Goal: Task Accomplishment & Management: Manage account settings

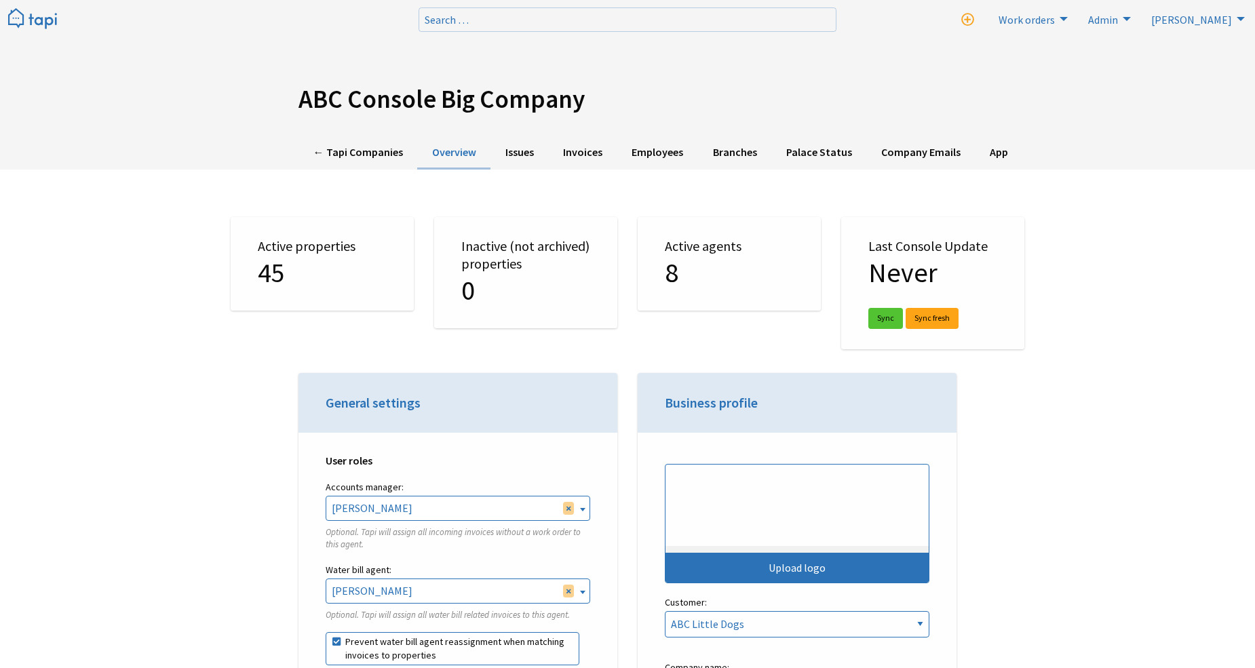
select select "TAPI"
drag, startPoint x: 222, startPoint y: 354, endPoint x: 214, endPoint y: 68, distance: 286.4
click at [339, 157] on link "← Tapi Companies" at bounding box center [357, 152] width 119 height 33
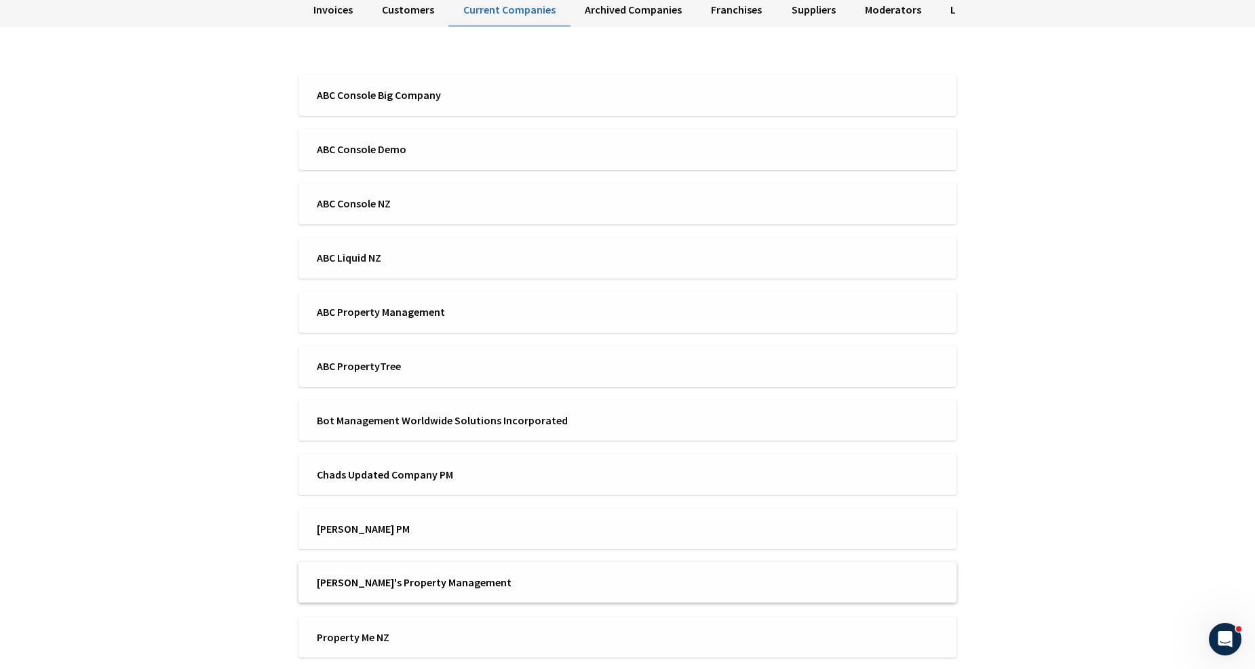
scroll to position [134, 0]
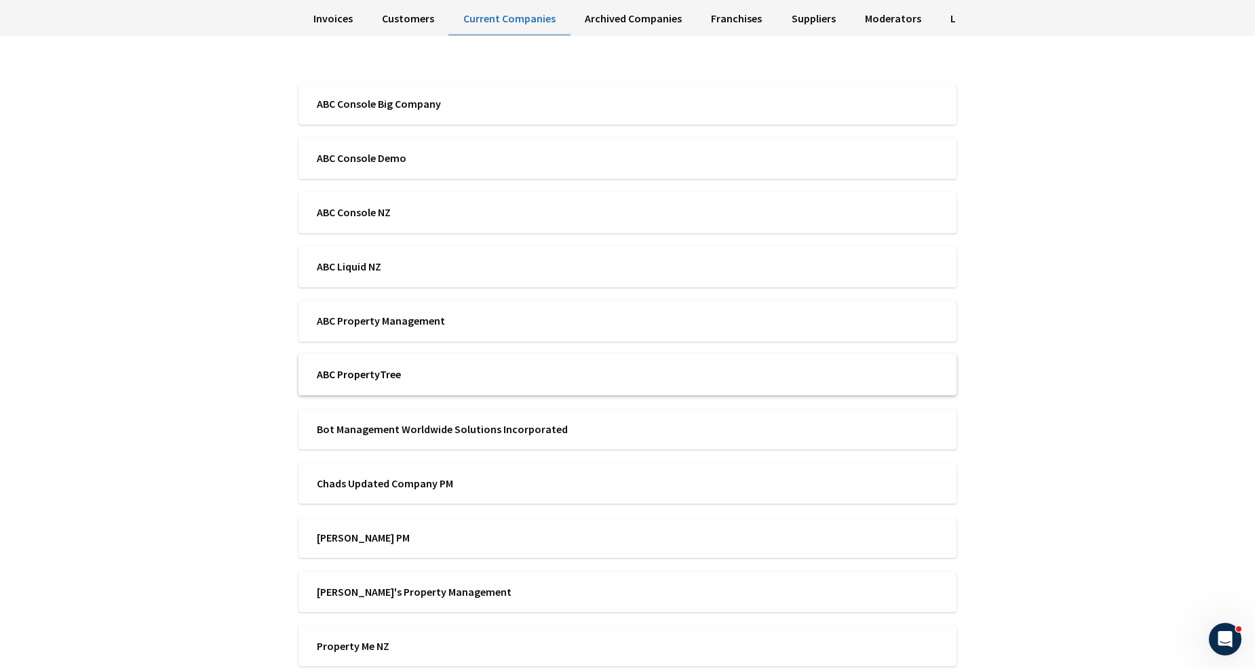
click at [396, 368] on span "ABC PropertyTree" at bounding box center [468, 374] width 302 height 15
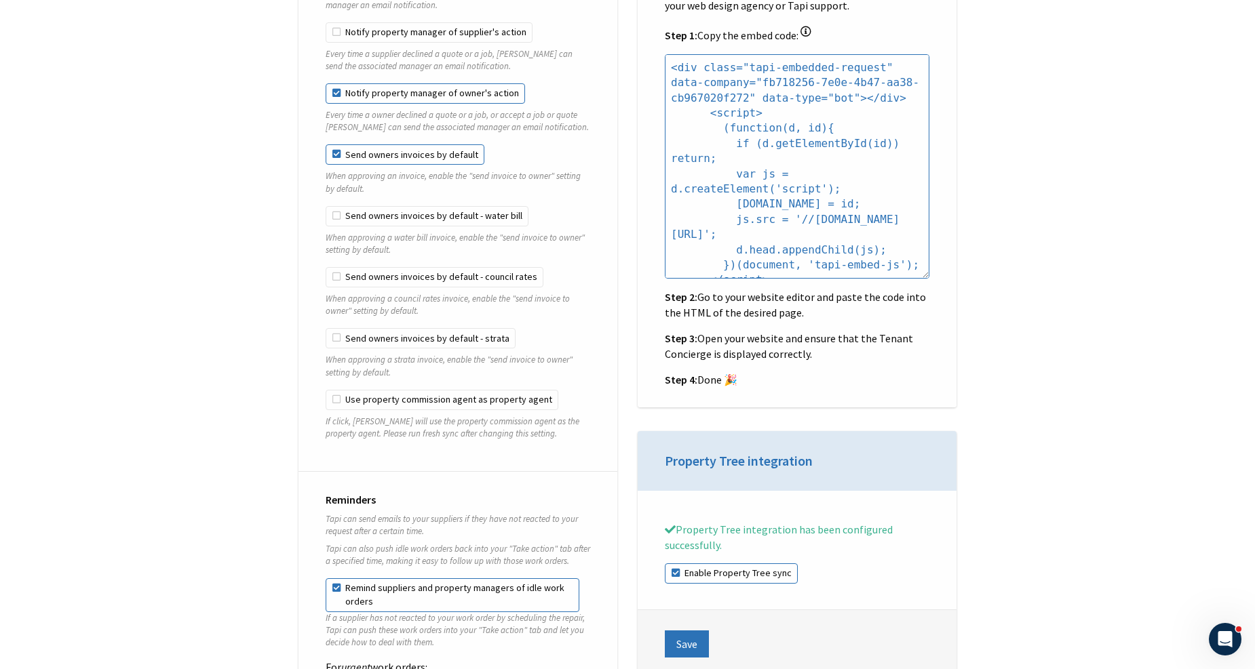
scroll to position [1205, 0]
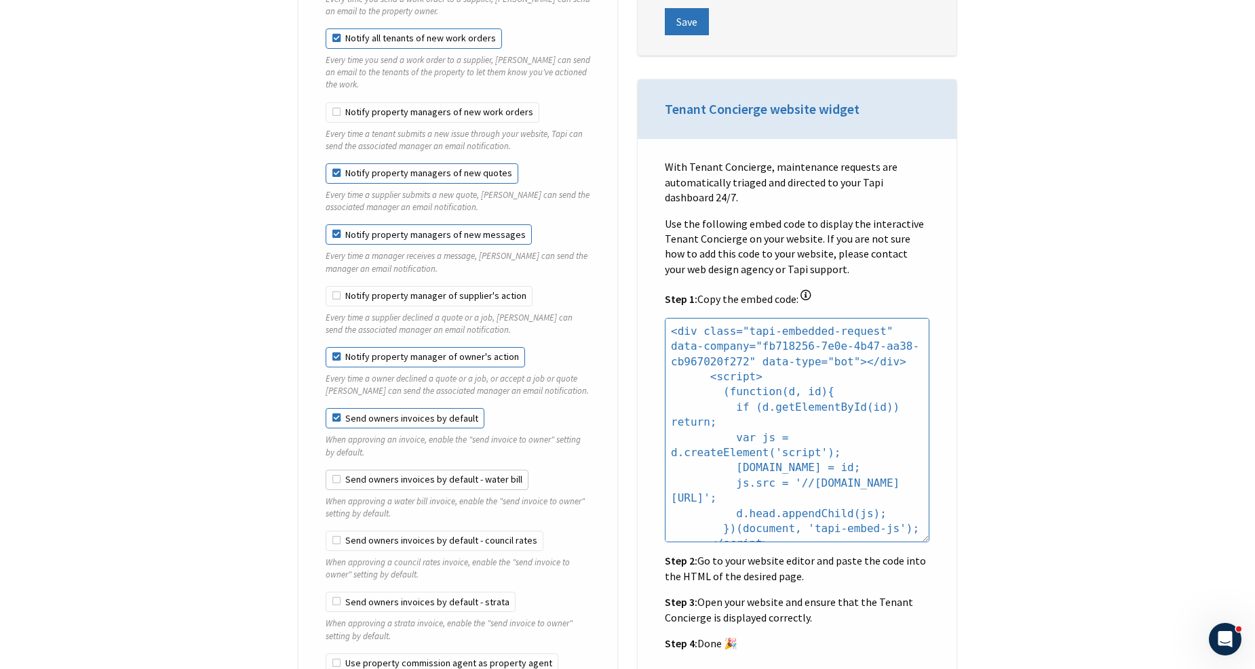
click at [411, 470] on label "Send owners invoices by default - water bill" at bounding box center [427, 480] width 203 height 20
click at [326, 470] on input "Send owners invoices by default - water bill" at bounding box center [326, 470] width 1 height 1
click at [395, 471] on label "Send owners invoices by default - water bill" at bounding box center [427, 480] width 203 height 20
click at [326, 471] on input "Send owners invoices by default - water bill" at bounding box center [326, 470] width 1 height 1
checkbox input "false"
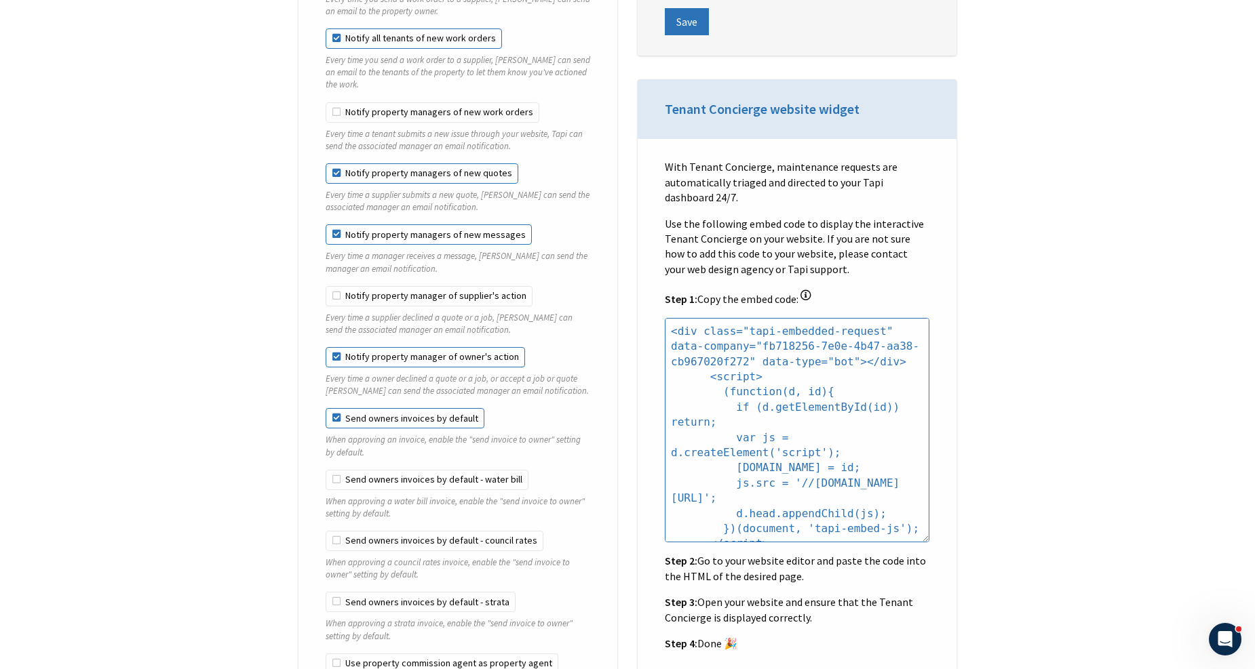
click at [397, 408] on label "Send owners invoices by default" at bounding box center [405, 418] width 159 height 20
click at [326, 408] on input "Send owners invoices by default" at bounding box center [326, 408] width 1 height 1
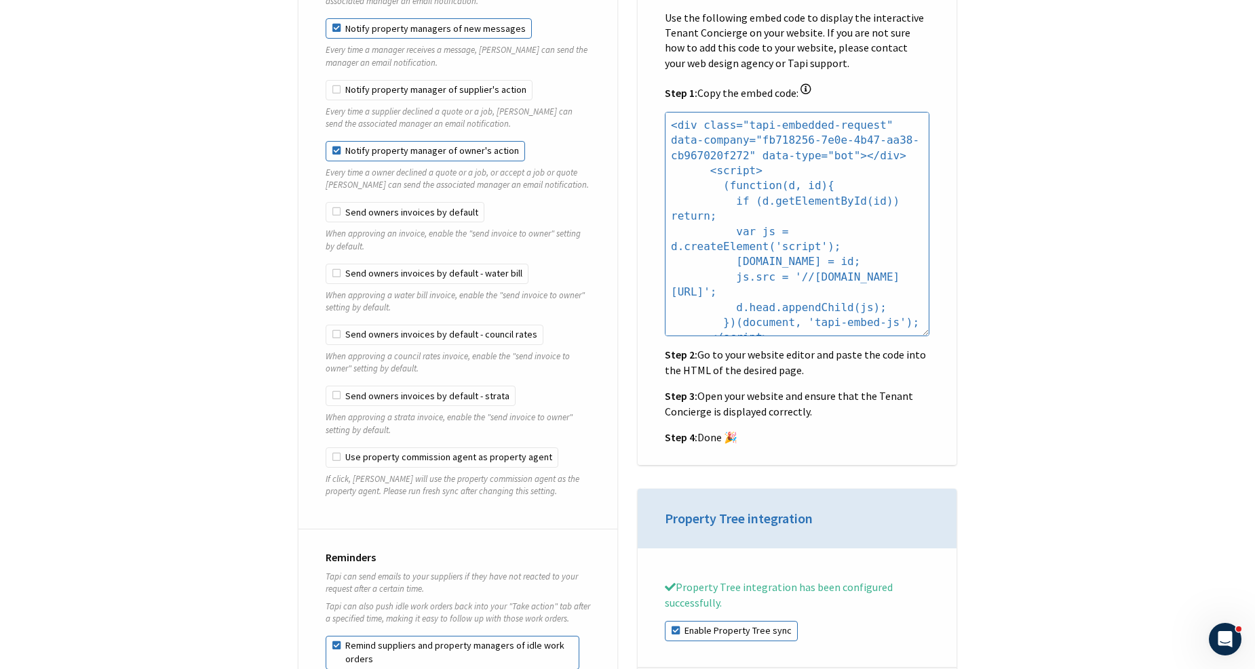
scroll to position [1432, 0]
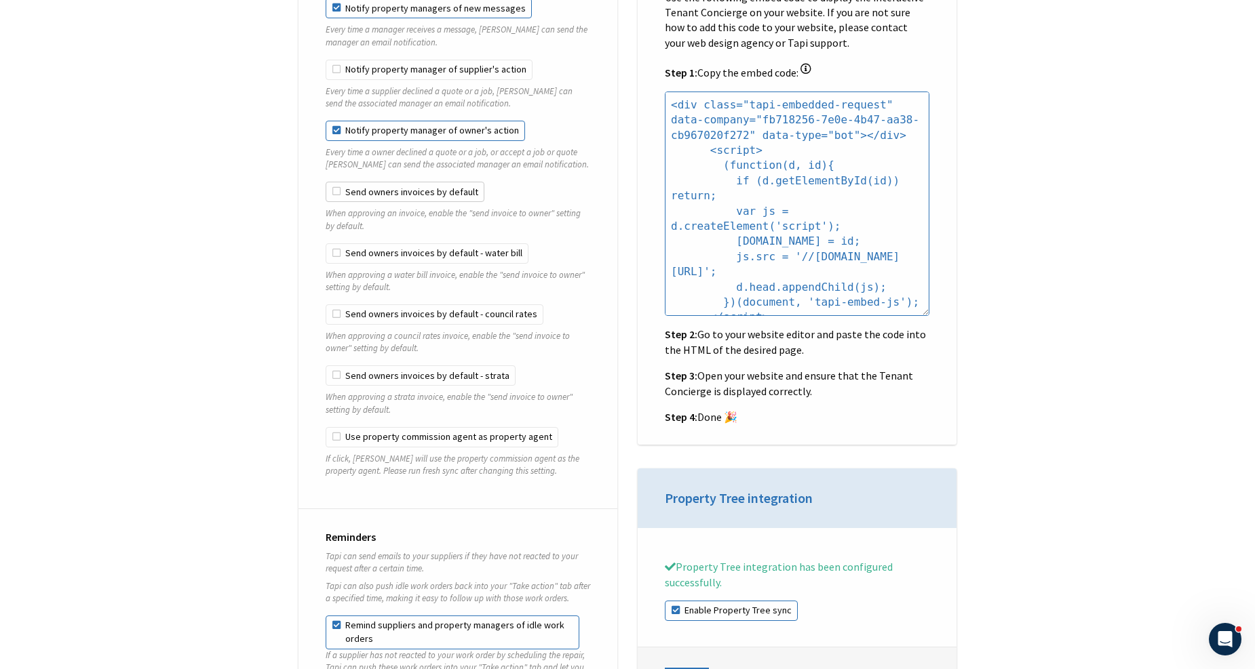
click at [390, 182] on label "Send owners invoices by default" at bounding box center [405, 192] width 159 height 20
click at [326, 182] on input "Send owners invoices by default" at bounding box center [326, 182] width 1 height 1
checkbox input "true"
click at [349, 250] on label "Send owners invoices by default - water bill" at bounding box center [427, 254] width 203 height 20
click at [326, 244] on input "Send owners invoices by default - water bill" at bounding box center [326, 244] width 1 height 1
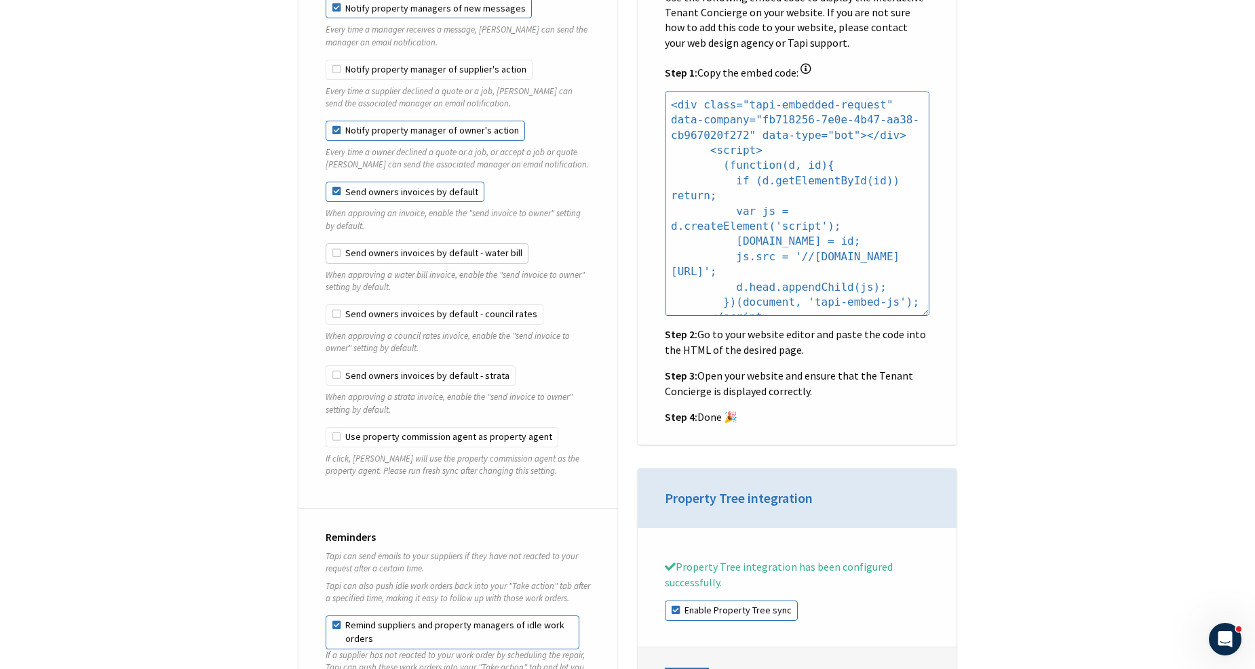
checkbox input "true"
click at [357, 305] on label "Send owners invoices by default - council rates" at bounding box center [435, 315] width 218 height 20
click at [326, 305] on input "Send owners invoices by default - council rates" at bounding box center [326, 305] width 1 height 1
checkbox input "true"
click at [353, 366] on label "Send owners invoices by default - strata" at bounding box center [421, 376] width 190 height 20
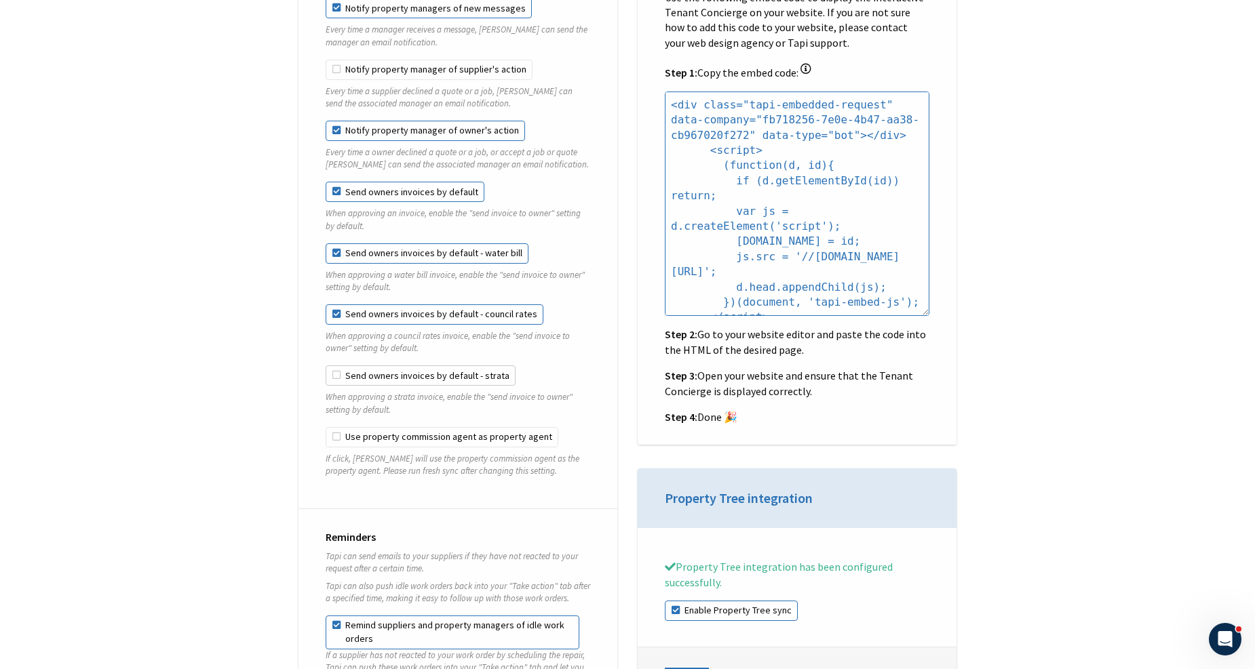
click at [326, 366] on input "Send owners invoices by default - strata" at bounding box center [326, 366] width 1 height 1
checkbox input "true"
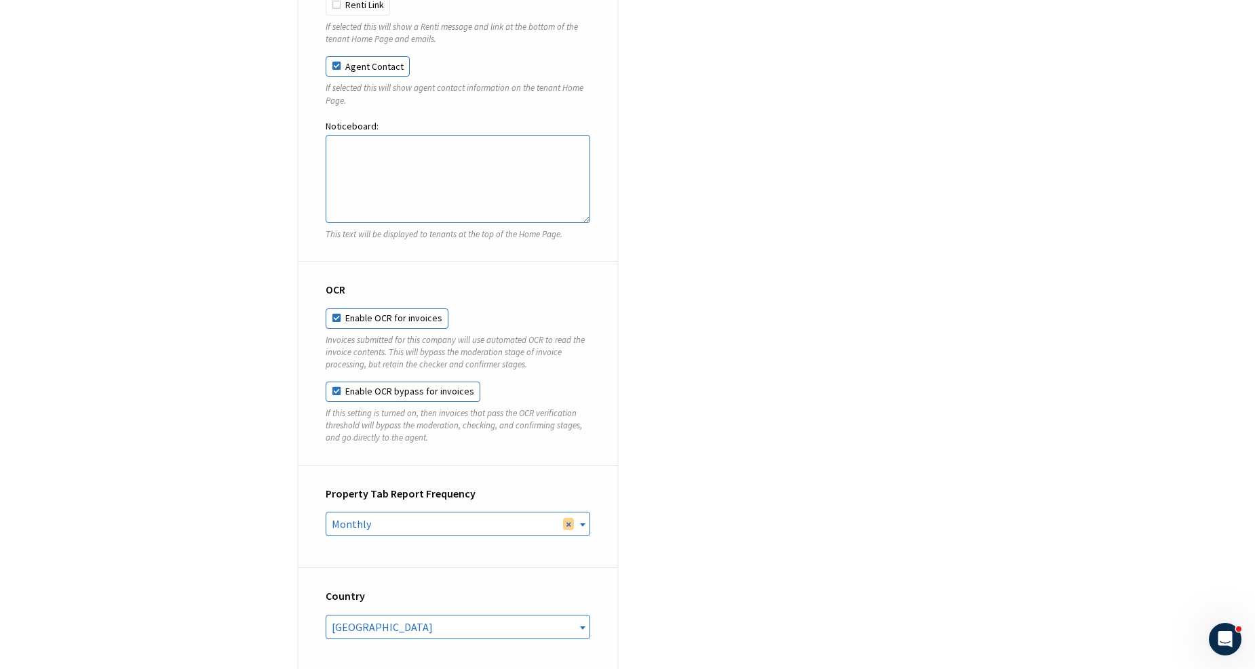
scroll to position [5124, 0]
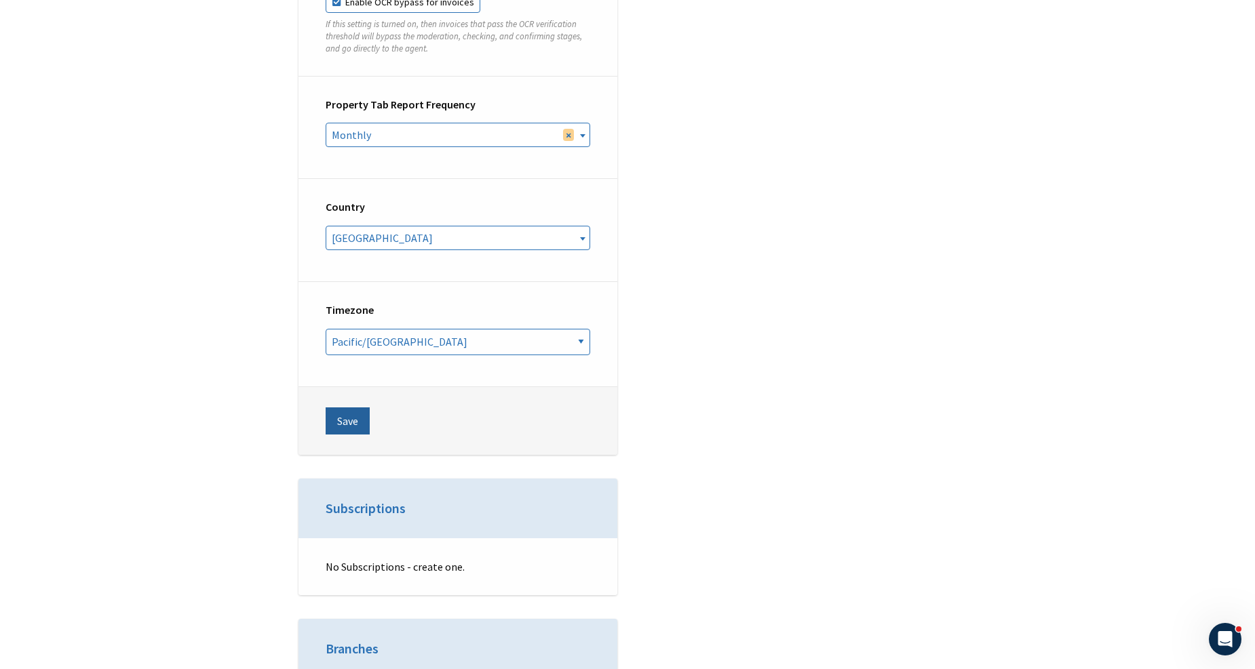
click at [336, 408] on button "Save" at bounding box center [348, 421] width 44 height 27
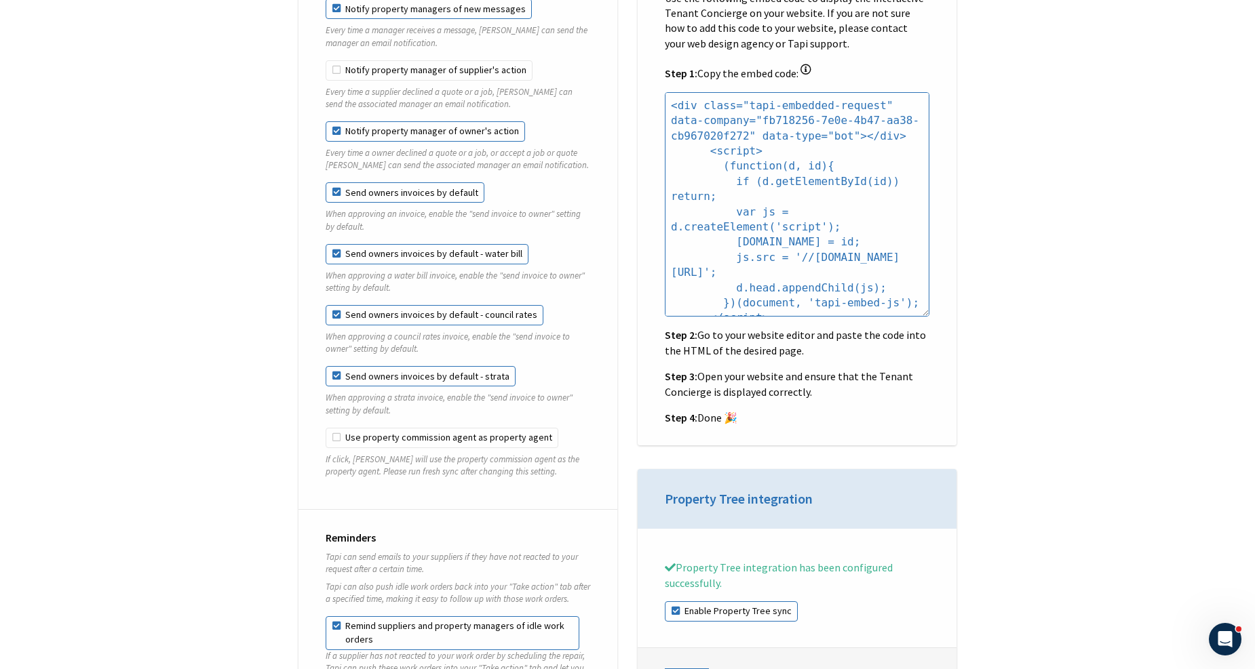
scroll to position [1432, 0]
click at [355, 186] on label "Send owners invoices by default" at bounding box center [405, 192] width 159 height 20
click at [326, 182] on input "Send owners invoices by default" at bounding box center [326, 182] width 1 height 1
checkbox input "false"
click at [349, 244] on label "Send owners invoices by default - water bill" at bounding box center [427, 254] width 203 height 20
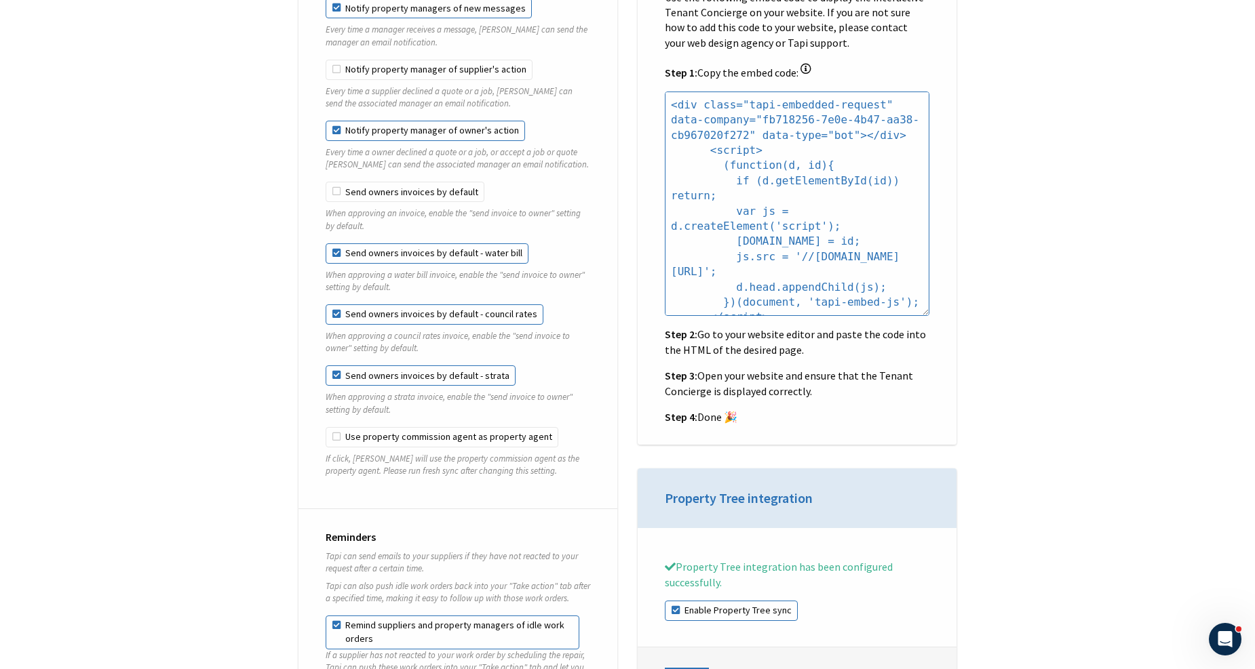
click at [326, 244] on input "Send owners invoices by default - water bill" at bounding box center [326, 244] width 1 height 1
checkbox input "false"
click at [347, 305] on label "Send owners invoices by default - council rates" at bounding box center [435, 315] width 218 height 20
click at [326, 305] on input "Send owners invoices by default - council rates" at bounding box center [326, 305] width 1 height 1
checkbox input "false"
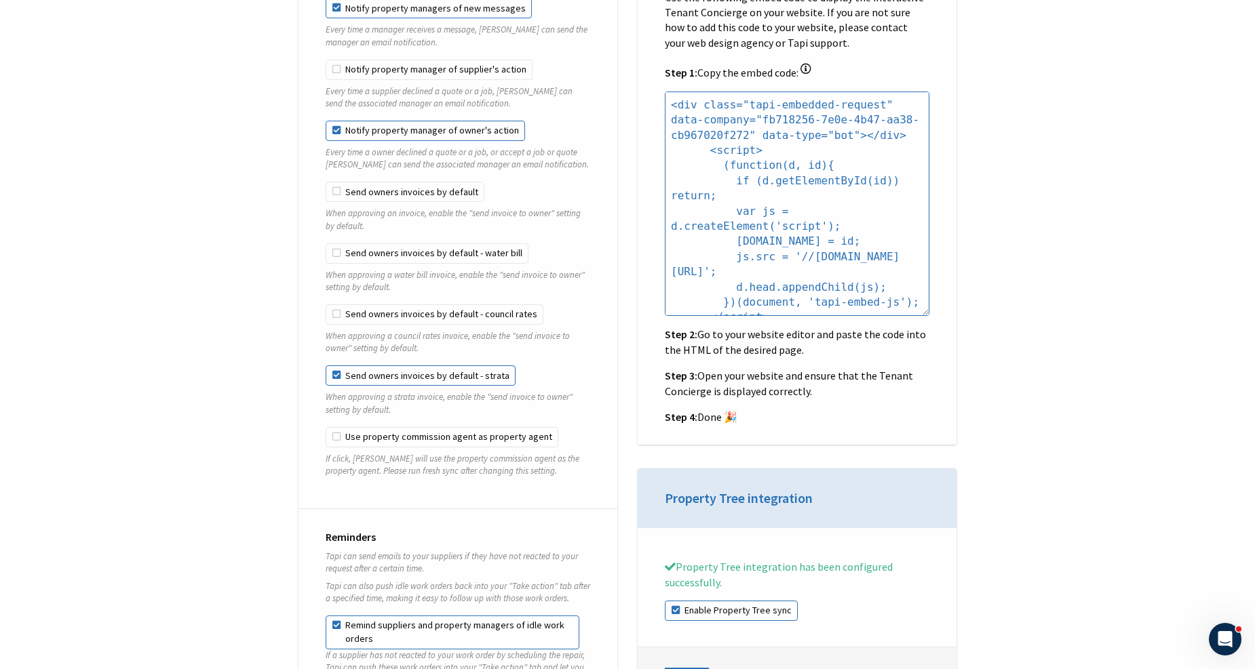
click at [349, 366] on label "Send owners invoices by default - strata" at bounding box center [421, 376] width 190 height 20
click at [326, 366] on input "Send owners invoices by default - strata" at bounding box center [326, 366] width 1 height 1
checkbox input "false"
click at [365, 186] on label "Send owners invoices by default" at bounding box center [405, 192] width 159 height 20
click at [326, 182] on input "Send owners invoices by default" at bounding box center [326, 182] width 1 height 1
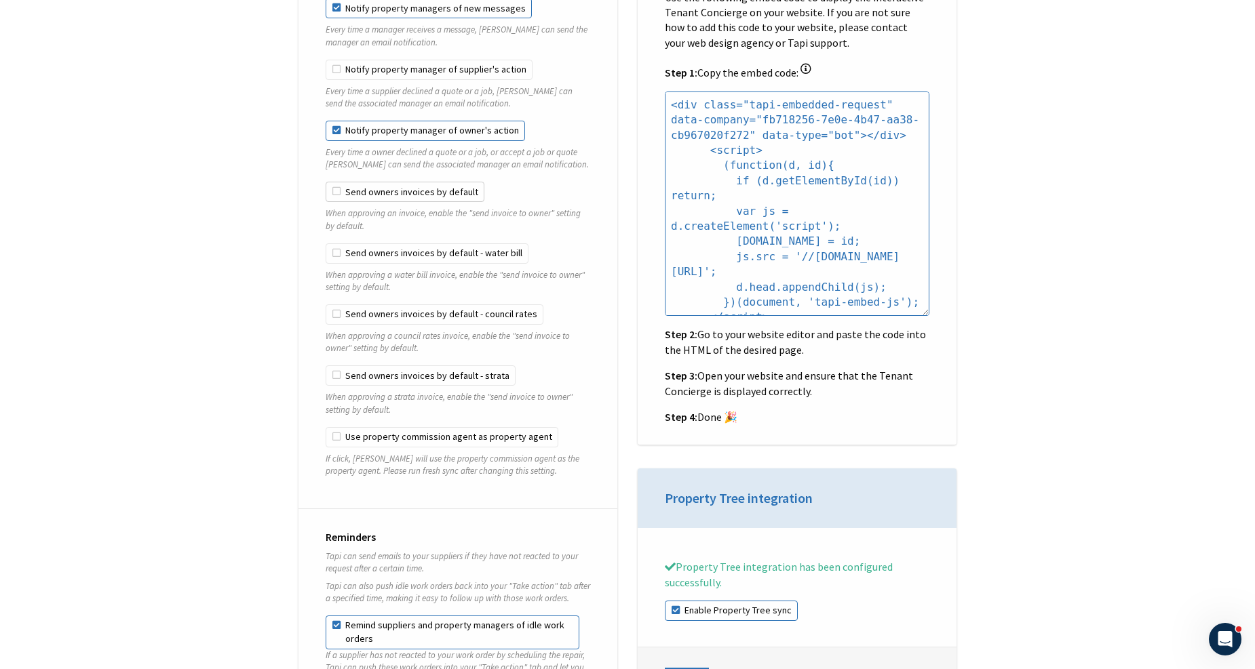
checkbox input "true"
click at [366, 247] on label "Send owners invoices by default - water bill" at bounding box center [427, 254] width 203 height 20
click at [326, 244] on input "Send owners invoices by default - water bill" at bounding box center [326, 244] width 1 height 1
checkbox input "true"
click at [355, 305] on label "Send owners invoices by default - council rates" at bounding box center [435, 315] width 218 height 20
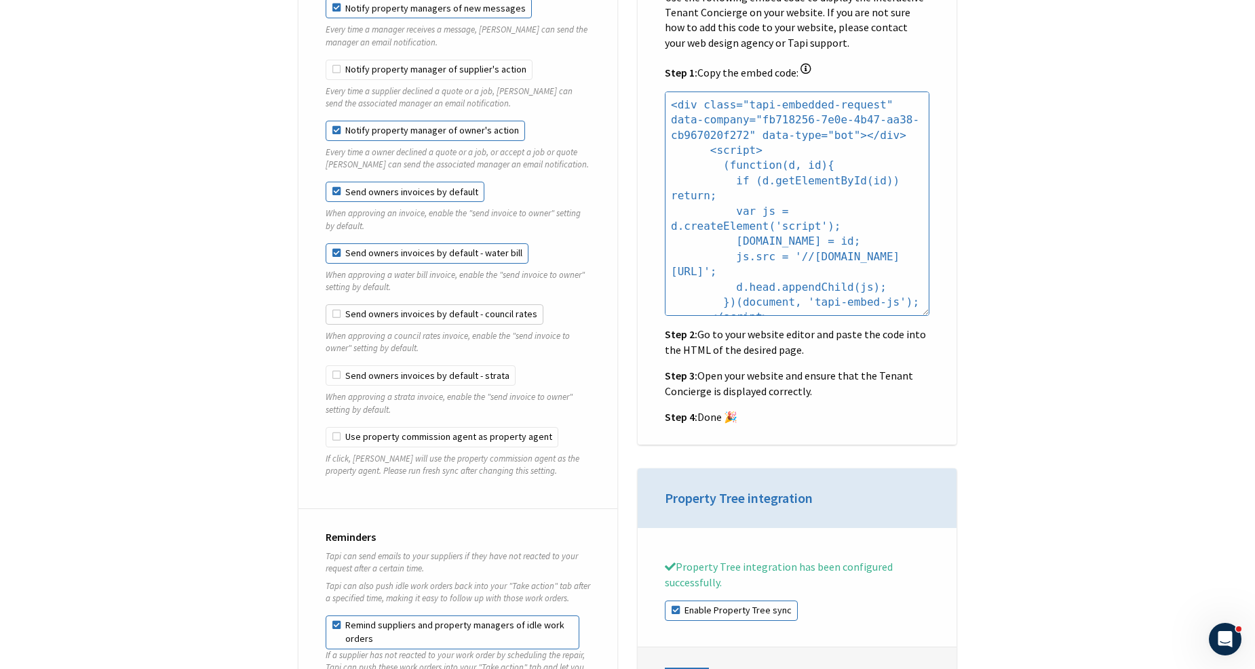
click at [326, 305] on input "Send owners invoices by default - council rates" at bounding box center [326, 305] width 1 height 1
checkbox input "true"
click at [355, 366] on label "Send owners invoices by default - strata" at bounding box center [421, 376] width 190 height 20
click at [326, 366] on input "Send owners invoices by default - strata" at bounding box center [326, 366] width 1 height 1
checkbox input "true"
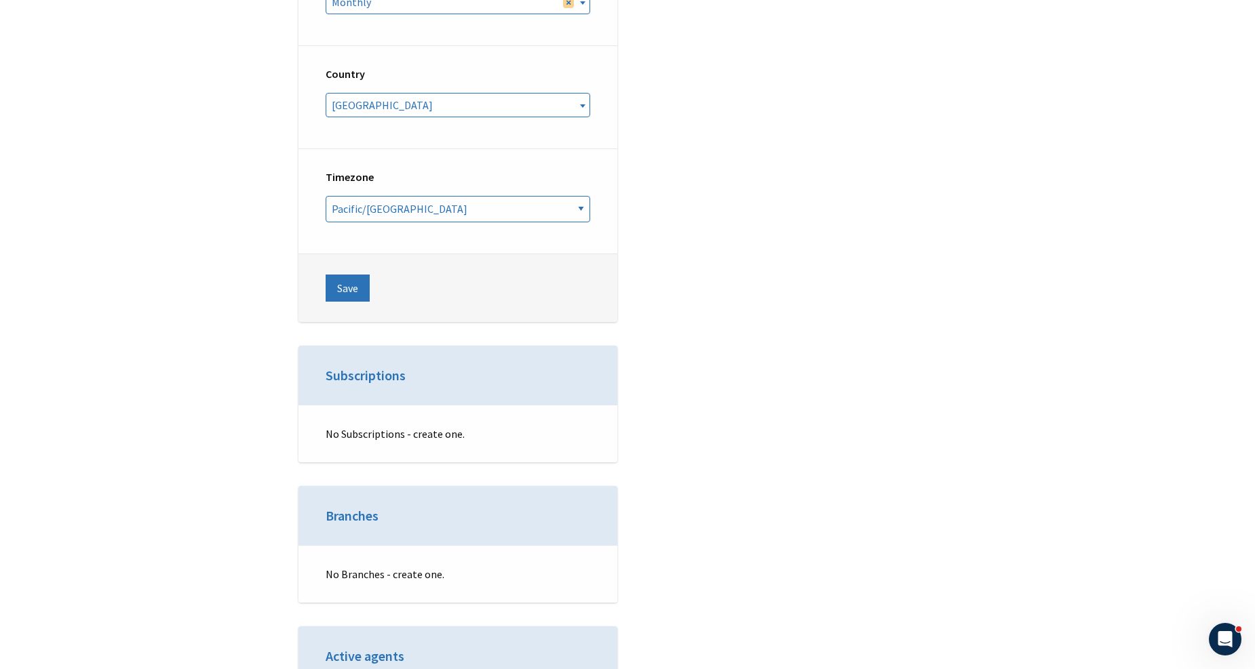
scroll to position [5426, 0]
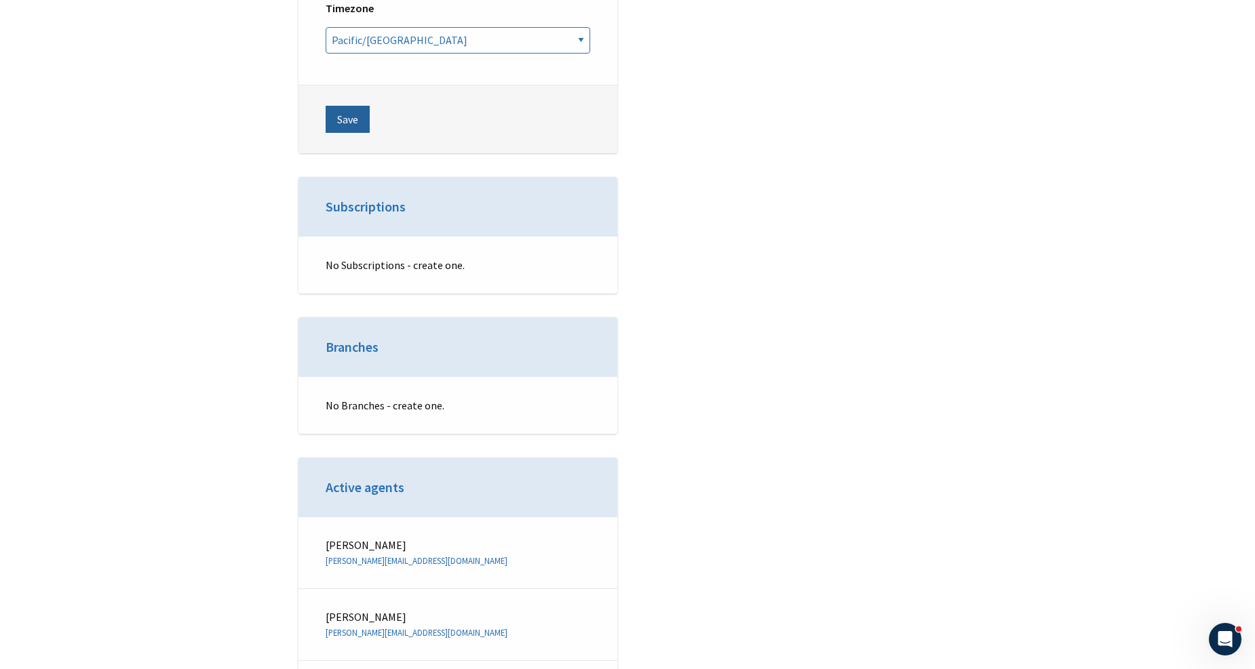
click at [349, 106] on button "Save" at bounding box center [348, 119] width 44 height 27
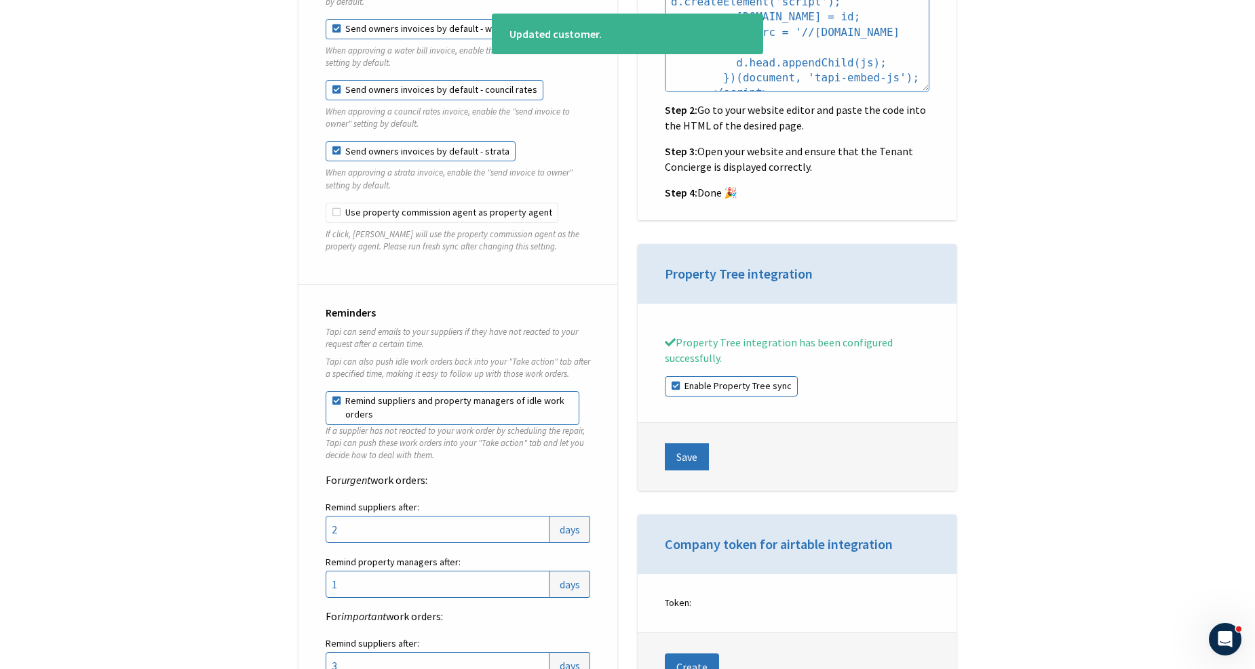
scroll to position [1432, 0]
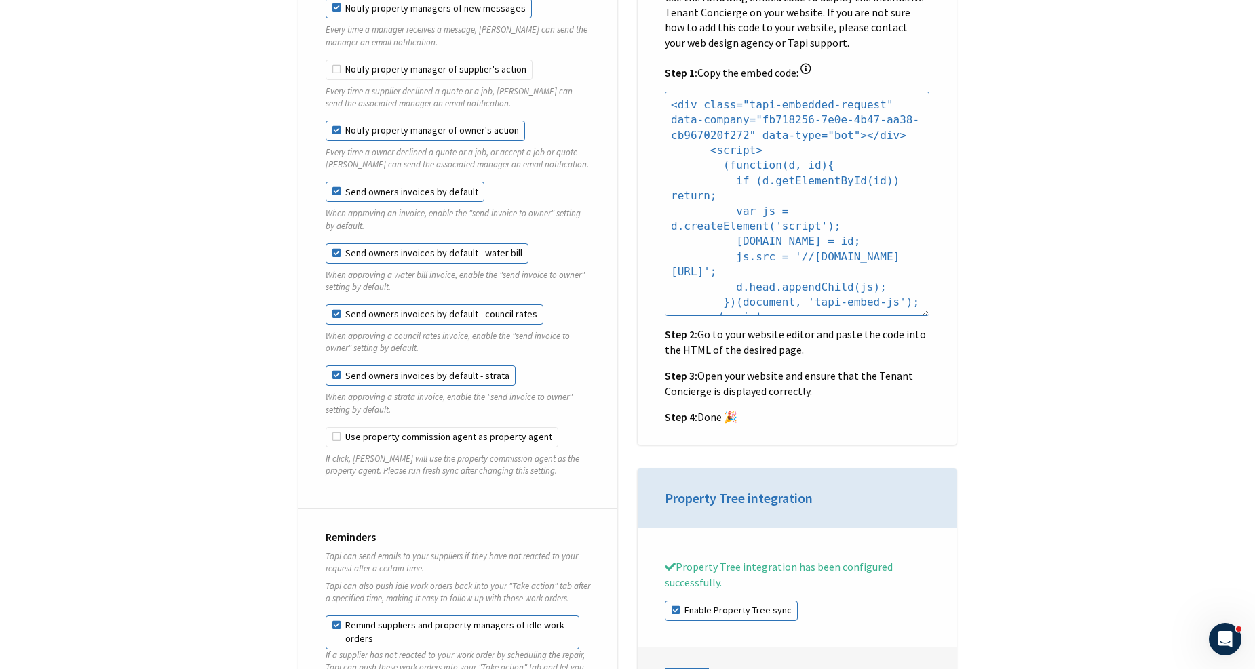
click at [376, 244] on label "Send owners invoices by default - water bill" at bounding box center [427, 254] width 203 height 20
click at [326, 244] on input "Send owners invoices by default - water bill" at bounding box center [326, 244] width 1 height 1
checkbox input "false"
click at [373, 305] on label "Send owners invoices by default - council rates" at bounding box center [435, 315] width 218 height 20
click at [326, 305] on input "Send owners invoices by default - council rates" at bounding box center [326, 305] width 1 height 1
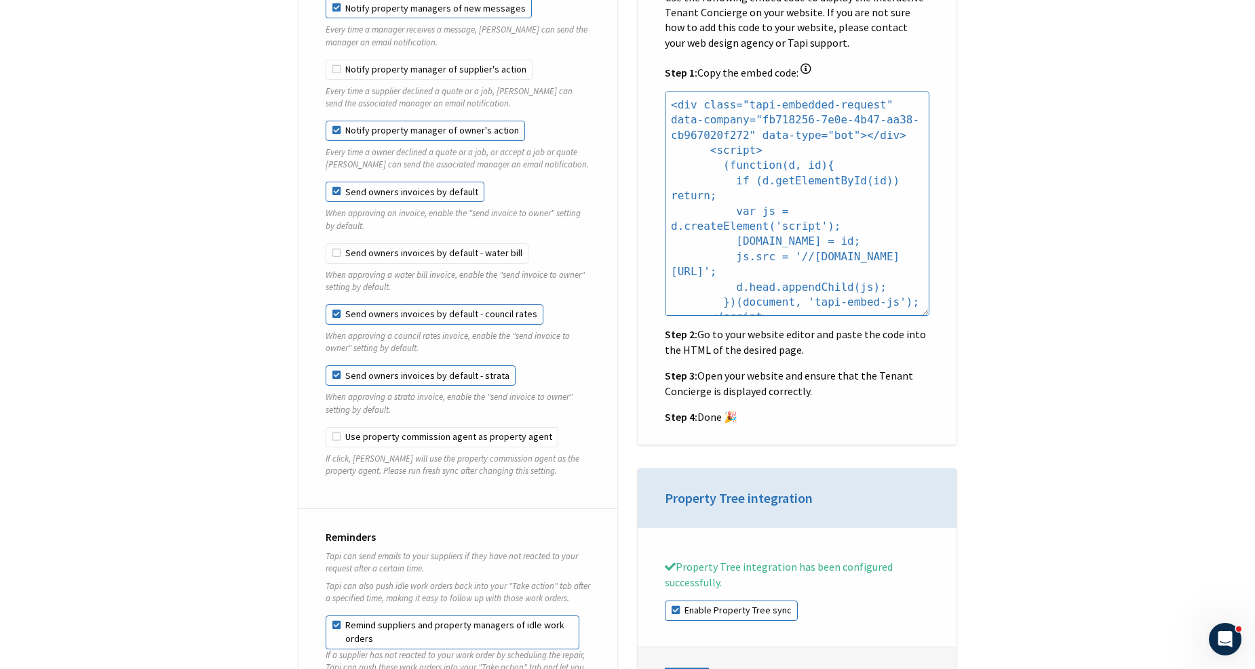
checkbox input "false"
click at [367, 366] on label "Send owners invoices by default - strata" at bounding box center [421, 376] width 190 height 20
click at [326, 366] on input "Send owners invoices by default - strata" at bounding box center [326, 366] width 1 height 1
checkbox input "false"
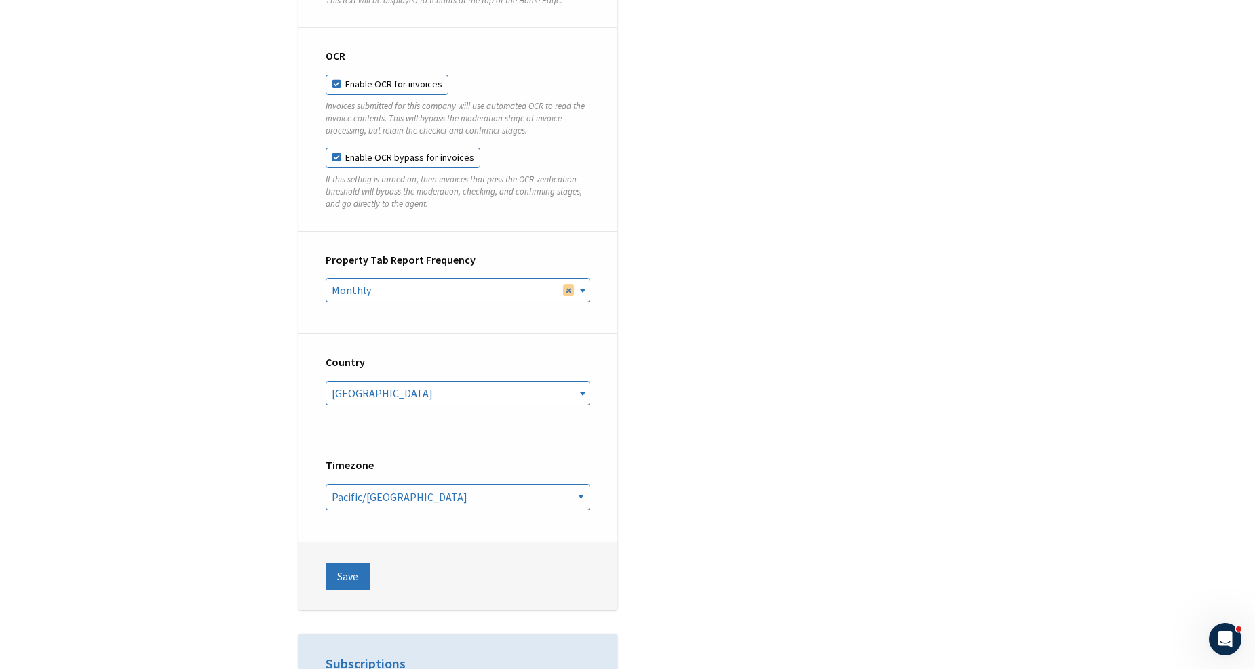
scroll to position [4974, 0]
click at [346, 566] on button "Save" at bounding box center [348, 571] width 44 height 27
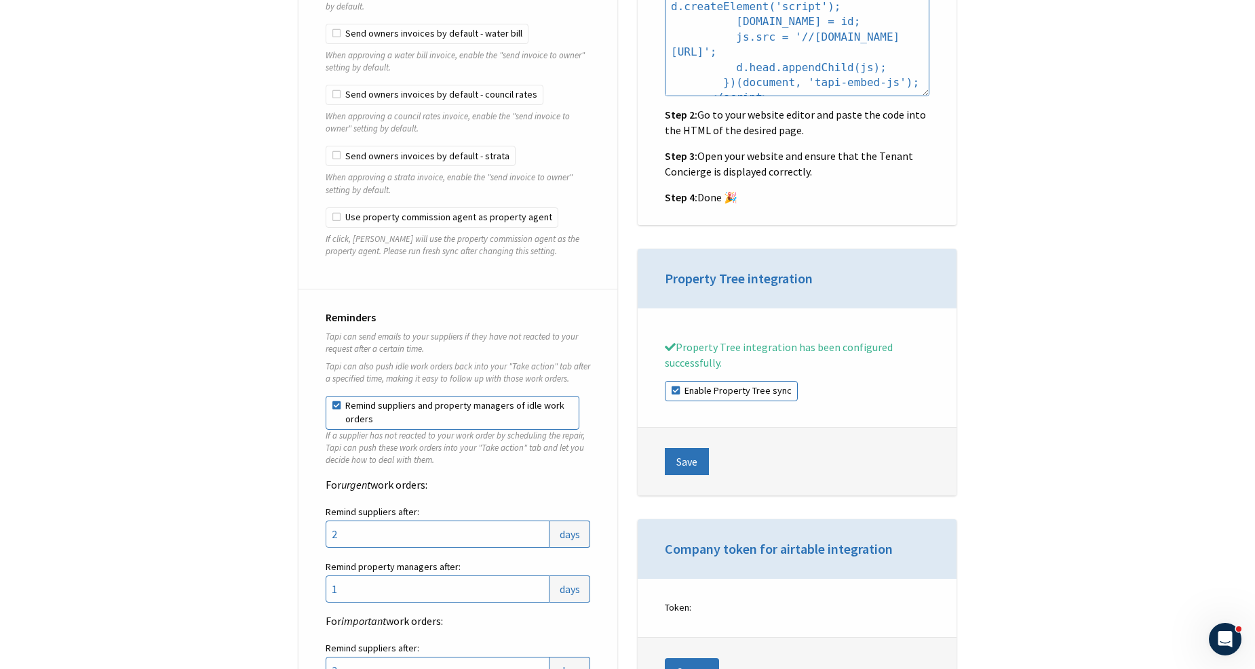
scroll to position [1582, 0]
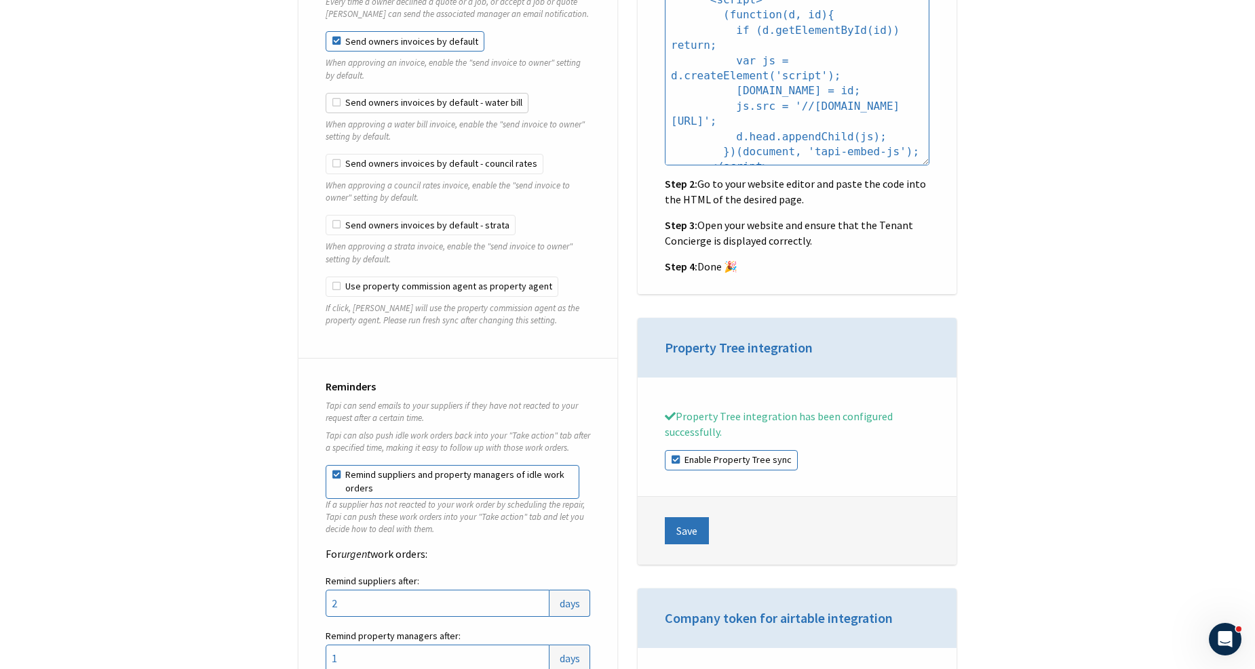
click at [436, 93] on label "Send owners invoices by default - water bill" at bounding box center [427, 103] width 203 height 20
click at [326, 93] on input "Send owners invoices by default - water bill" at bounding box center [326, 93] width 1 height 1
checkbox input "true"
click at [417, 160] on label "Send owners invoices by default - council rates" at bounding box center [435, 164] width 218 height 20
click at [326, 155] on input "Send owners invoices by default - council rates" at bounding box center [326, 154] width 1 height 1
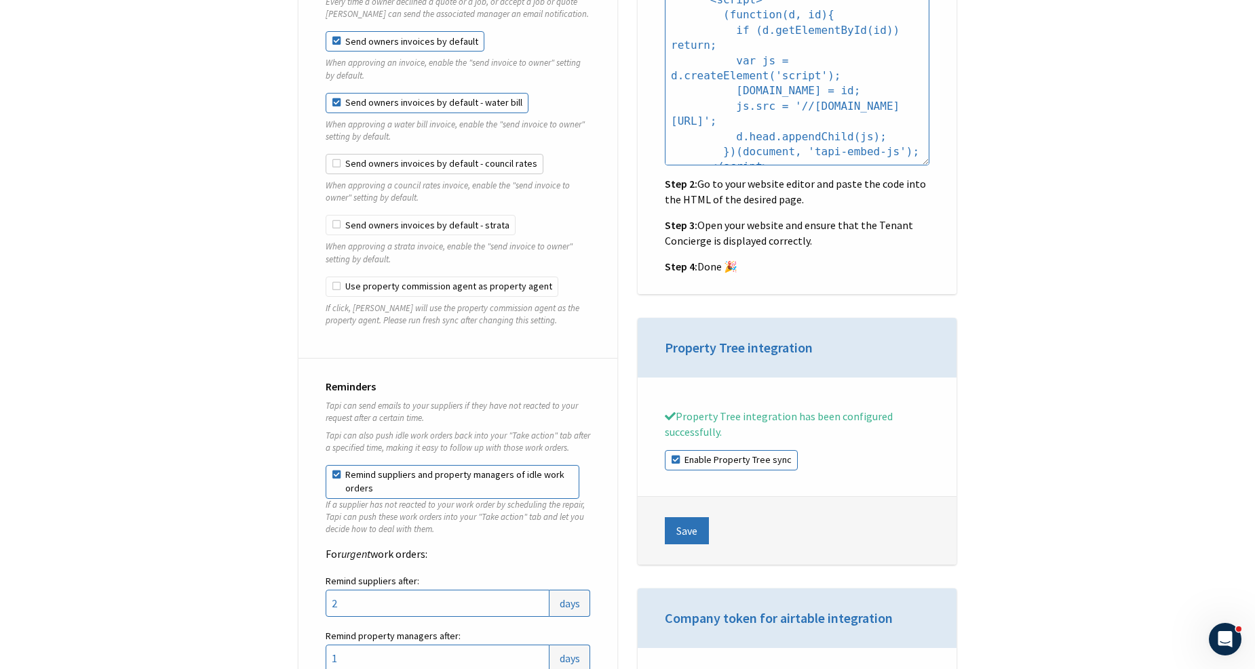
checkbox input "true"
click at [389, 215] on label "Send owners invoices by default - strata" at bounding box center [421, 225] width 190 height 20
click at [326, 215] on input "Send owners invoices by default - strata" at bounding box center [326, 215] width 1 height 1
checkbox input "true"
click at [362, 277] on label "Use property commission agent as property agent" at bounding box center [442, 287] width 233 height 20
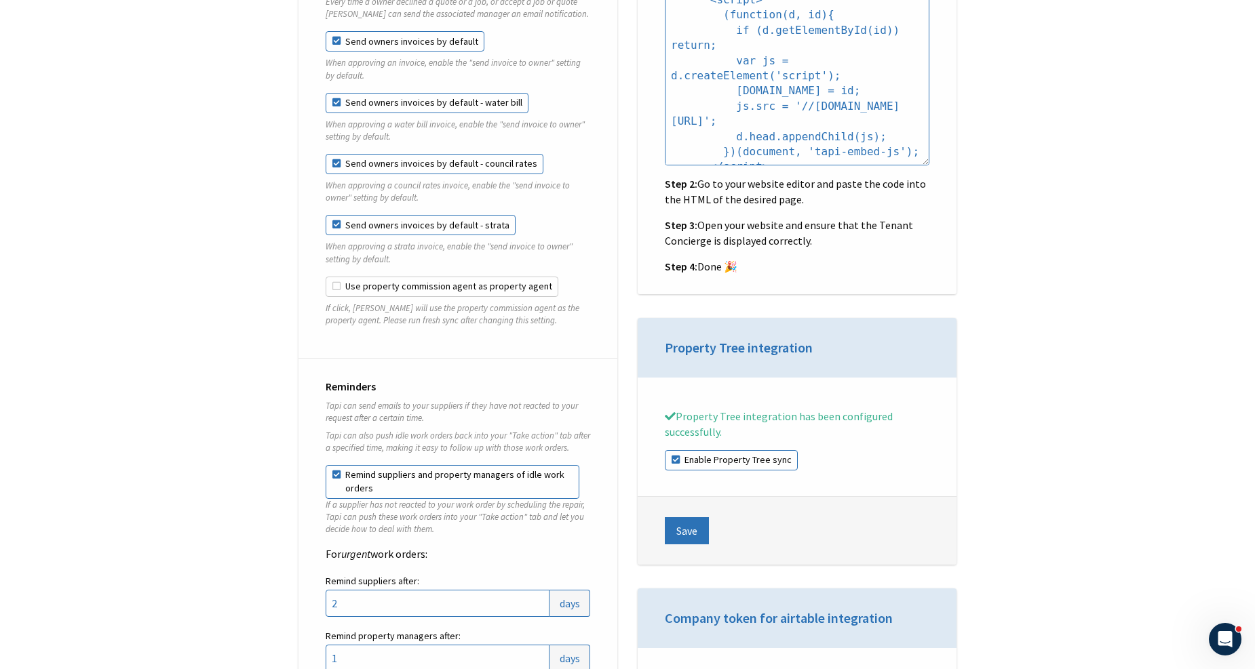
click at [326, 277] on input "Use property commission agent as property agent" at bounding box center [326, 277] width 1 height 1
click at [362, 277] on label "Use property commission agent as property agent" at bounding box center [442, 287] width 233 height 20
click at [326, 277] on input "Use property commission agent as property agent" at bounding box center [326, 277] width 1 height 1
checkbox input "false"
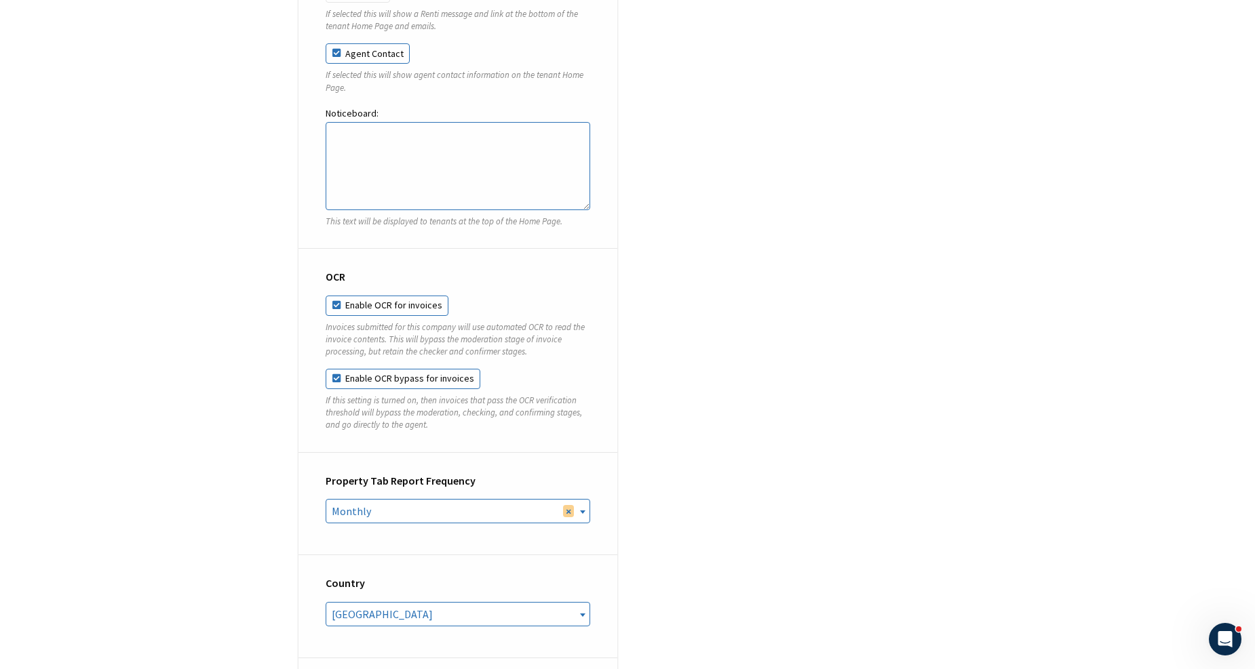
scroll to position [5275, 0]
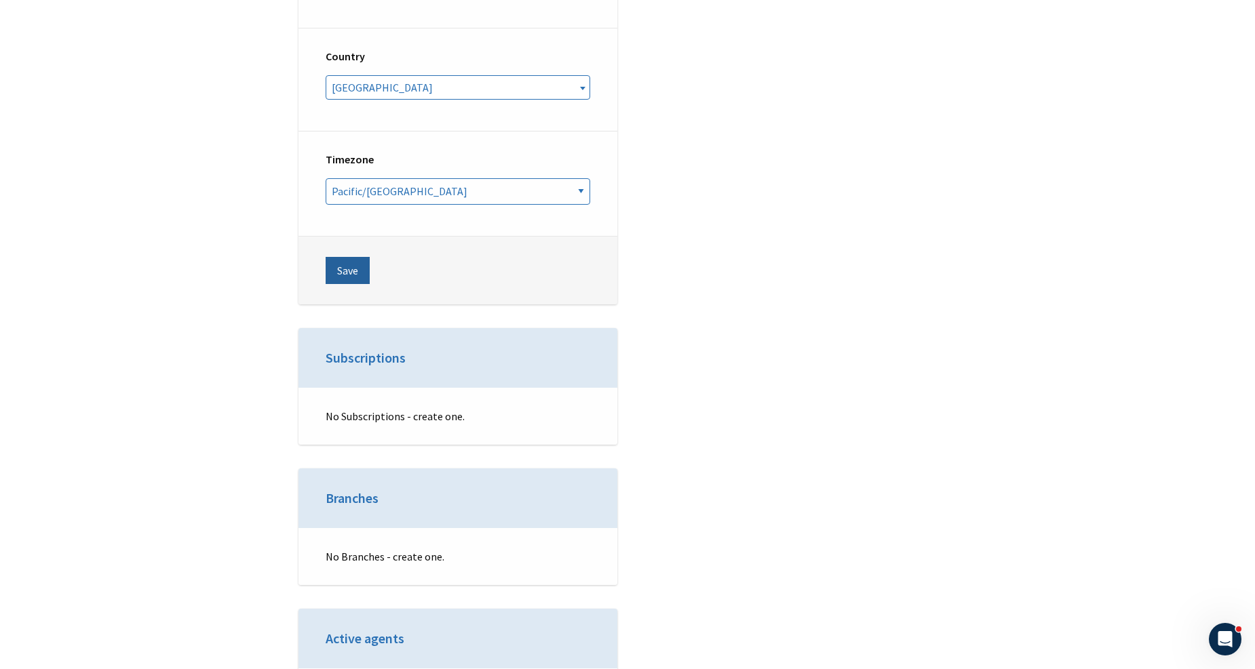
click at [365, 257] on button "Save" at bounding box center [348, 270] width 44 height 27
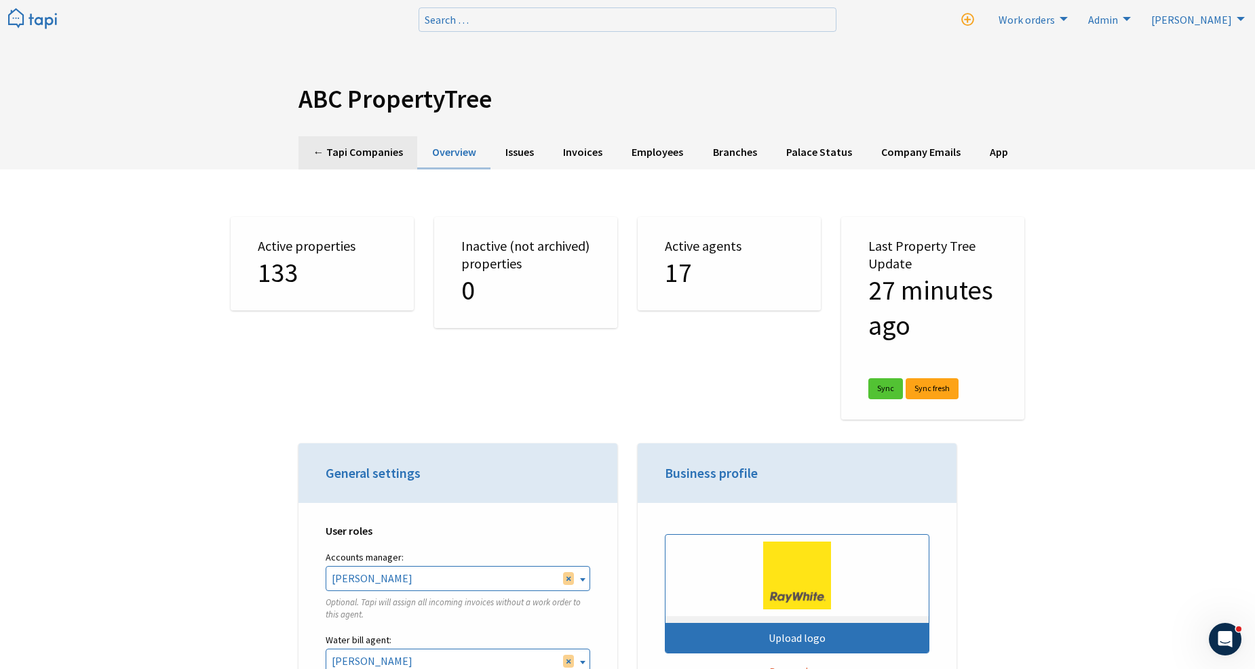
click at [334, 144] on link "← Tapi Companies" at bounding box center [357, 152] width 119 height 33
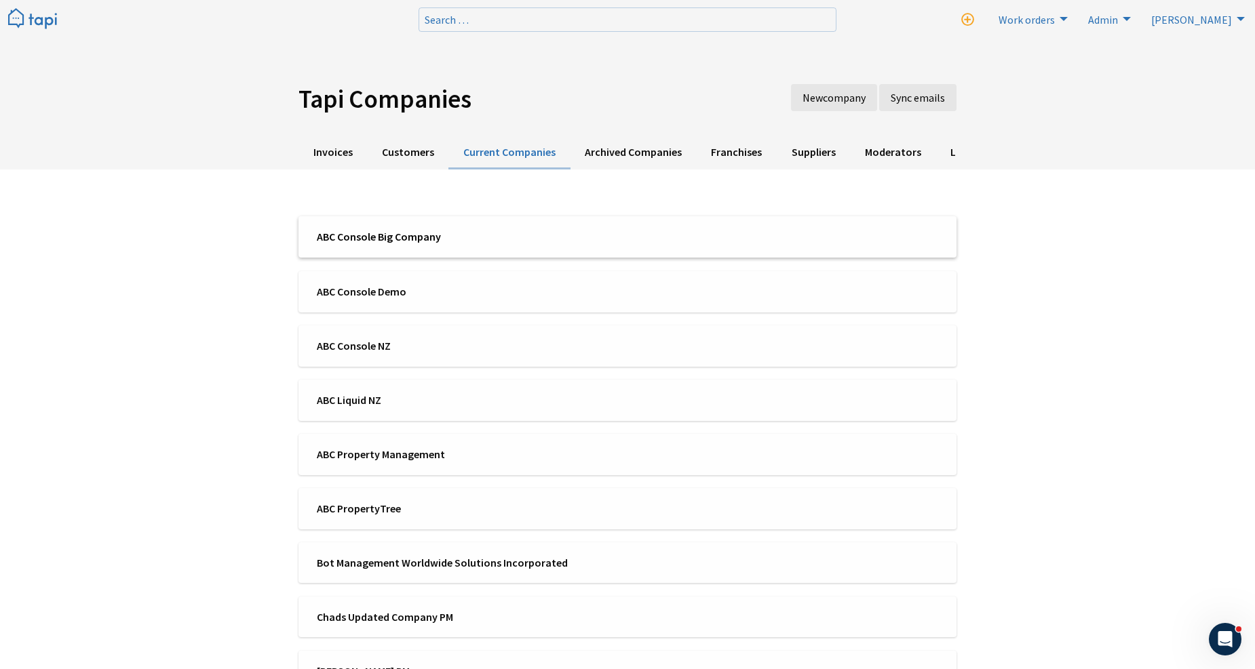
click at [403, 247] on li "ABC Console Big Company" at bounding box center [627, 236] width 658 height 41
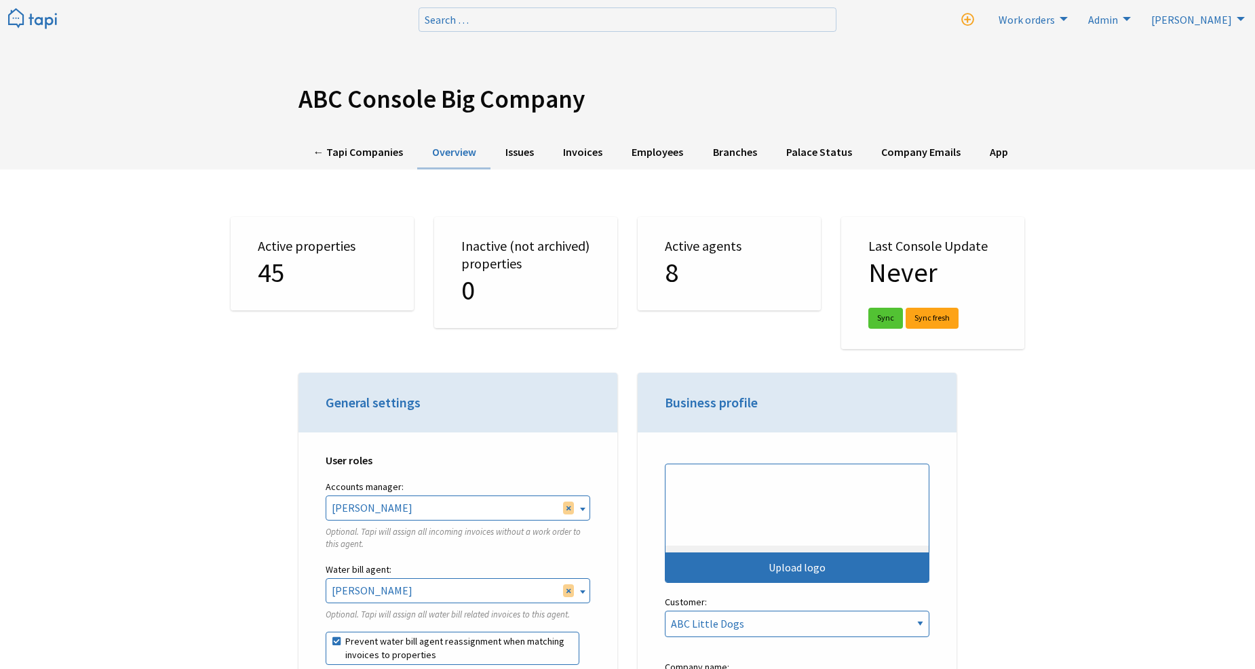
select select "TAPI"
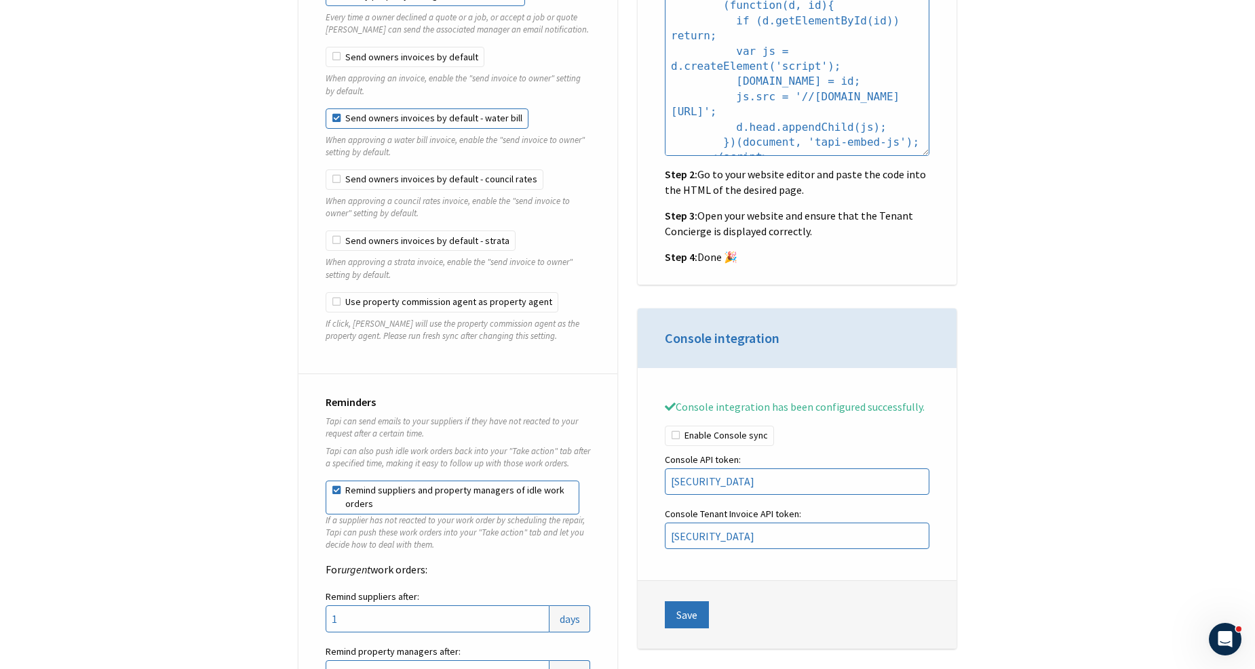
scroll to position [1357, 0]
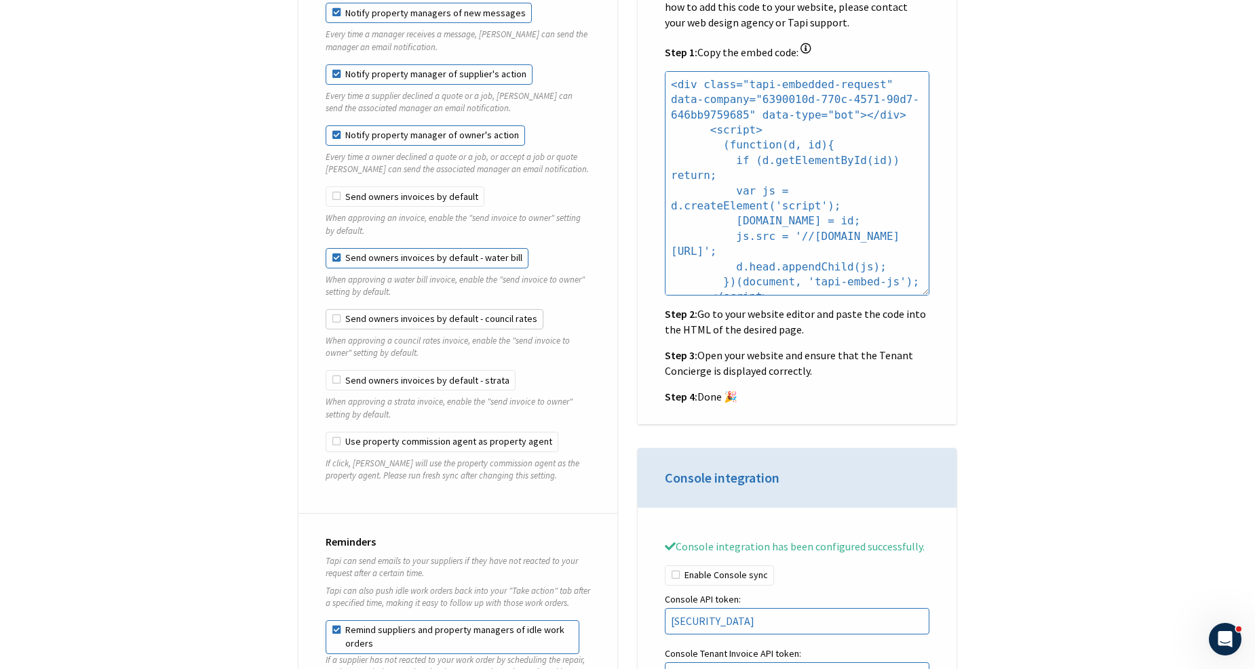
click at [368, 309] on label "Send owners invoices by default - council rates" at bounding box center [435, 319] width 218 height 20
click at [326, 309] on input "Send owners invoices by default - council rates" at bounding box center [326, 309] width 1 height 1
checkbox input "true"
click at [364, 372] on label "Send owners invoices by default - strata" at bounding box center [421, 380] width 190 height 20
click at [326, 371] on input "Send owners invoices by default - strata" at bounding box center [326, 370] width 1 height 1
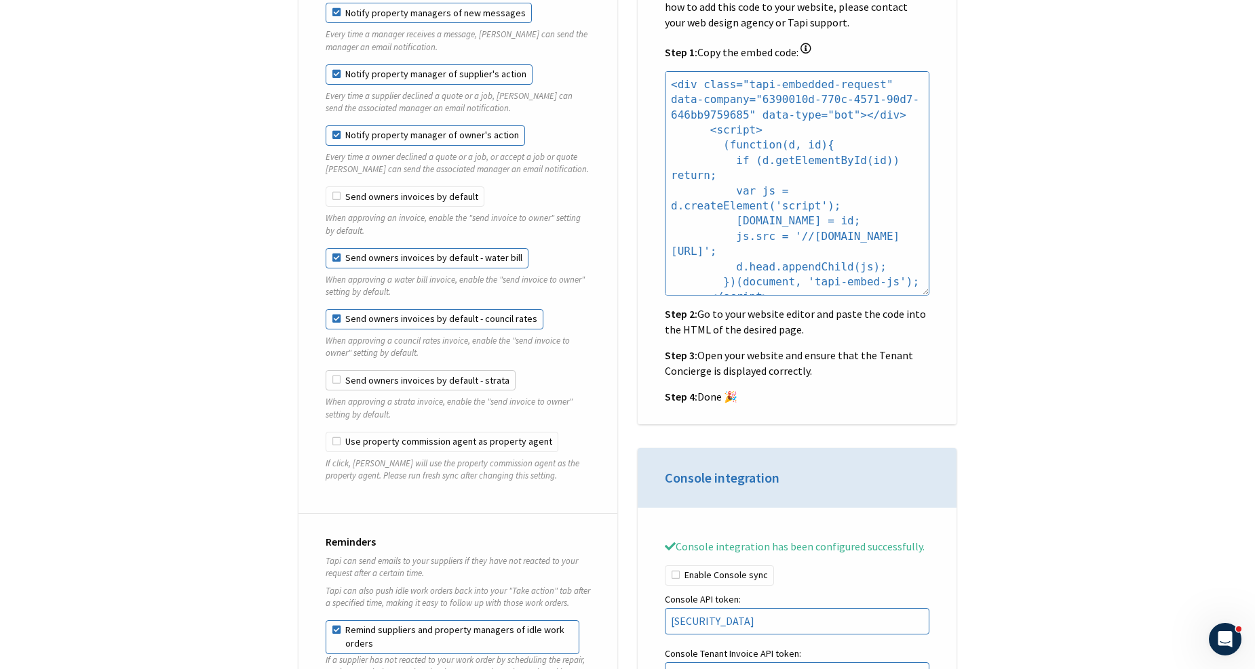
checkbox input "true"
click at [391, 193] on label "Send owners invoices by default" at bounding box center [405, 197] width 159 height 20
click at [326, 187] on input "Send owners invoices by default" at bounding box center [326, 187] width 1 height 1
checkbox input "true"
click at [385, 248] on label "Send owners invoices by default - water bill" at bounding box center [427, 258] width 203 height 20
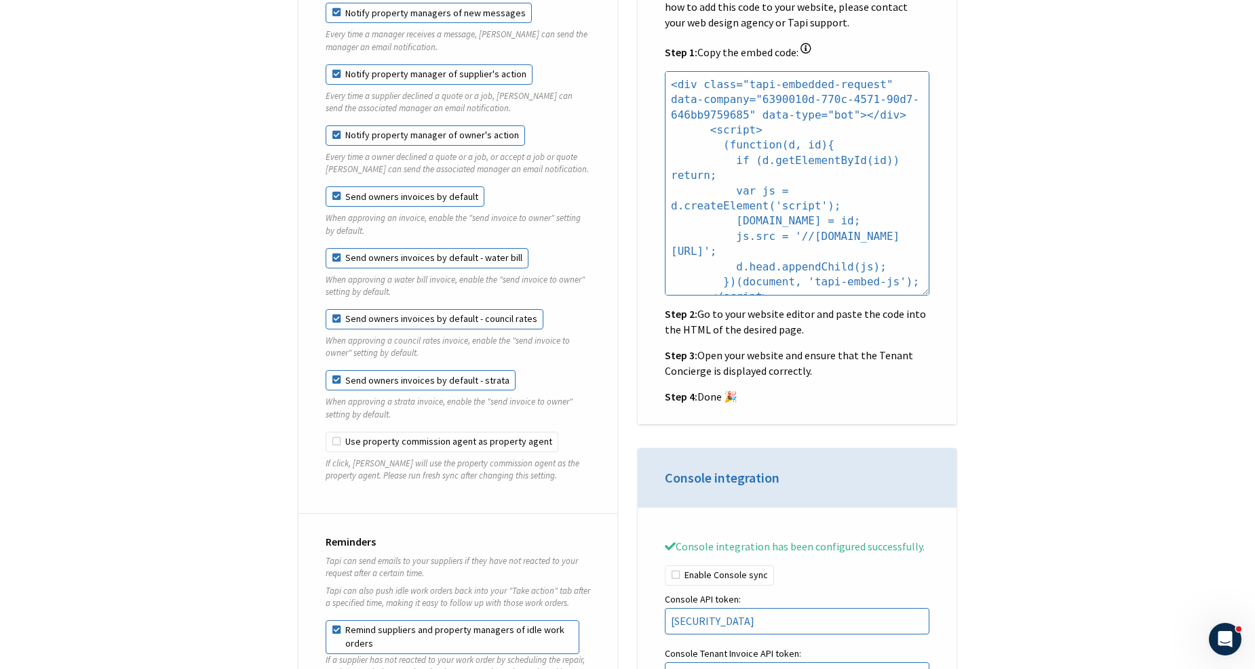
click at [326, 248] on input "Send owners invoices by default - water bill" at bounding box center [326, 248] width 1 height 1
checkbox input "false"
click at [376, 309] on label "Send owners invoices by default - council rates" at bounding box center [435, 319] width 218 height 20
click at [326, 309] on input "Send owners invoices by default - council rates" at bounding box center [326, 309] width 1 height 1
checkbox input "false"
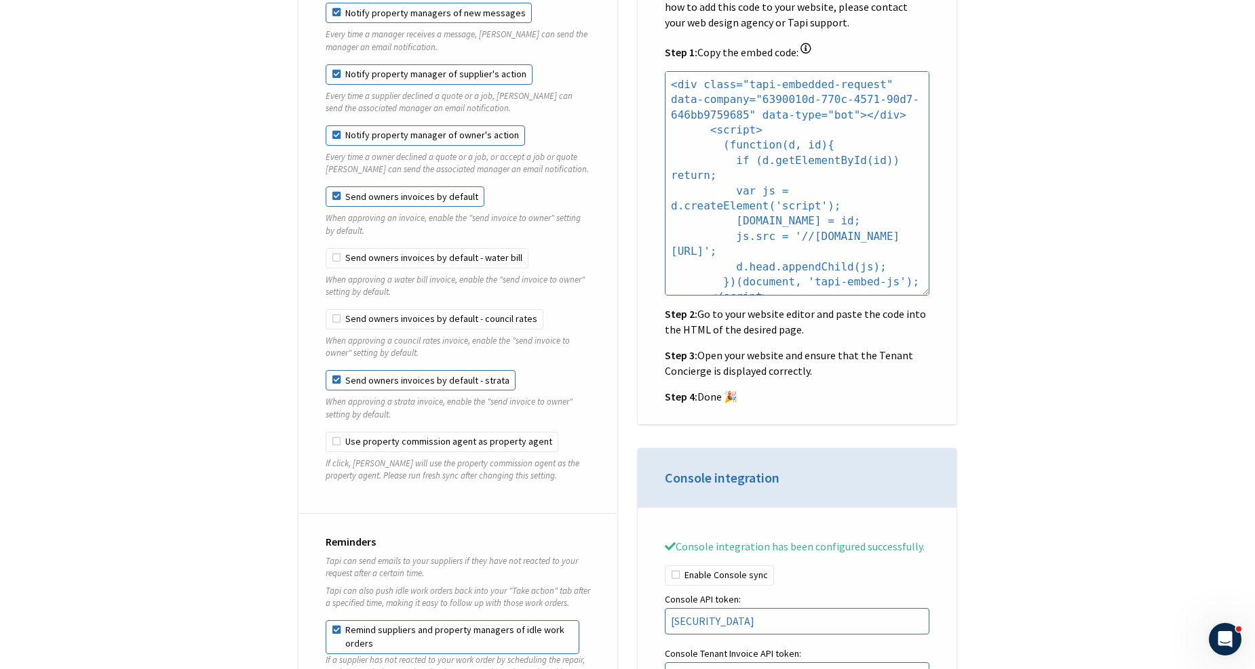
click at [364, 371] on label "Send owners invoices by default - strata" at bounding box center [421, 380] width 190 height 20
click at [326, 371] on input "Send owners invoices by default - strata" at bounding box center [326, 370] width 1 height 1
checkbox input "false"
click at [383, 235] on fieldset "Send owners invoices by default When approving an invoice, enable the "send inv…" at bounding box center [458, 217] width 265 height 61
click at [385, 250] on label "Send owners invoices by default - water bill" at bounding box center [427, 258] width 203 height 20
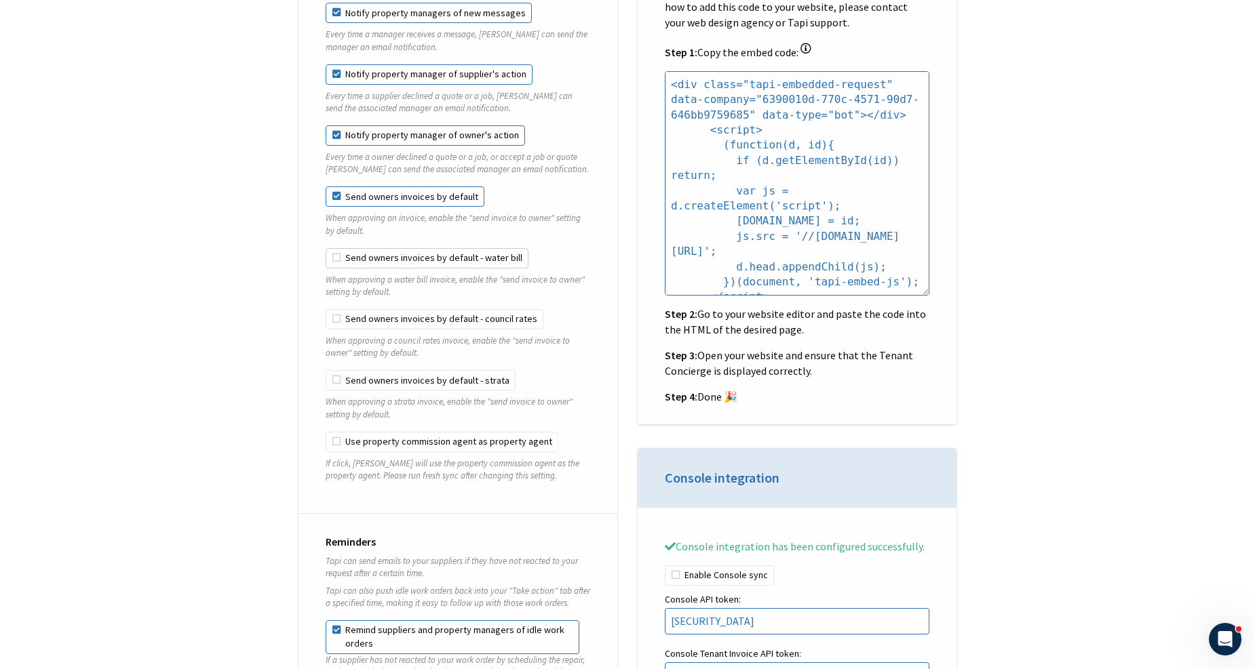
click at [326, 249] on input "Send owners invoices by default - water bill" at bounding box center [326, 248] width 1 height 1
checkbox input "true"
click at [374, 310] on label "Send owners invoices by default - council rates" at bounding box center [435, 319] width 218 height 20
click at [326, 310] on input "Send owners invoices by default - council rates" at bounding box center [326, 309] width 1 height 1
checkbox input "true"
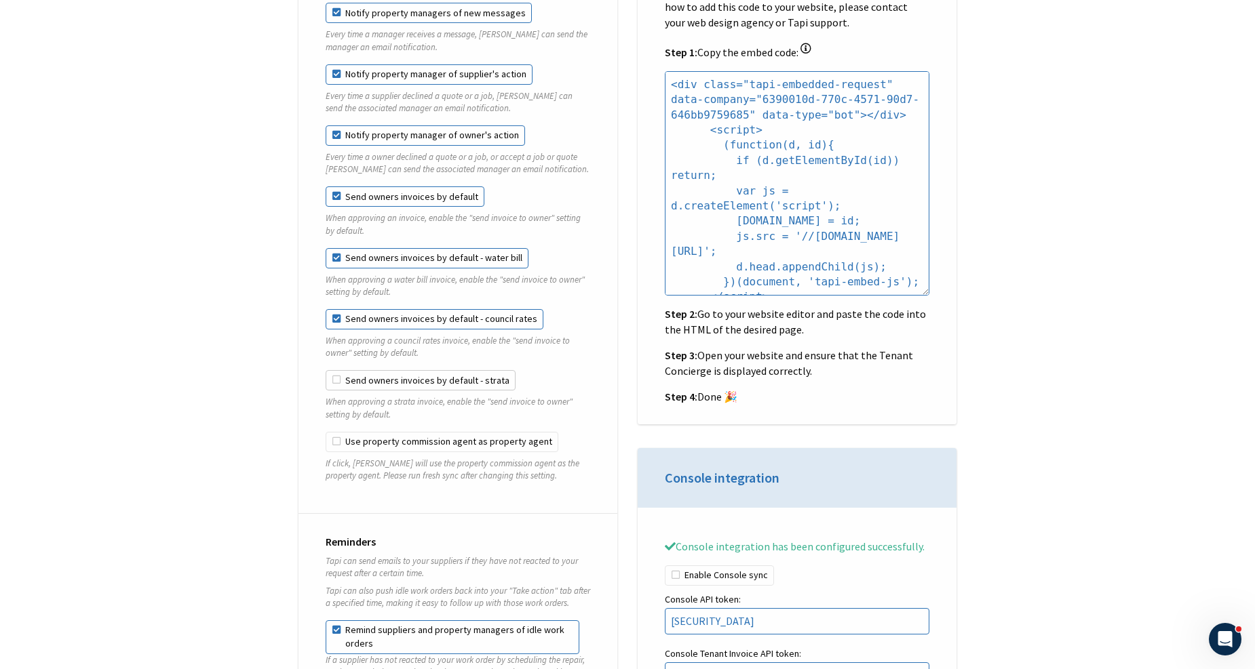
click at [371, 372] on label "Send owners invoices by default - strata" at bounding box center [421, 380] width 190 height 20
click at [326, 371] on input "Send owners invoices by default - strata" at bounding box center [326, 370] width 1 height 1
checkbox input "true"
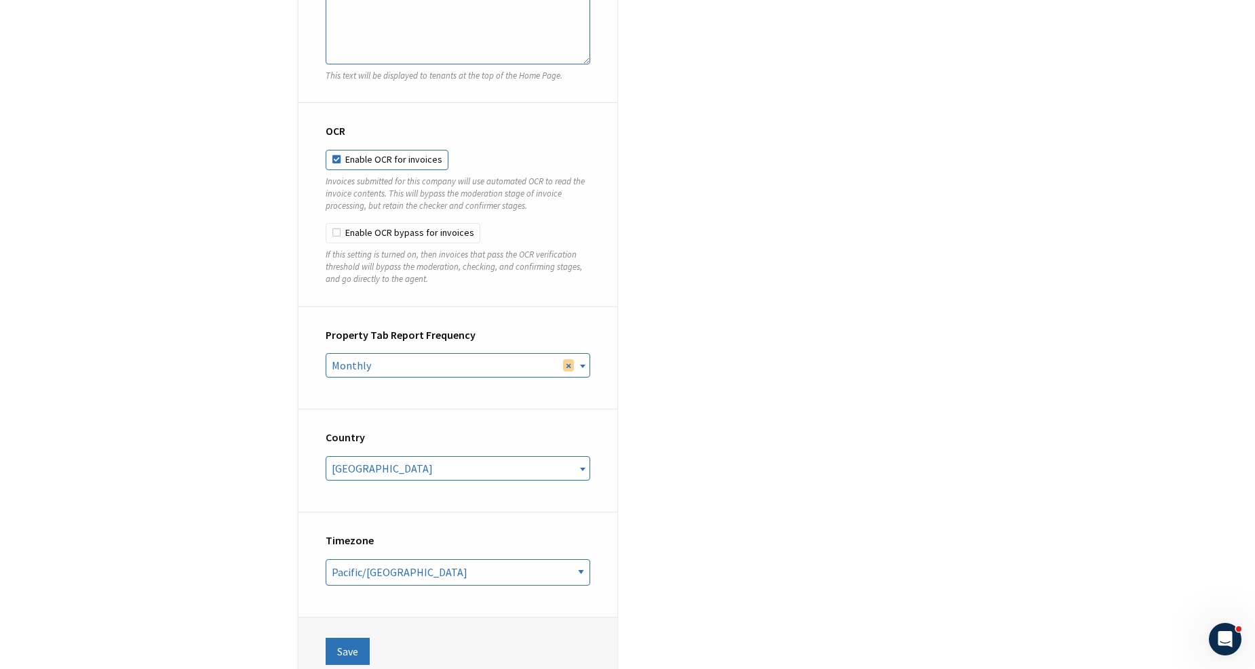
scroll to position [5049, 0]
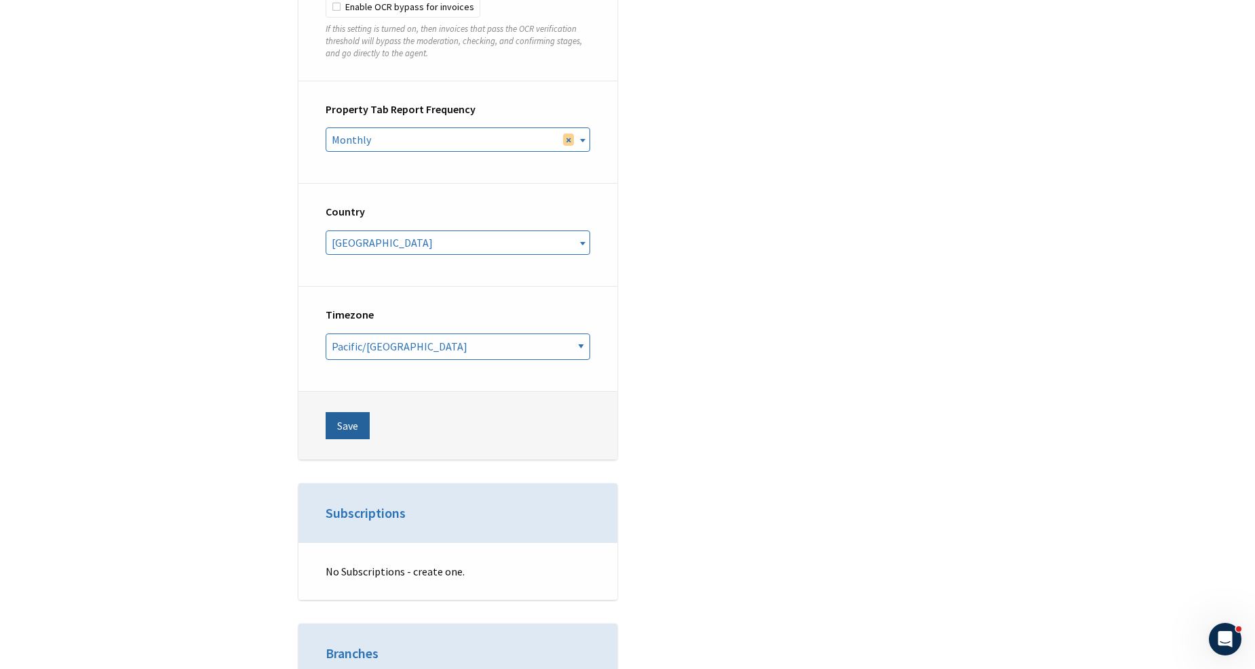
click at [341, 412] on button "Save" at bounding box center [348, 425] width 44 height 27
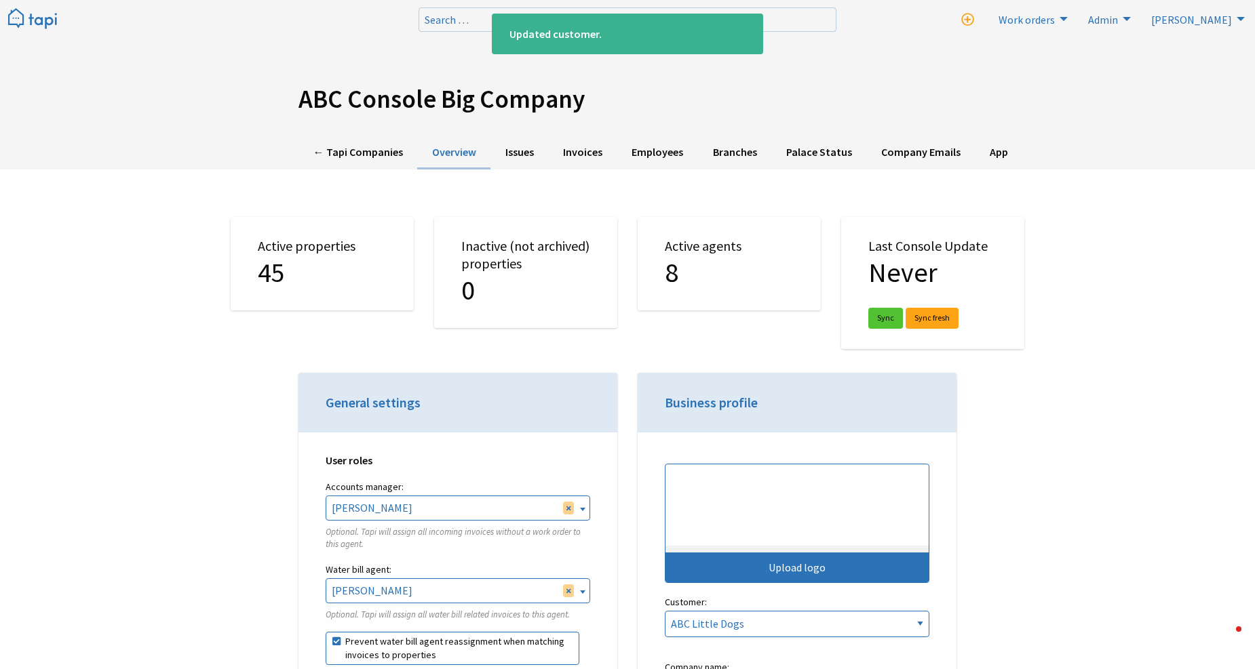
select select "TAPI"
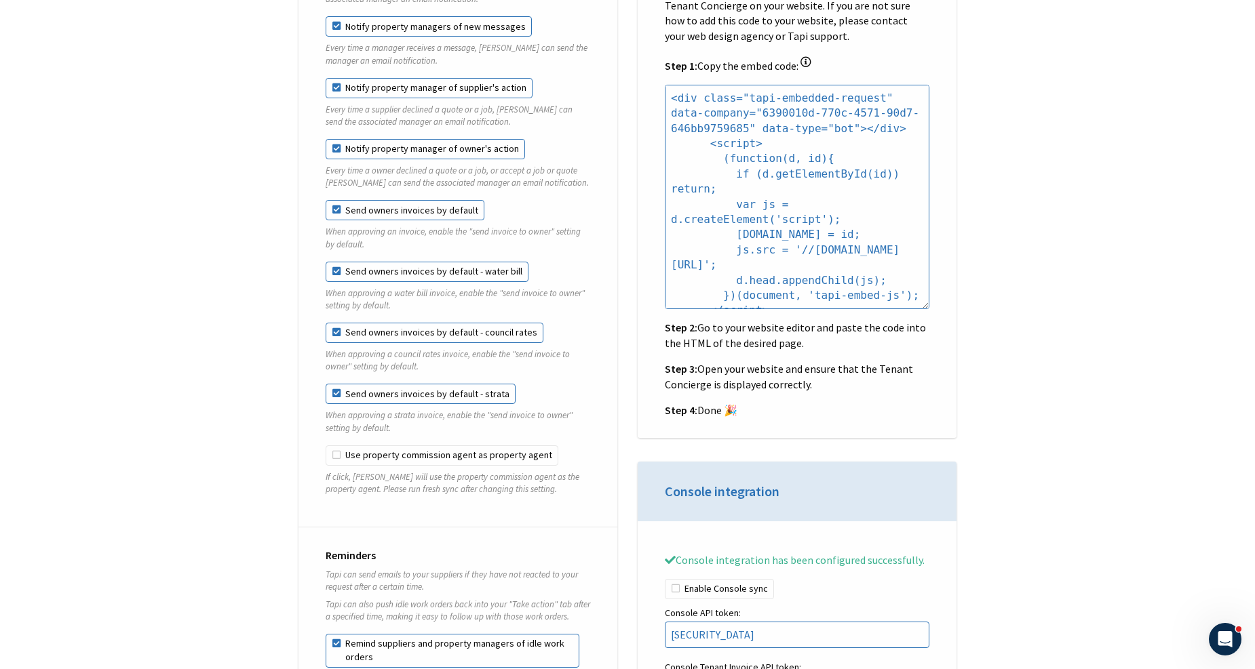
scroll to position [1357, 0]
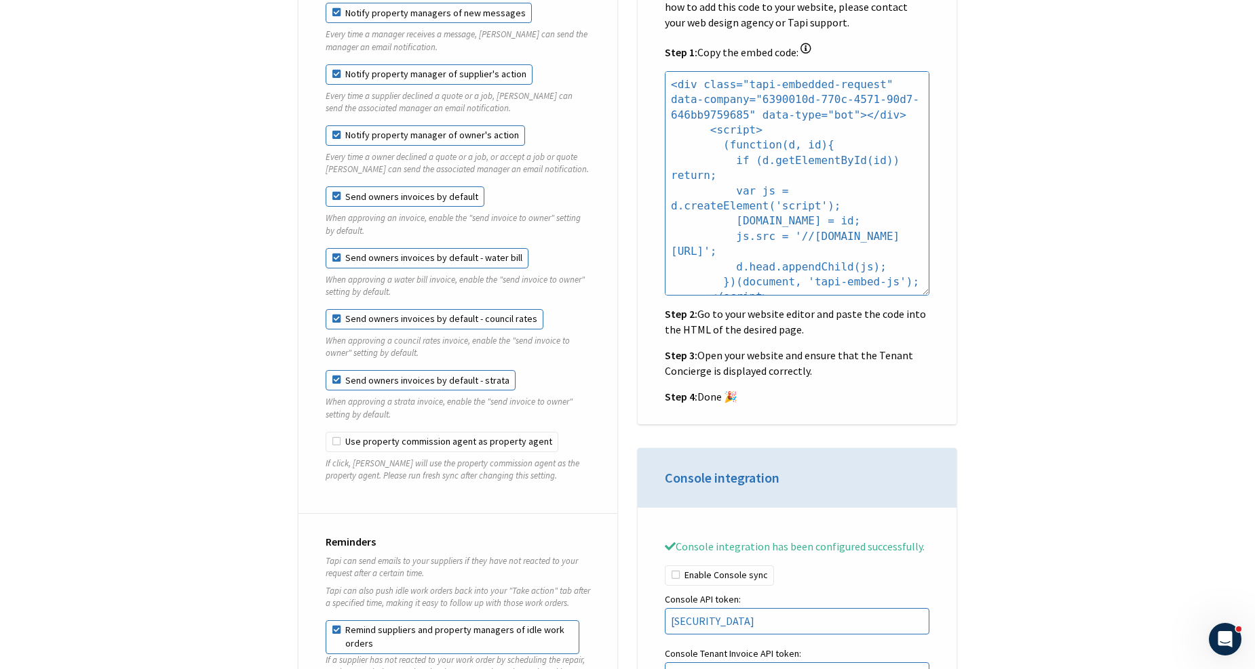
click at [365, 188] on label "Send owners invoices by default" at bounding box center [405, 197] width 159 height 20
click at [326, 187] on input "Send owners invoices by default" at bounding box center [326, 187] width 1 height 1
checkbox input "false"
click at [368, 248] on label "Send owners invoices by default - water bill" at bounding box center [427, 258] width 203 height 20
click at [326, 248] on input "Send owners invoices by default - water bill" at bounding box center [326, 248] width 1 height 1
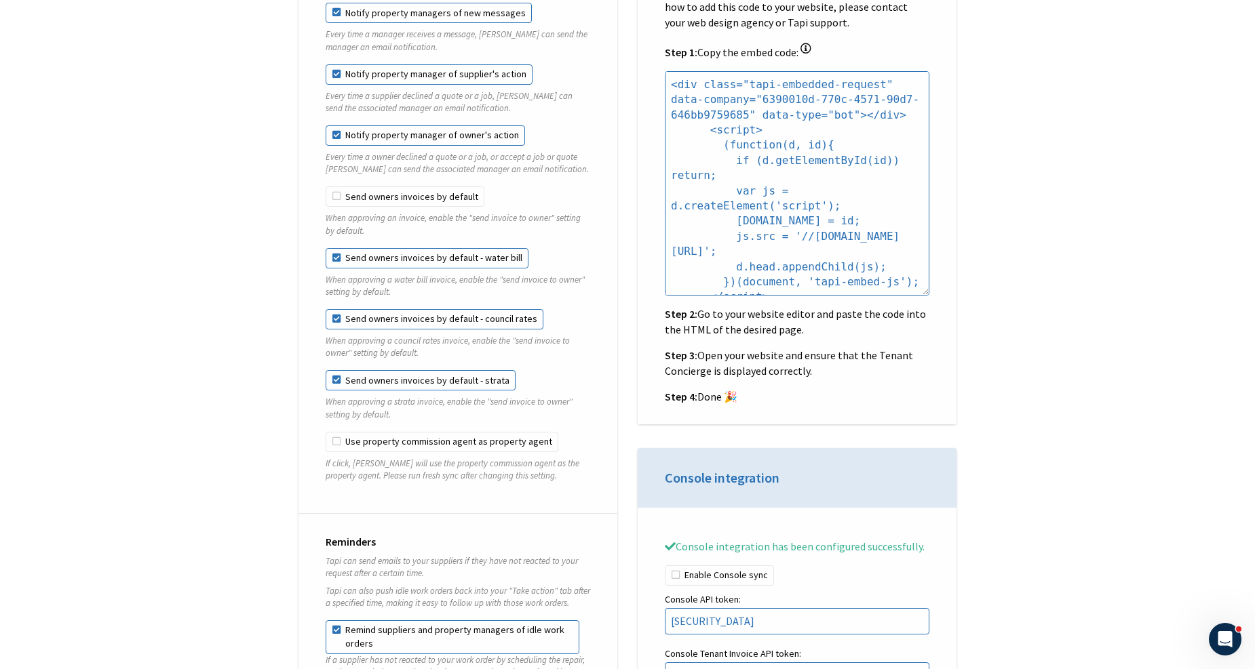
checkbox input "false"
click at [366, 309] on label "Send owners invoices by default - council rates" at bounding box center [435, 319] width 218 height 20
click at [326, 309] on input "Send owners invoices by default - council rates" at bounding box center [326, 309] width 1 height 1
checkbox input "false"
click at [371, 372] on label "Send owners invoices by default - strata" at bounding box center [421, 380] width 190 height 20
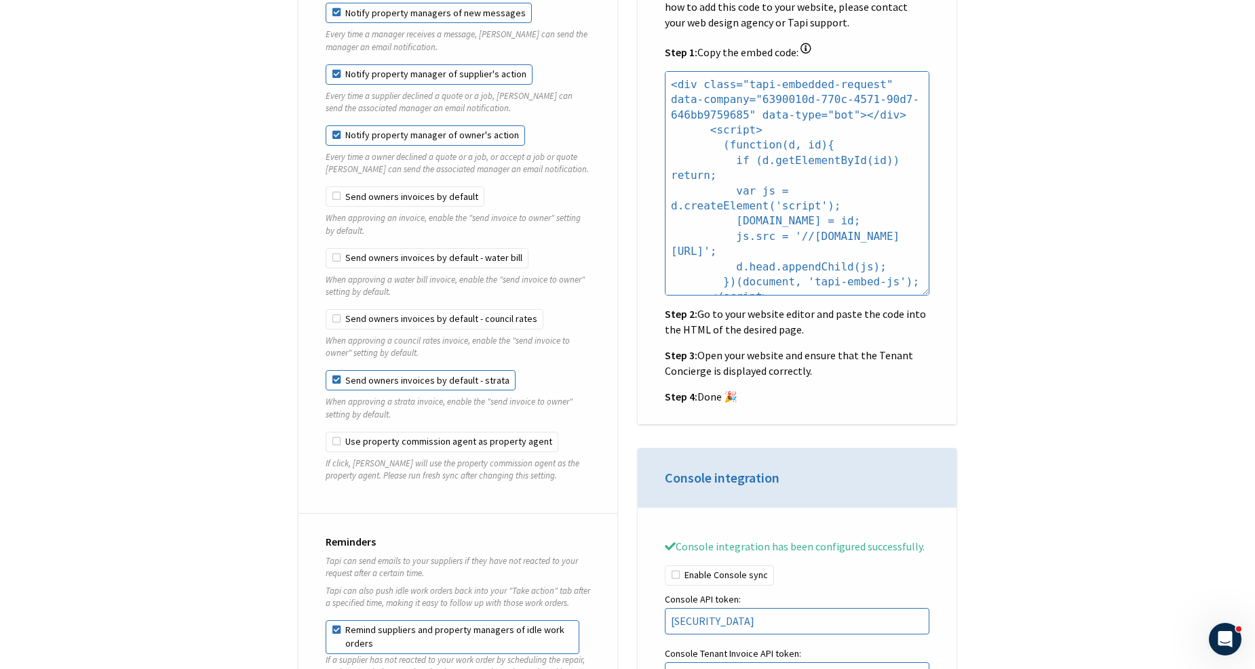
click at [326, 371] on input "Send owners invoices by default - strata" at bounding box center [326, 370] width 1 height 1
checkbox input "false"
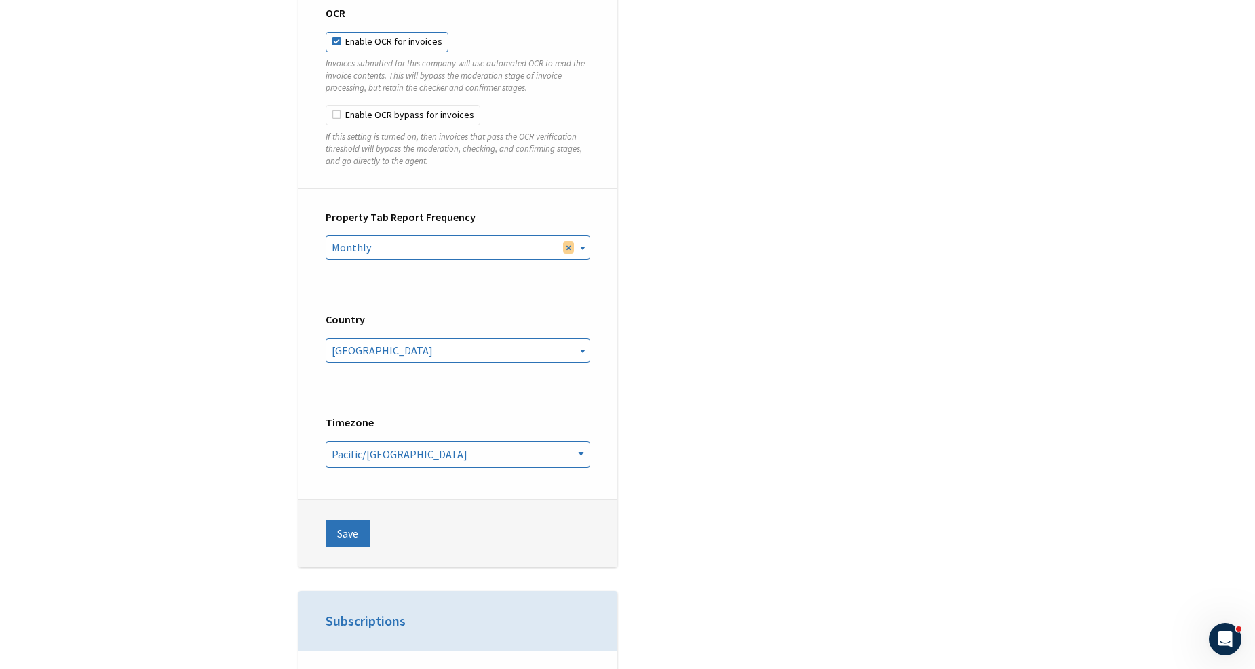
scroll to position [5124, 0]
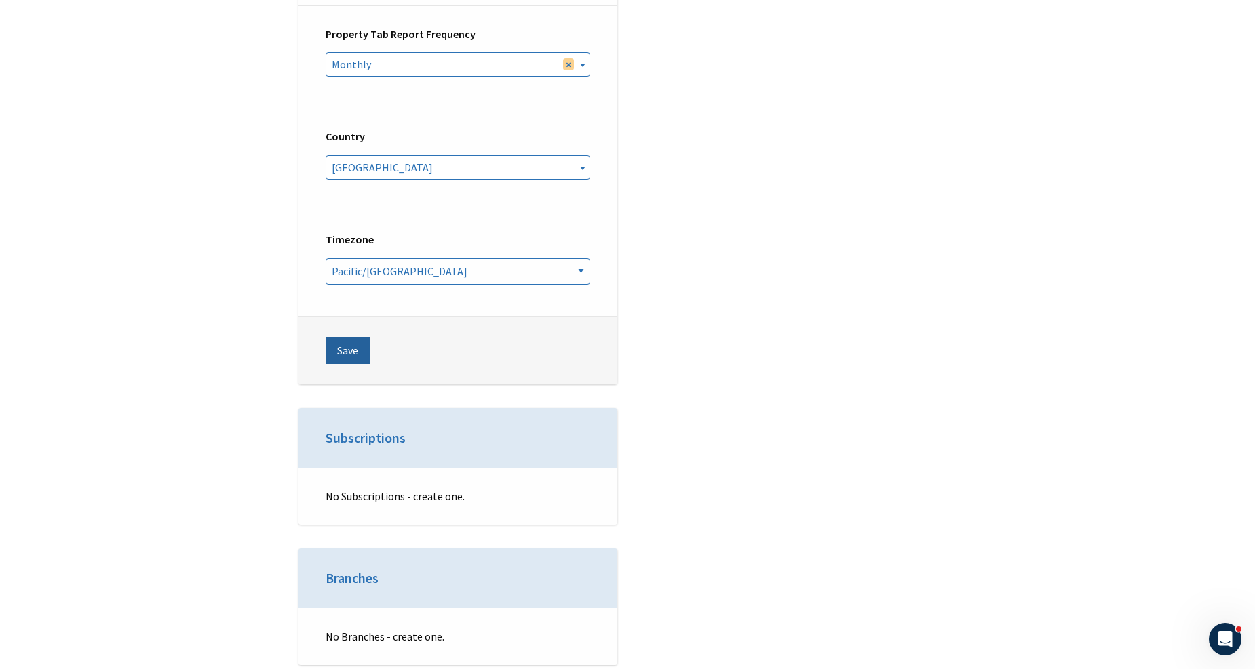
click at [357, 349] on button "Save" at bounding box center [348, 350] width 44 height 27
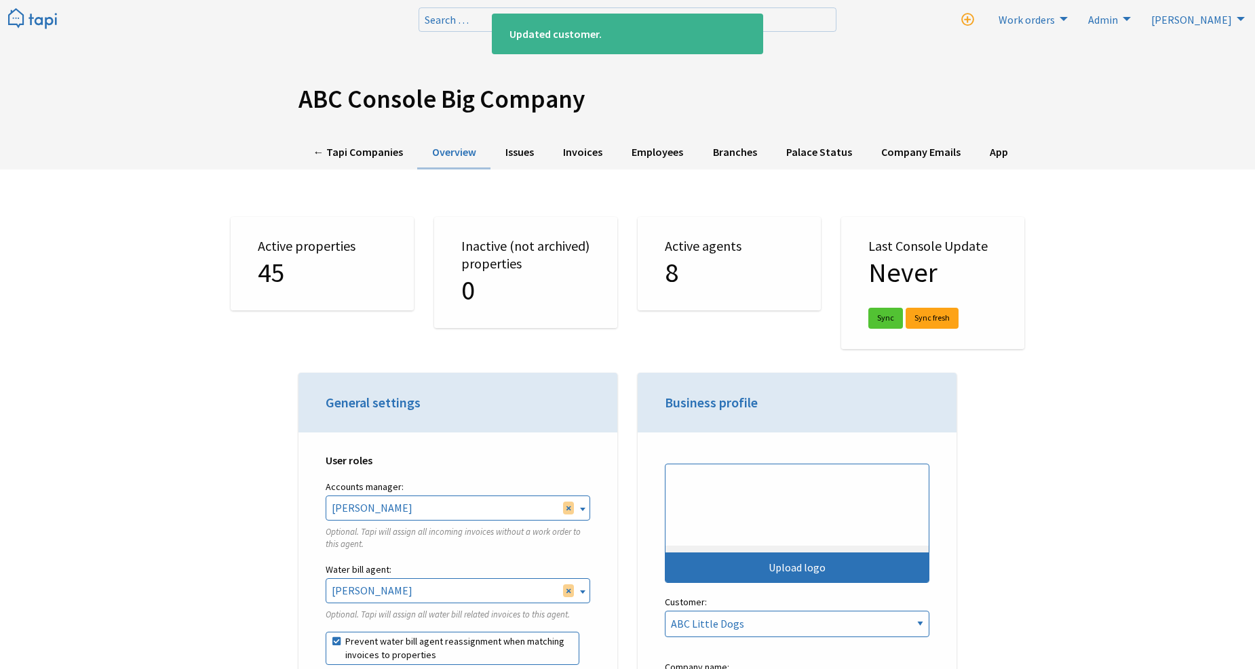
select select "TAPI"
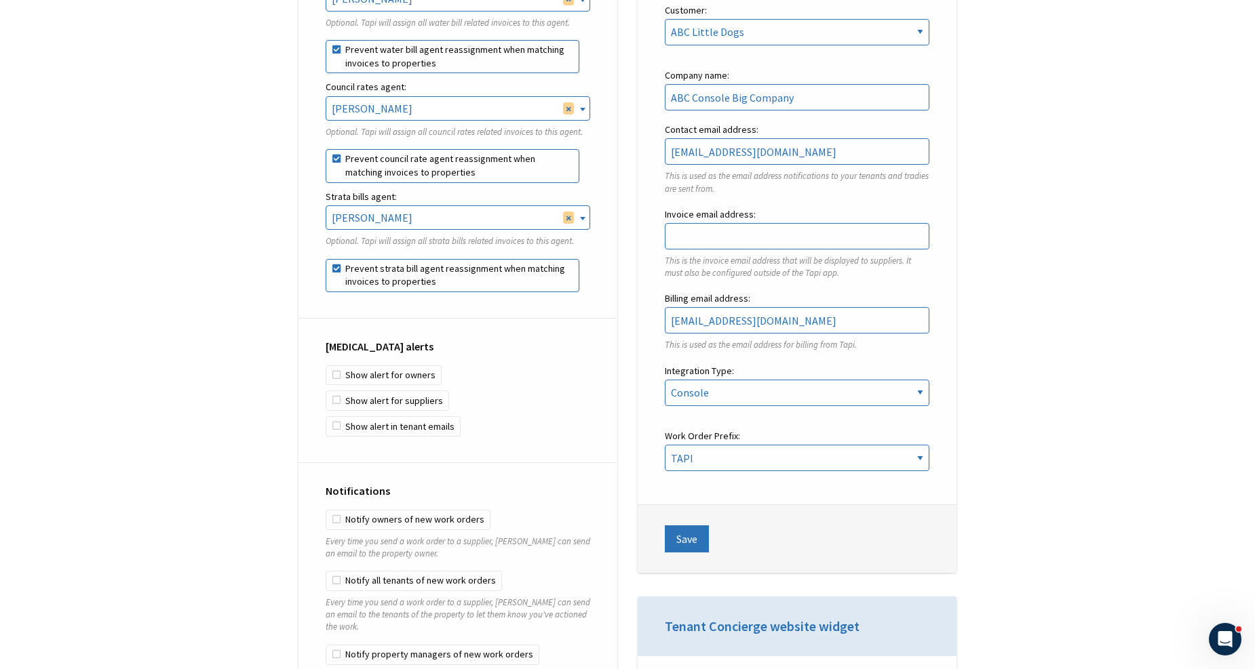
scroll to position [452, 0]
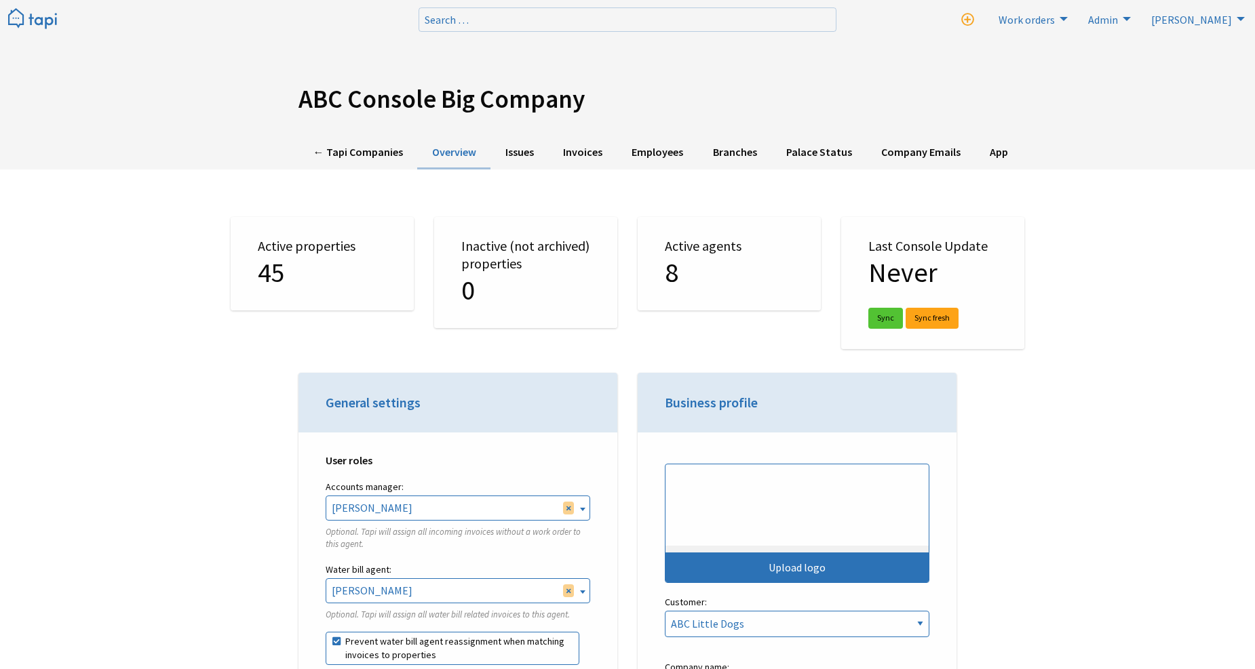
select select "TAPI"
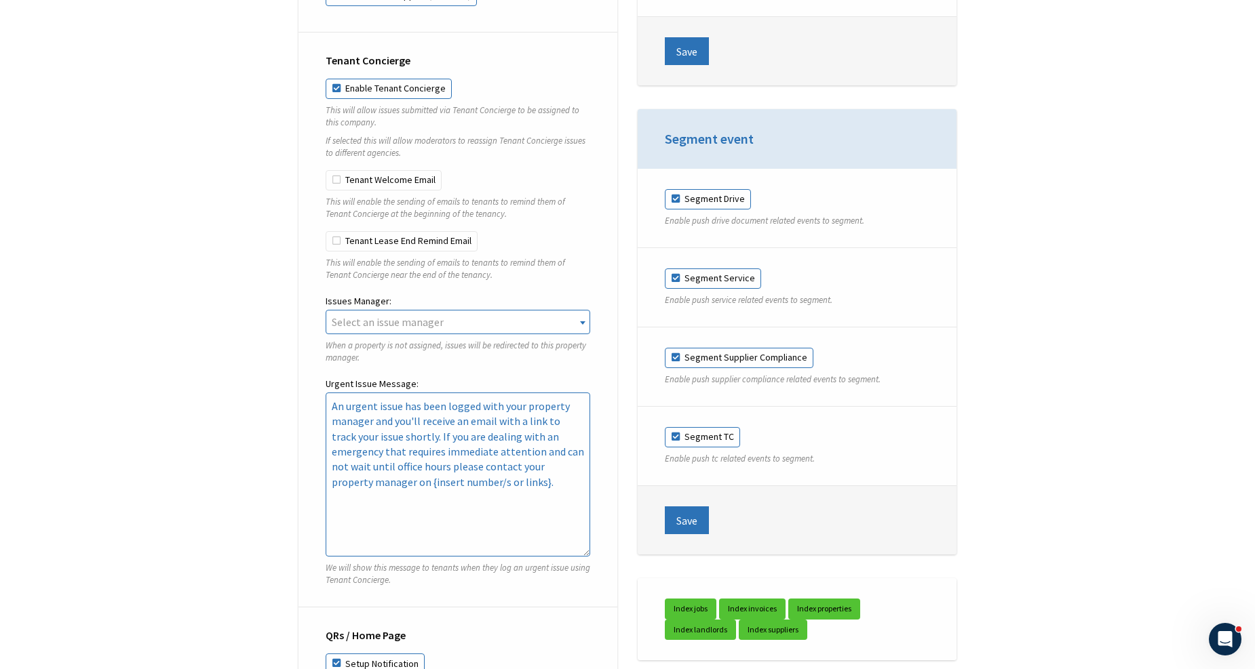
scroll to position [1516, 0]
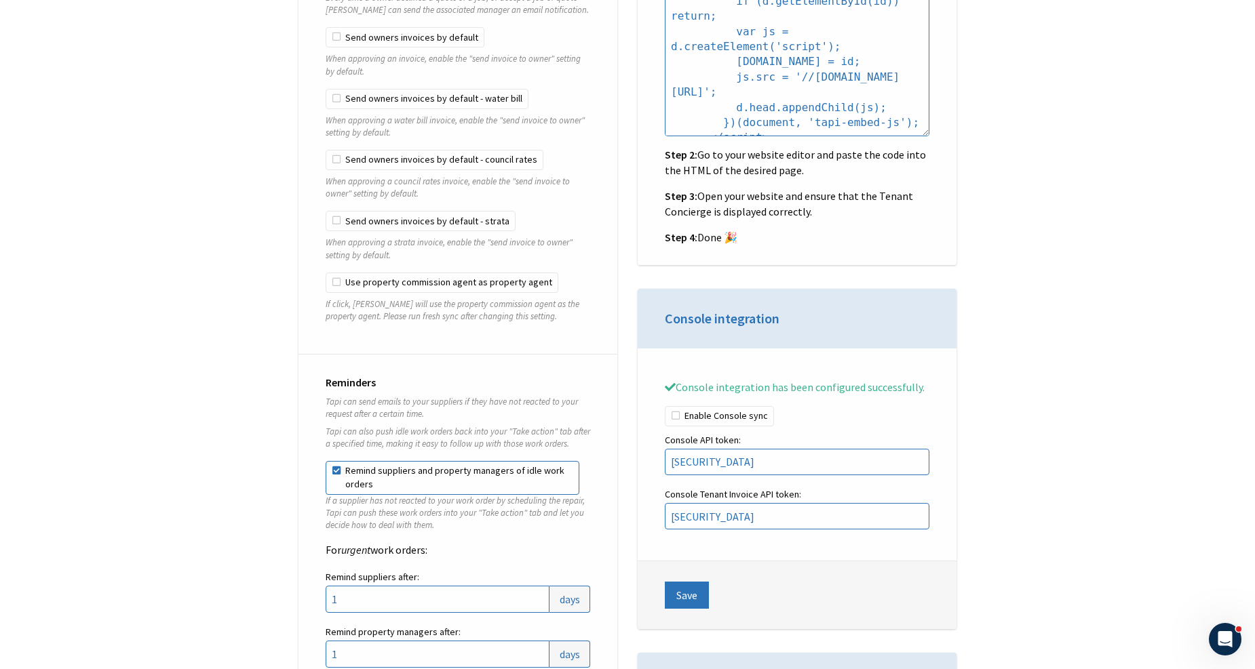
drag, startPoint x: 272, startPoint y: 434, endPoint x: 288, endPoint y: 104, distance: 330.0
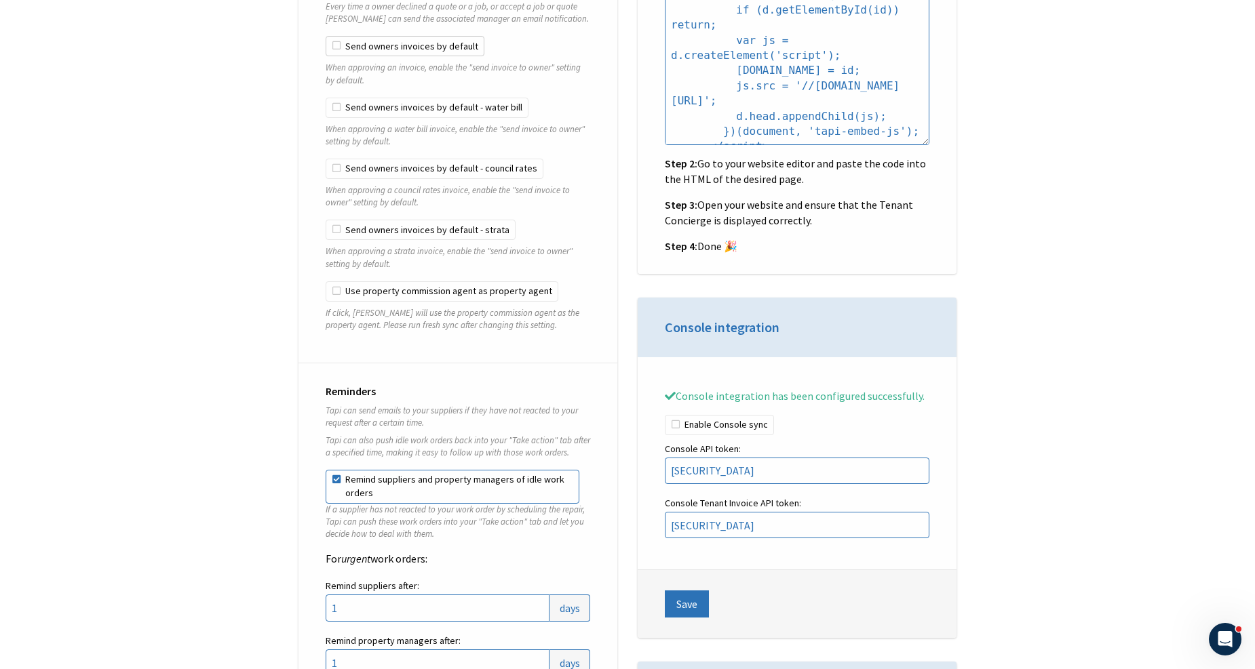
scroll to position [1432, 0]
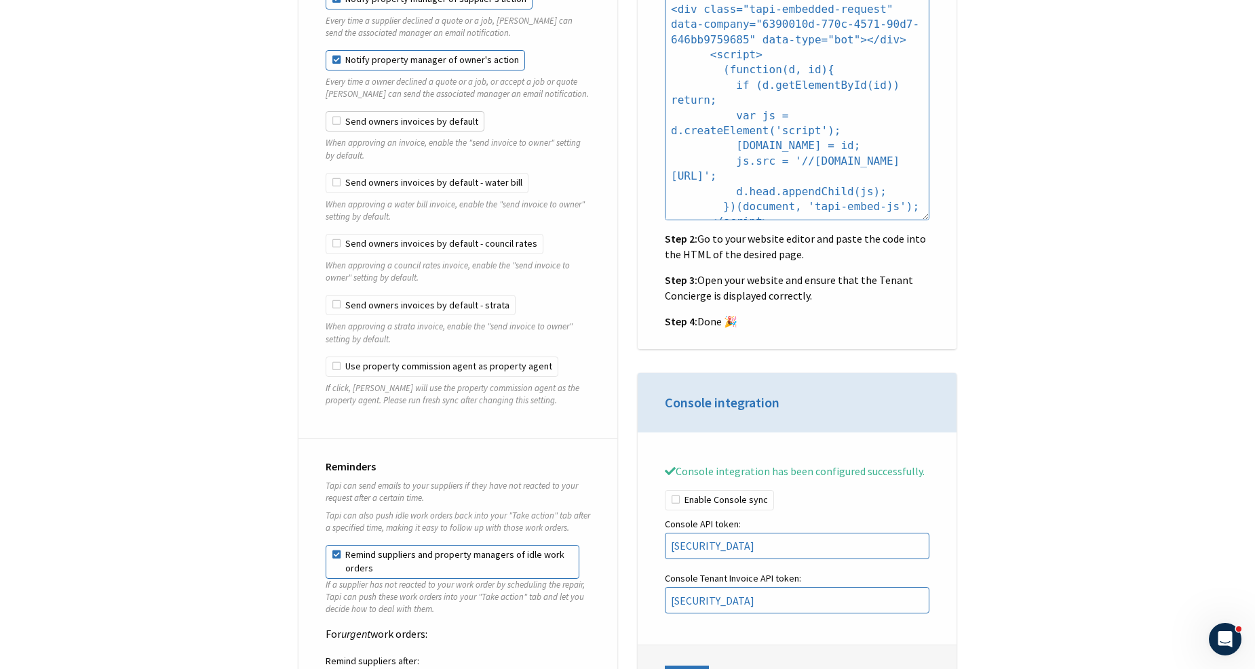
click at [389, 111] on label "Send owners invoices by default" at bounding box center [405, 121] width 159 height 20
click at [326, 111] on input "Send owners invoices by default" at bounding box center [326, 111] width 1 height 1
checkbox input "true"
click at [387, 176] on label "Send owners invoices by default - water bill" at bounding box center [427, 183] width 203 height 20
click at [326, 174] on input "Send owners invoices by default - water bill" at bounding box center [326, 173] width 1 height 1
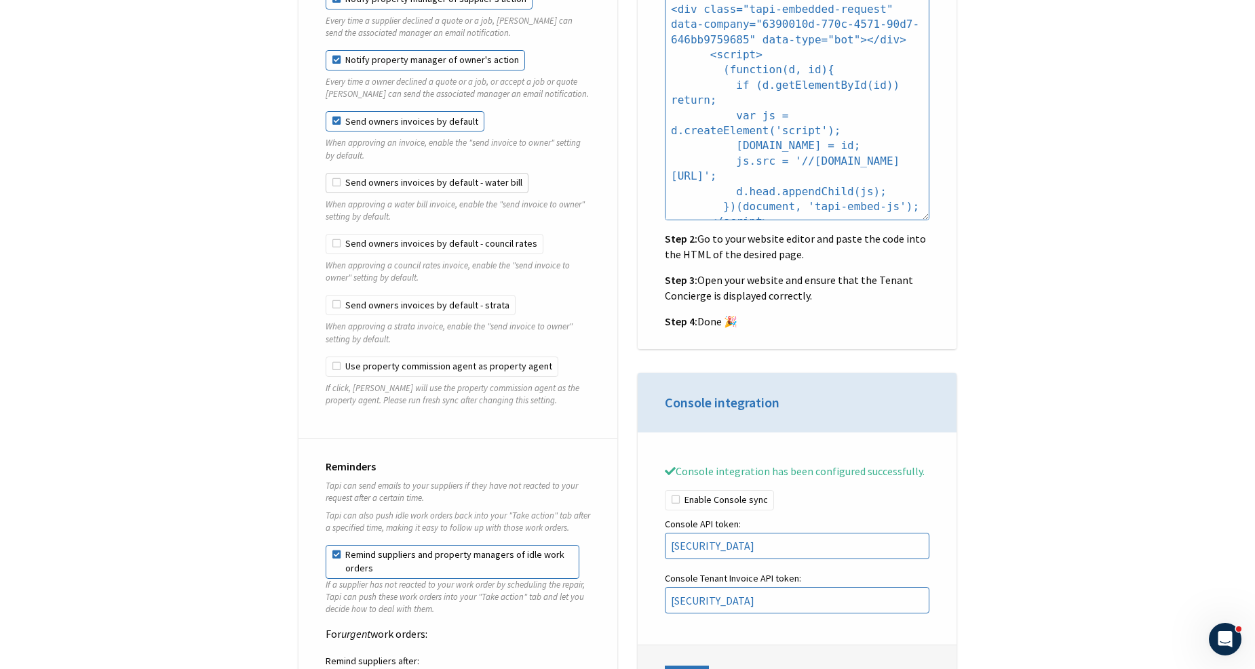
checkbox input "true"
click at [383, 235] on label "Send owners invoices by default - council rates" at bounding box center [435, 244] width 218 height 20
click at [326, 235] on input "Send owners invoices by default - council rates" at bounding box center [326, 234] width 1 height 1
checkbox input "true"
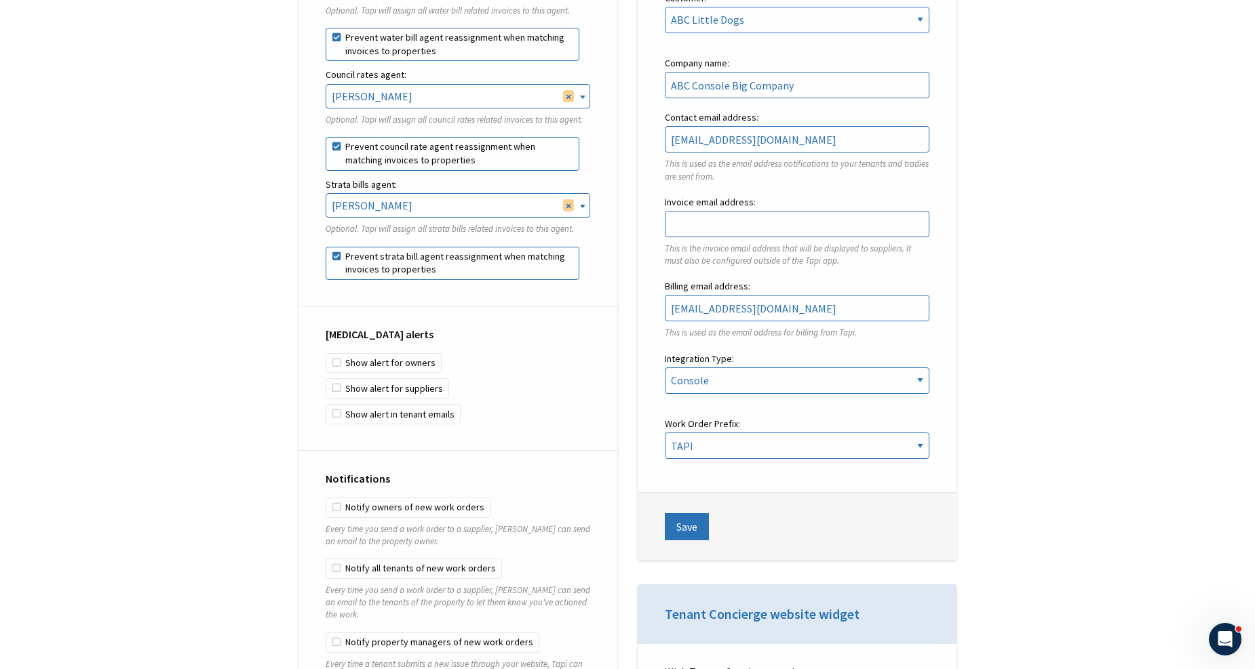
scroll to position [0, 0]
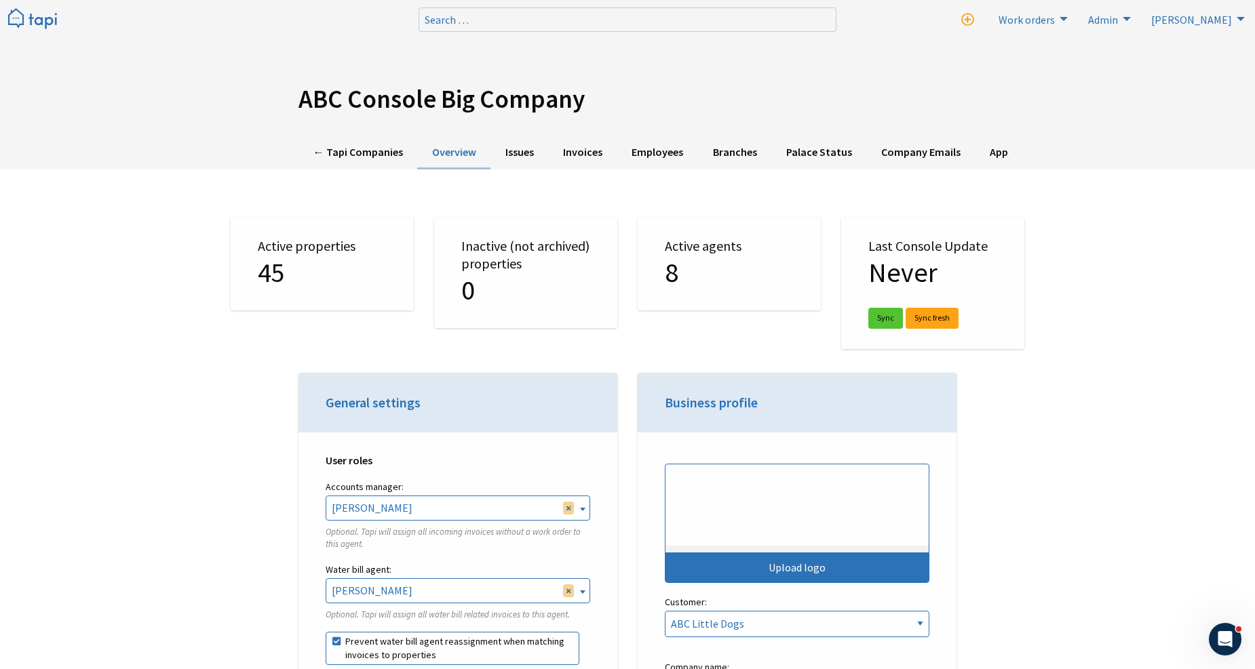
drag, startPoint x: 275, startPoint y: 307, endPoint x: 282, endPoint y: 95, distance: 211.7
click at [362, 160] on link "← Tapi Companies" at bounding box center [357, 152] width 119 height 33
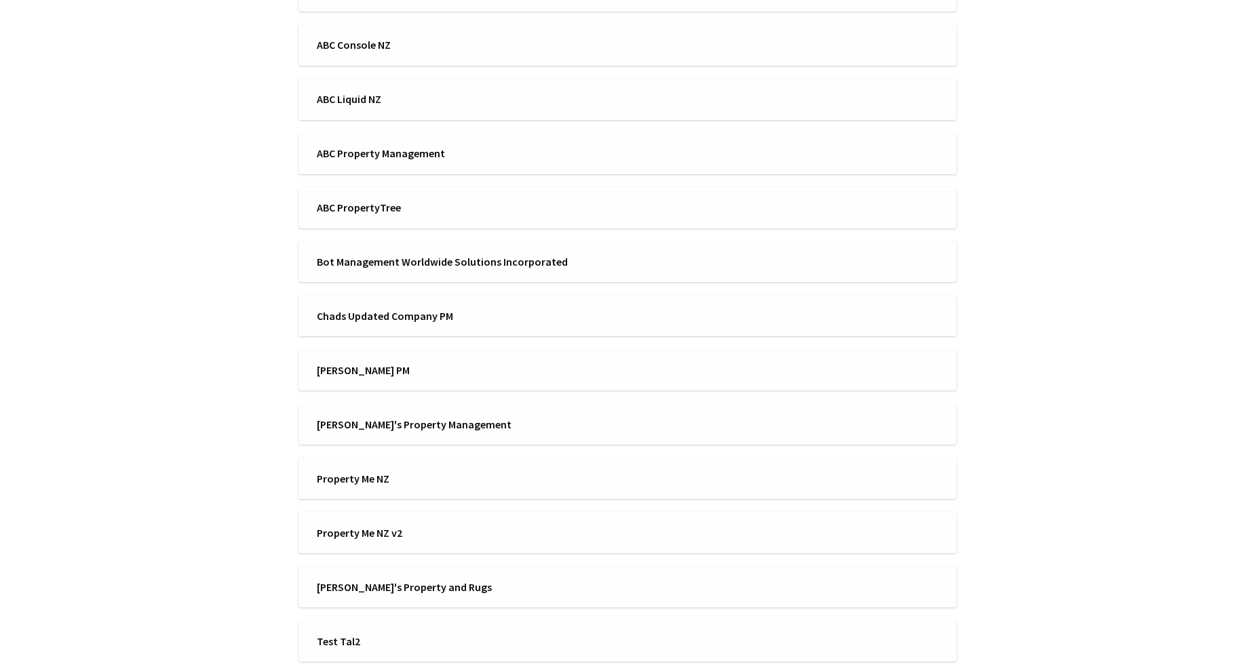
scroll to position [3122, 0]
click at [368, 227] on li "ABC PropertyTree" at bounding box center [627, 207] width 658 height 41
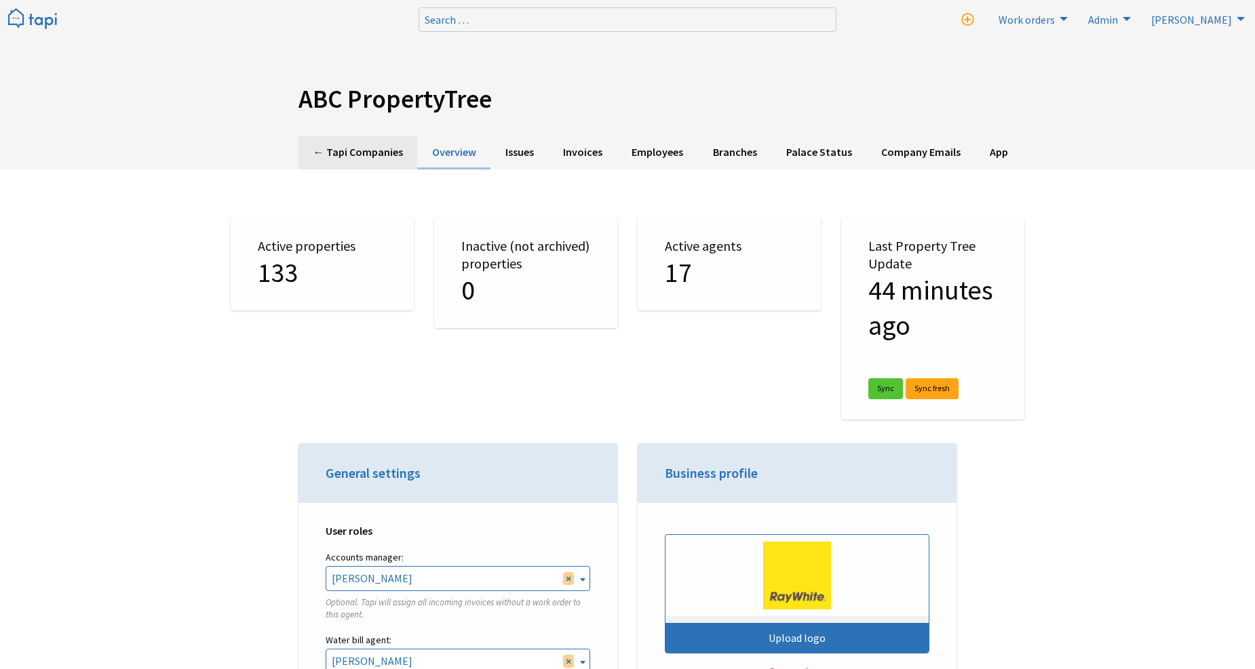
click at [362, 152] on link "← Tapi Companies" at bounding box center [357, 152] width 119 height 33
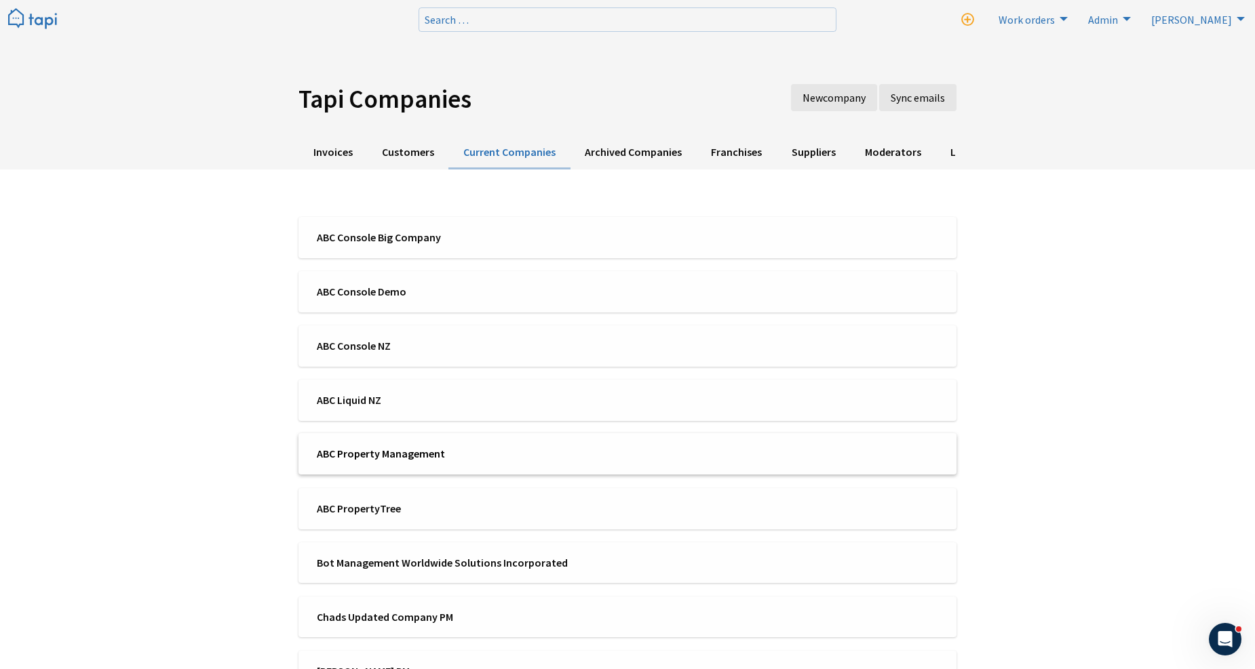
scroll to position [360, 0]
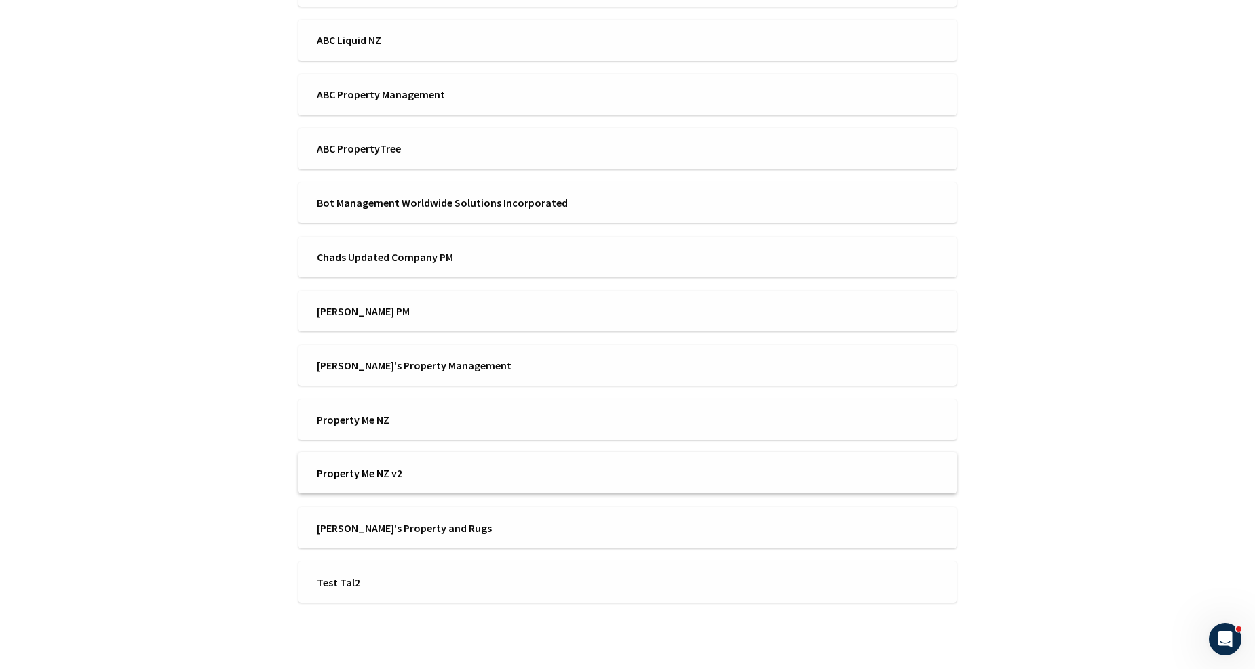
click at [408, 466] on span "Property Me NZ v2" at bounding box center [468, 473] width 302 height 15
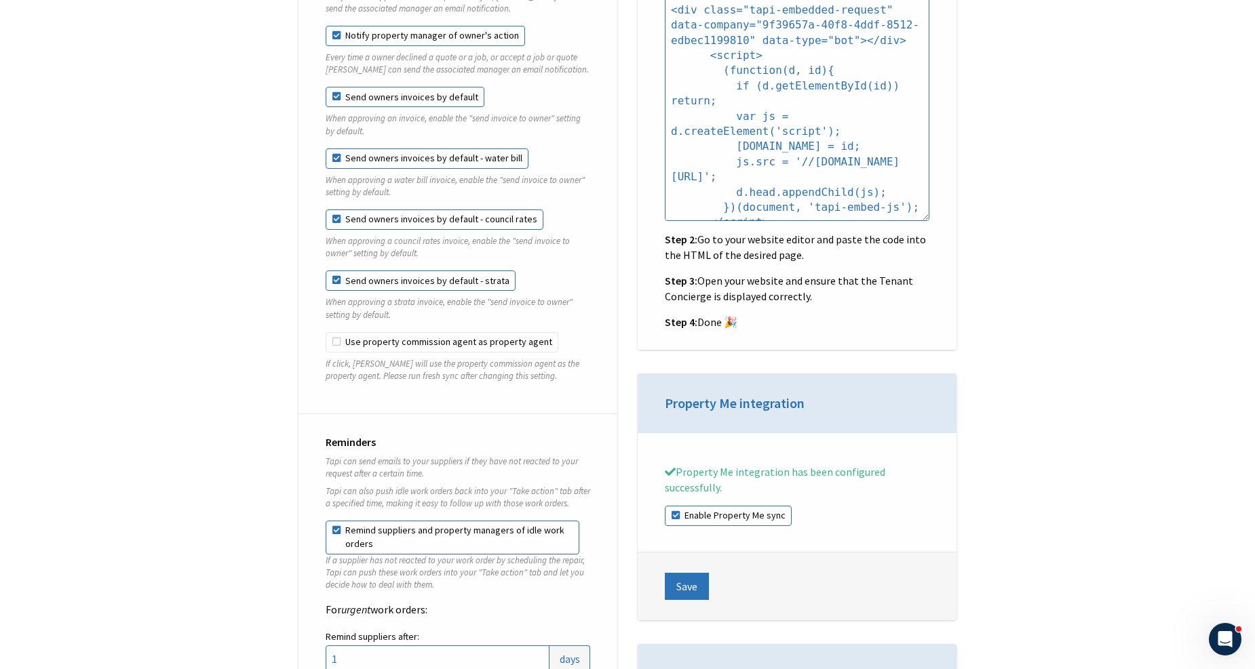
scroll to position [1357, 0]
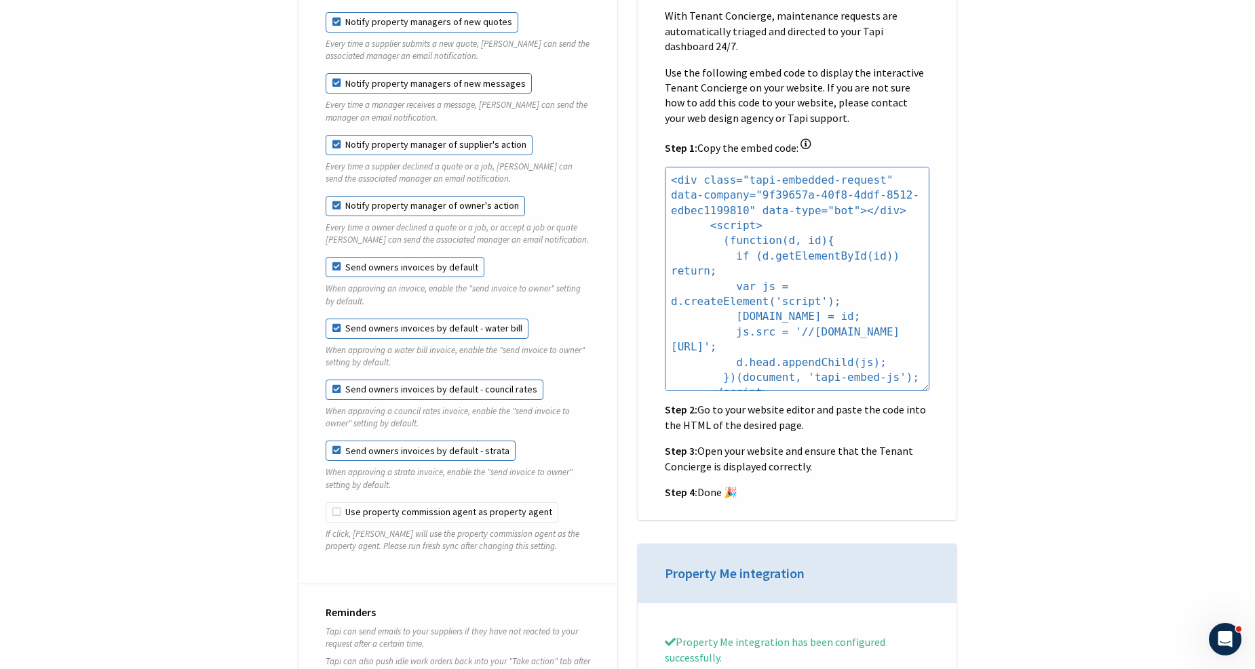
click at [404, 442] on label "Send owners invoices by default - strata" at bounding box center [421, 451] width 190 height 20
click at [326, 442] on input "Send owners invoices by default - strata" at bounding box center [326, 441] width 1 height 1
checkbox input "false"
click at [416, 380] on label "Send owners invoices by default - council rates" at bounding box center [435, 390] width 218 height 20
click at [326, 380] on input "Send owners invoices by default - council rates" at bounding box center [326, 380] width 1 height 1
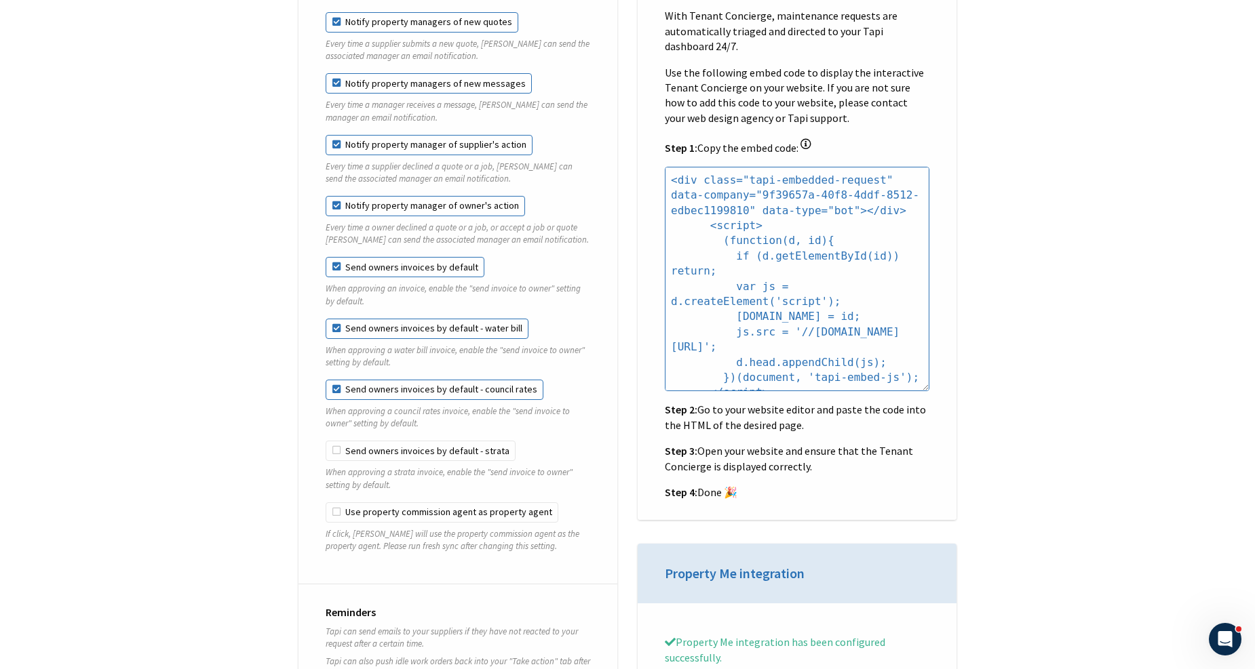
checkbox input "false"
click at [416, 319] on label "Send owners invoices by default - water bill" at bounding box center [427, 329] width 203 height 20
click at [326, 319] on input "Send owners invoices by default - water bill" at bounding box center [326, 319] width 1 height 1
checkbox input "false"
click at [411, 257] on label "Send owners invoices by default" at bounding box center [405, 267] width 159 height 20
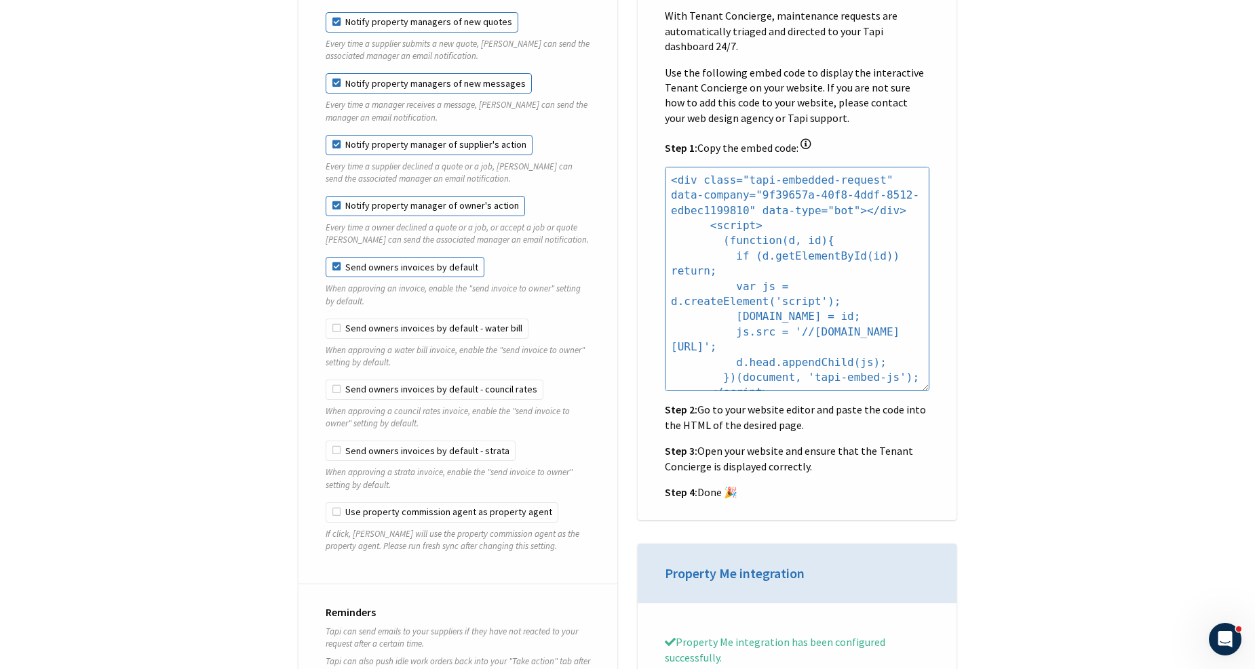
click at [326, 257] on input "Send owners invoices by default" at bounding box center [326, 257] width 1 height 1
checkbox input "false"
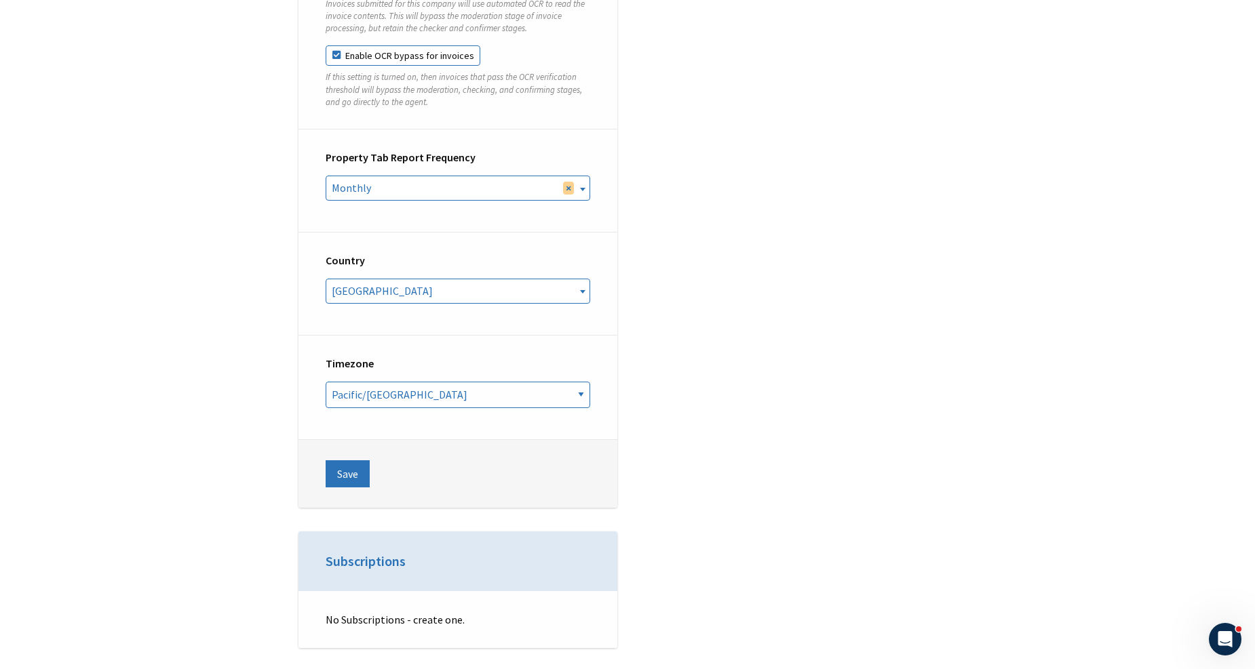
scroll to position [5350, 0]
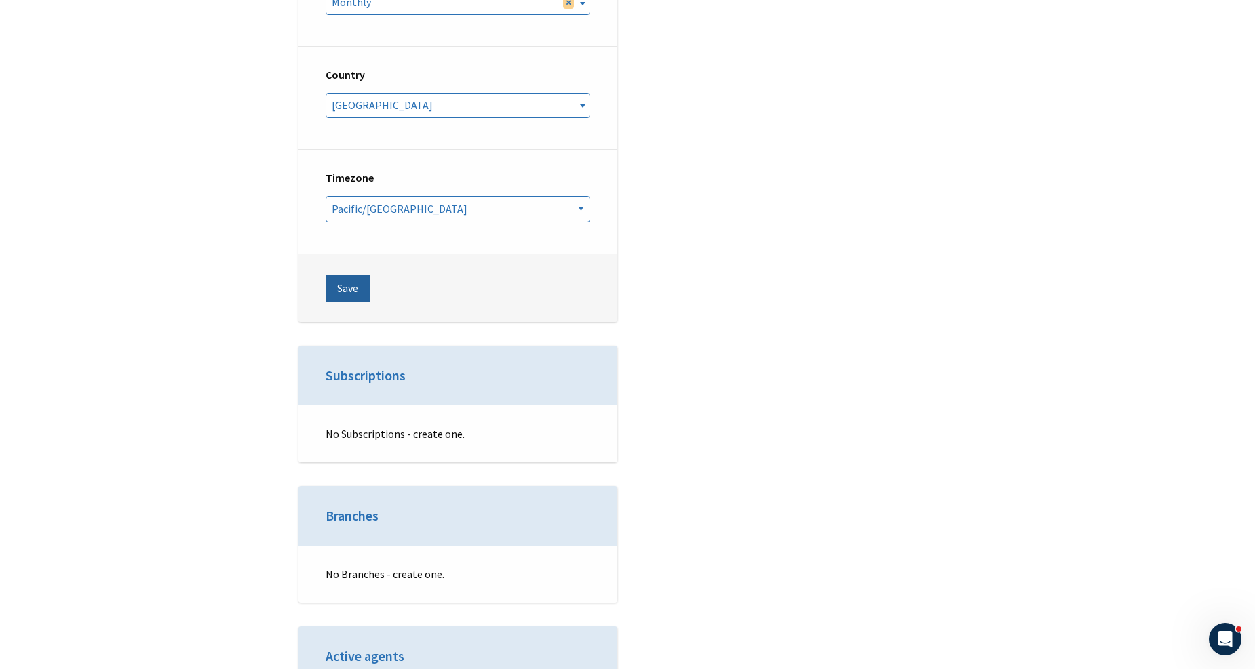
click at [343, 275] on button "Save" at bounding box center [348, 288] width 44 height 27
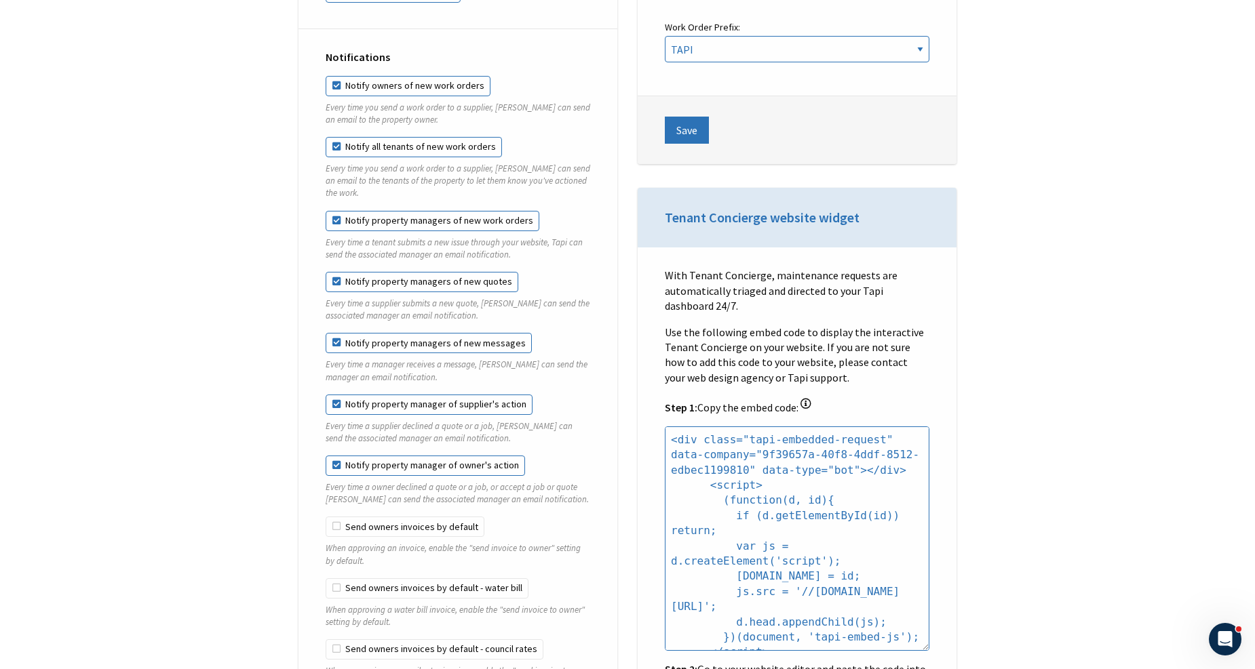
scroll to position [209, 0]
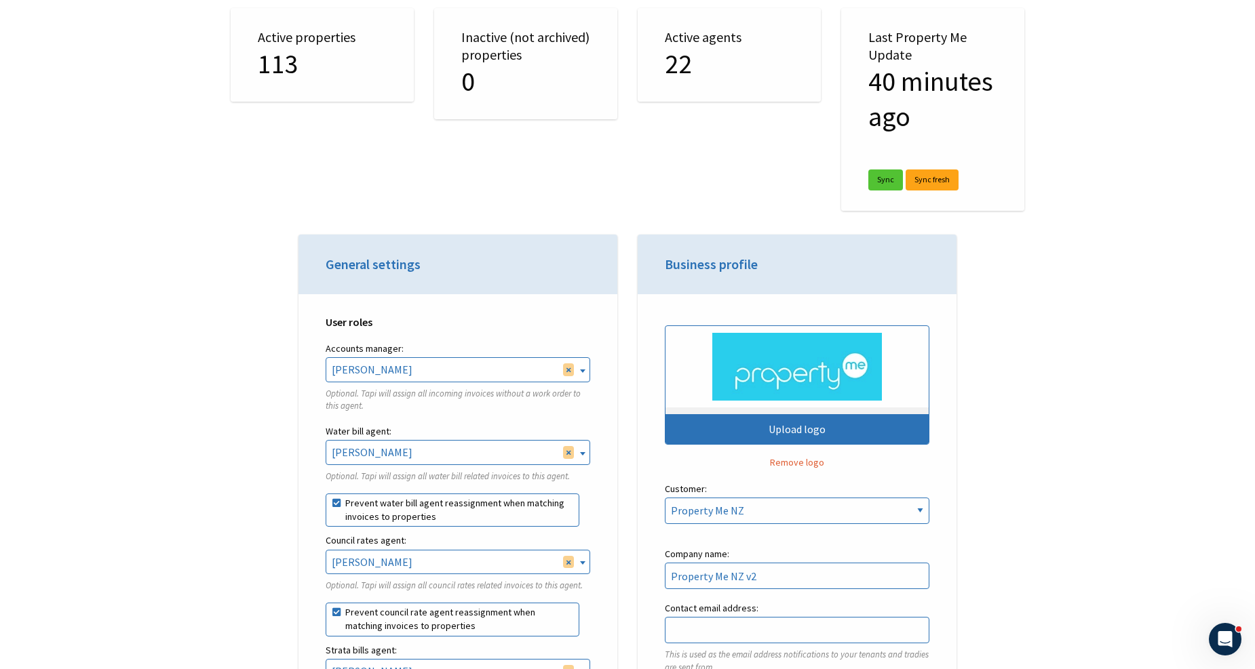
drag, startPoint x: 201, startPoint y: 287, endPoint x: 160, endPoint y: 100, distance: 191.6
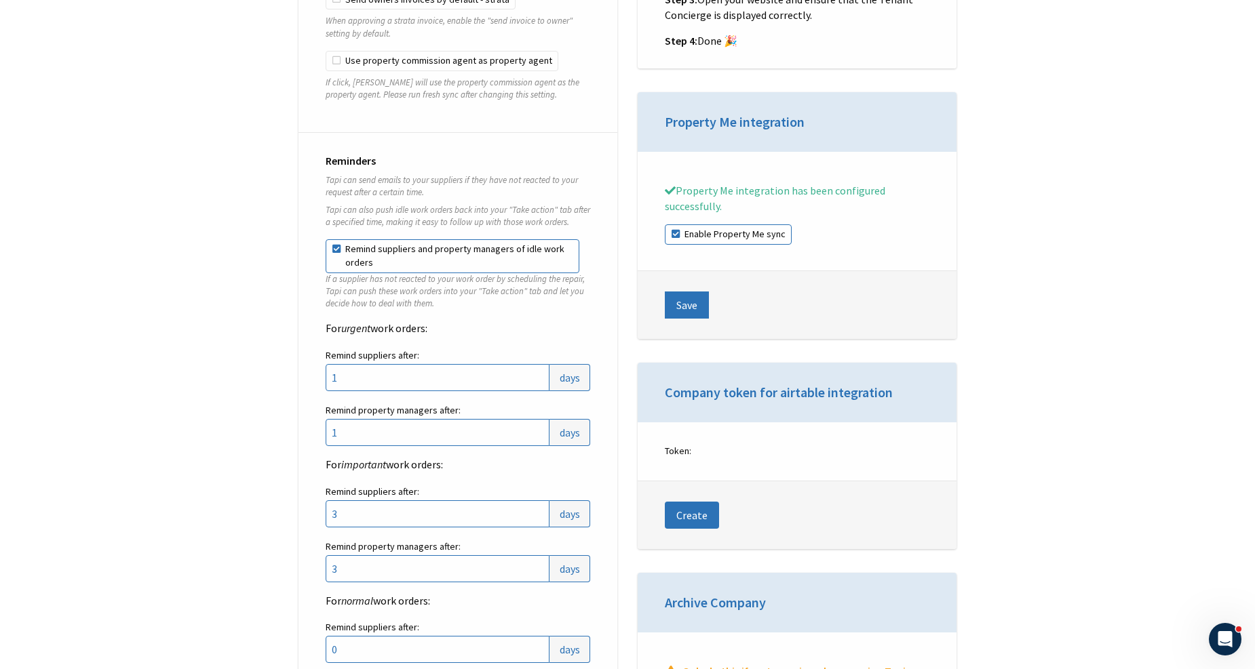
scroll to position [1281, 0]
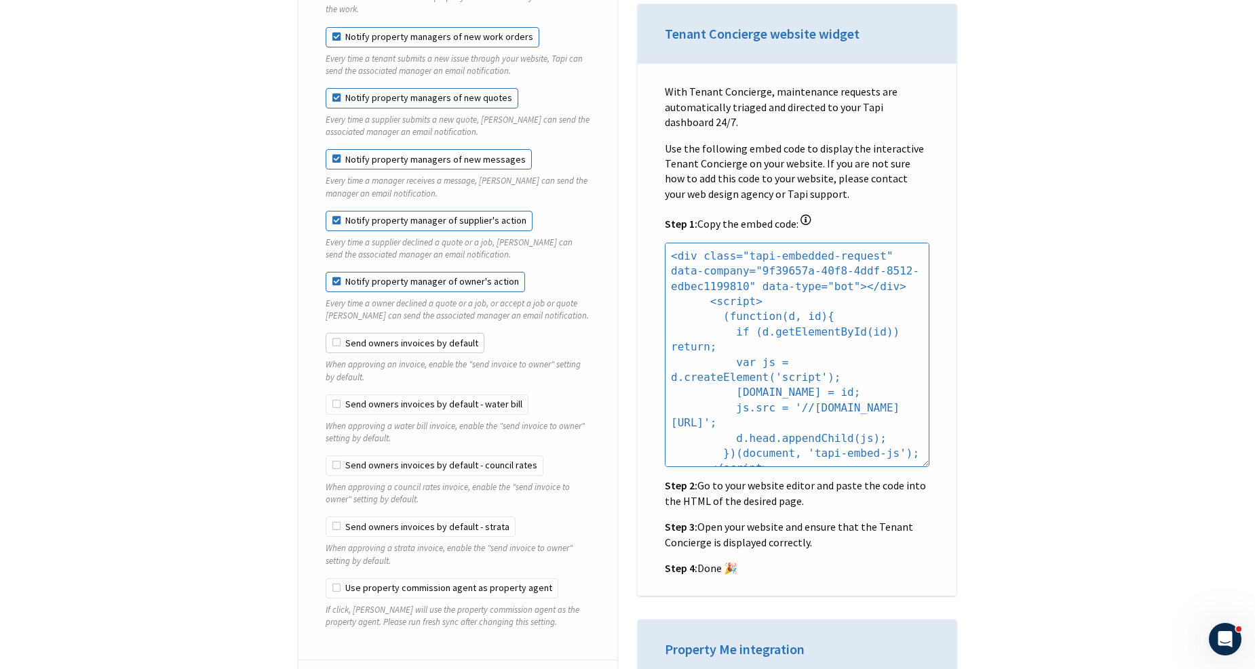
click at [381, 340] on label "Send owners invoices by default" at bounding box center [405, 343] width 159 height 20
click at [326, 334] on input "Send owners invoices by default" at bounding box center [326, 333] width 1 height 1
checkbox input "true"
click at [376, 395] on label "Send owners invoices by default - water bill" at bounding box center [427, 405] width 203 height 20
click at [326, 395] on input "Send owners invoices by default - water bill" at bounding box center [326, 395] width 1 height 1
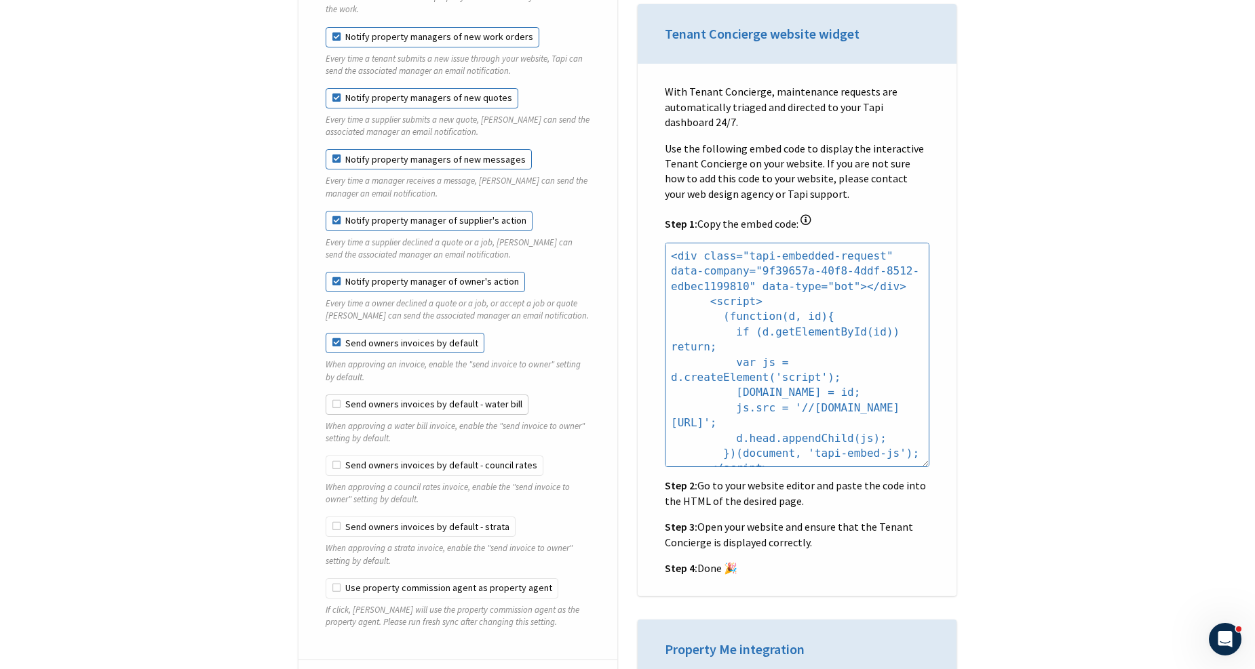
checkbox input "true"
click at [383, 456] on label "Send owners invoices by default - council rates" at bounding box center [435, 466] width 218 height 20
click at [326, 456] on input "Send owners invoices by default - council rates" at bounding box center [326, 456] width 1 height 1
checkbox input "true"
click at [385, 517] on label "Send owners invoices by default - strata" at bounding box center [421, 527] width 190 height 20
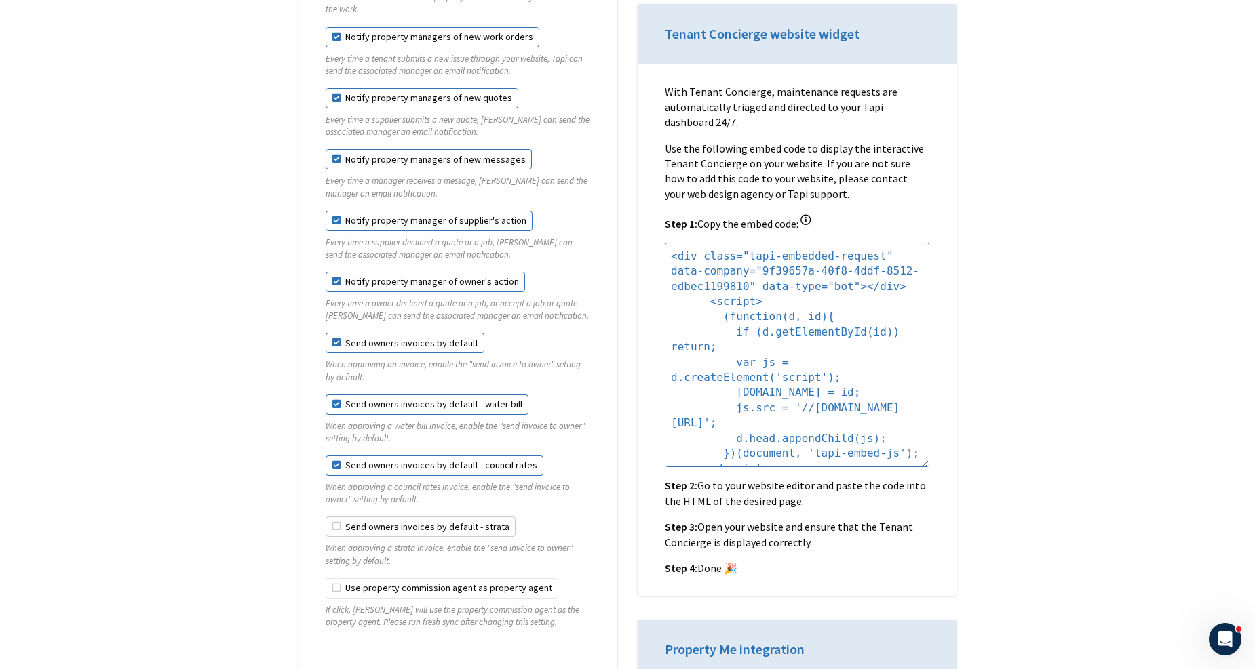
click at [326, 517] on input "Send owners invoices by default - strata" at bounding box center [326, 517] width 1 height 1
checkbox input "true"
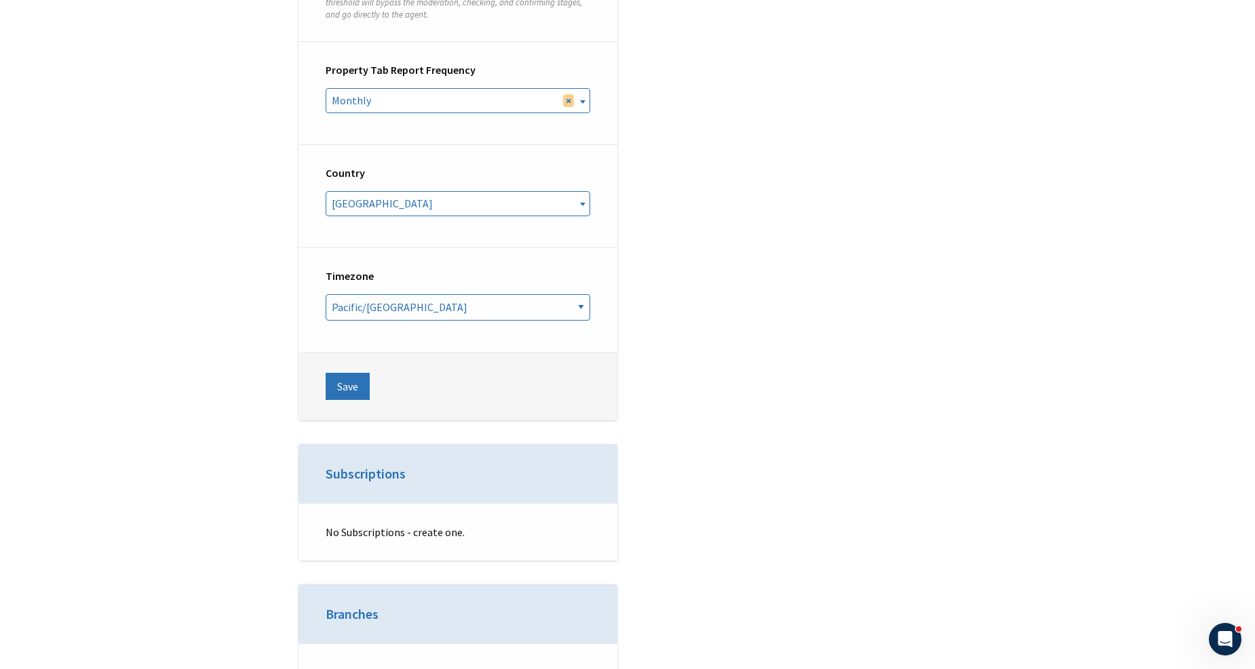
scroll to position [5426, 0]
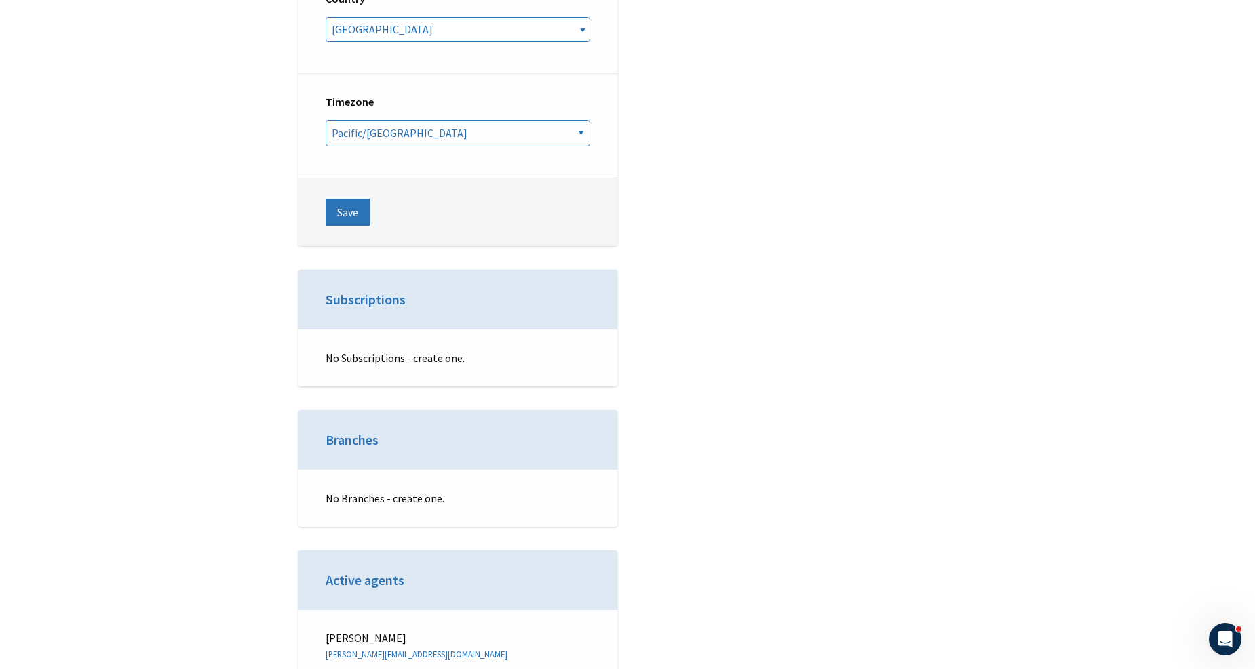
click at [348, 180] on footer "Save" at bounding box center [457, 212] width 319 height 68
click at [347, 199] on button "Save" at bounding box center [348, 212] width 44 height 27
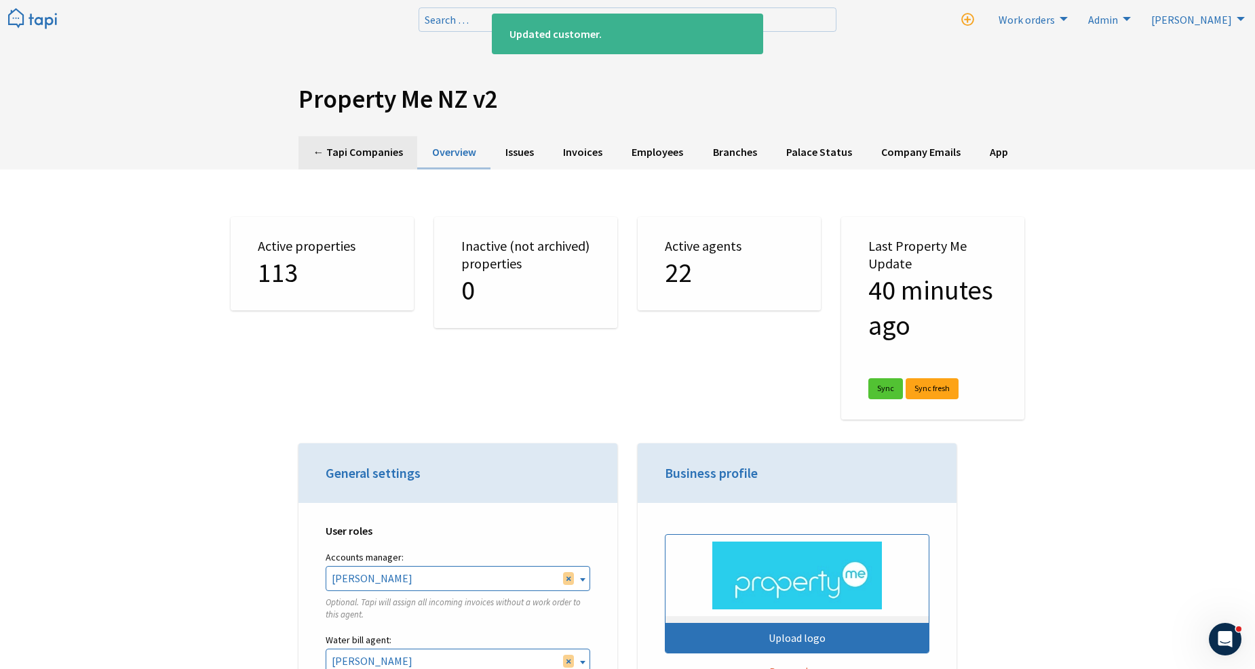
scroll to position [3122, 0]
click at [364, 138] on link "← Tapi Companies" at bounding box center [357, 152] width 119 height 33
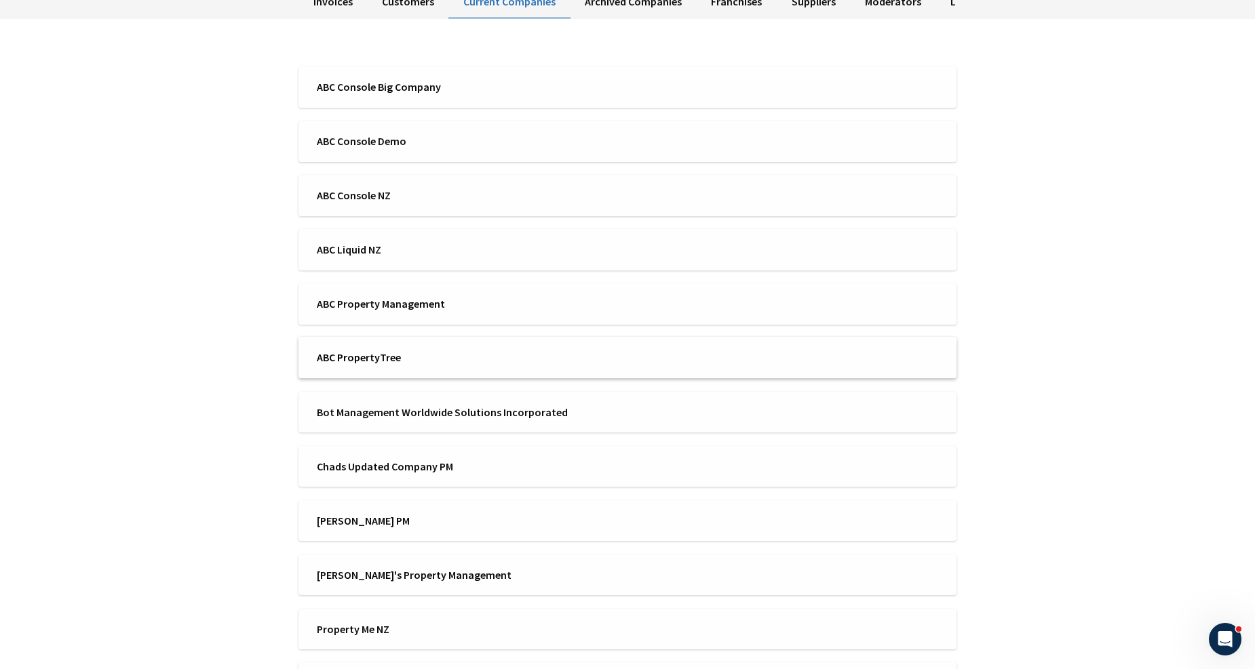
click at [355, 345] on li "ABC PropertyTree" at bounding box center [627, 357] width 658 height 41
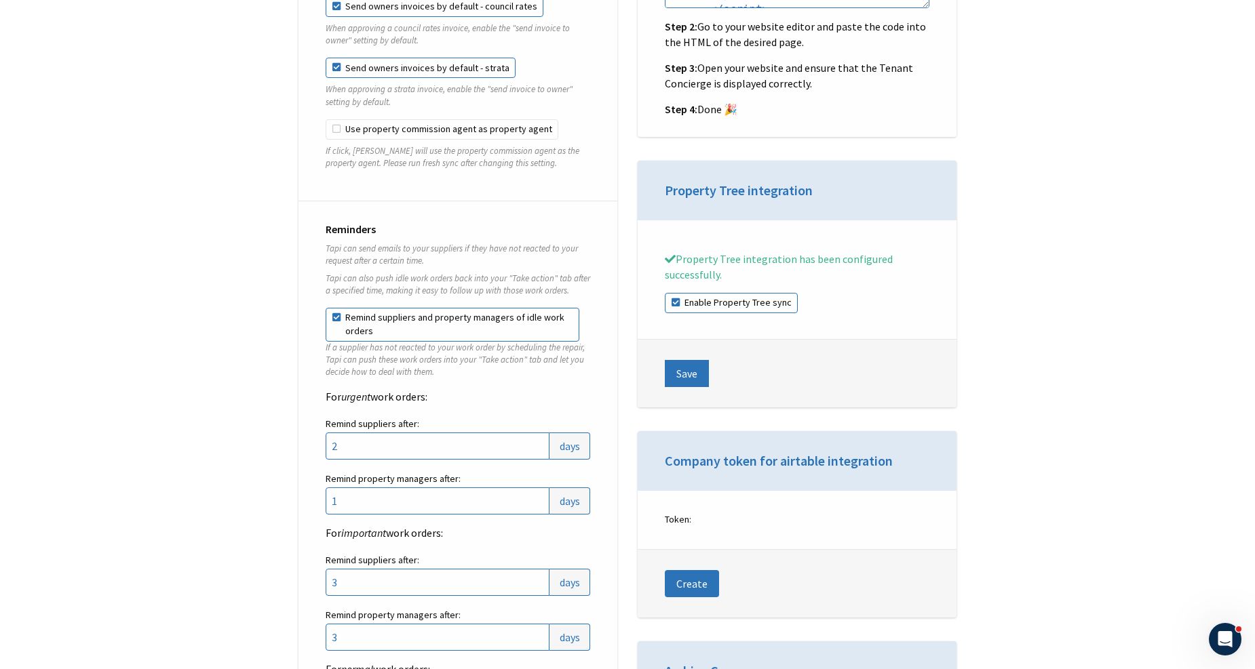
scroll to position [1507, 0]
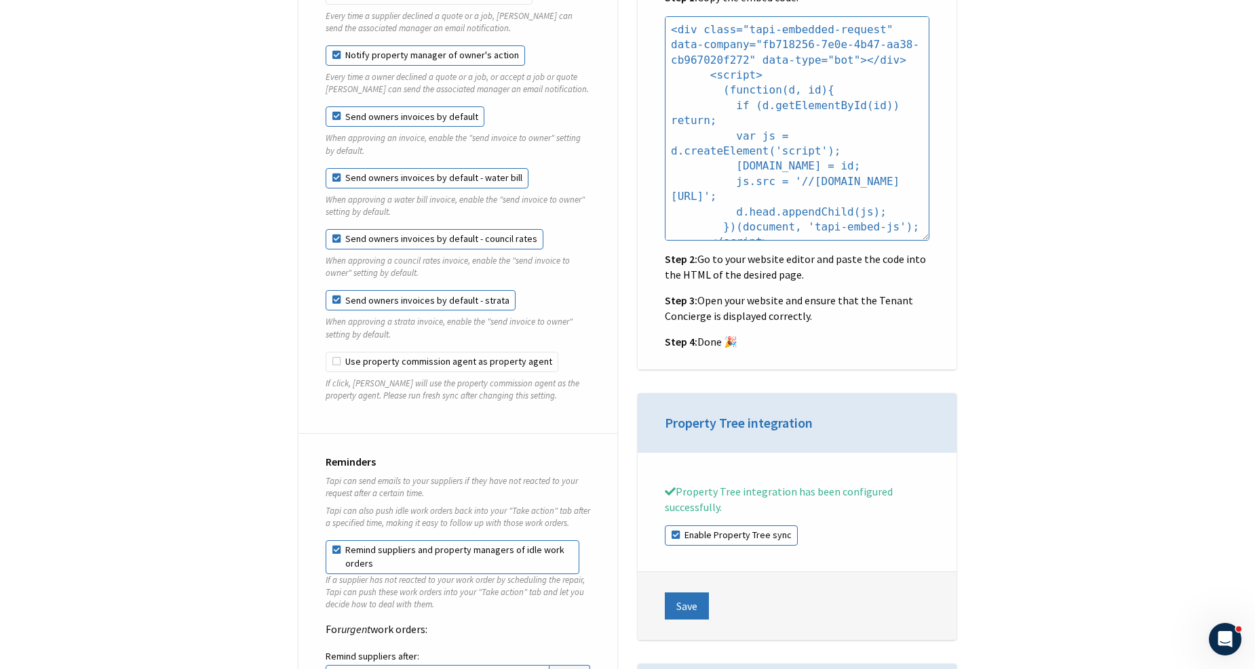
click at [412, 109] on label "Send owners invoices by default" at bounding box center [405, 116] width 159 height 20
click at [326, 107] on input "Send owners invoices by default" at bounding box center [326, 106] width 1 height 1
checkbox input "false"
click at [402, 154] on fieldset "Send owners invoices by default When approving an invoice, enable the "send inv…" at bounding box center [458, 136] width 265 height 61
click at [395, 172] on label "Send owners invoices by default - water bill" at bounding box center [427, 178] width 203 height 20
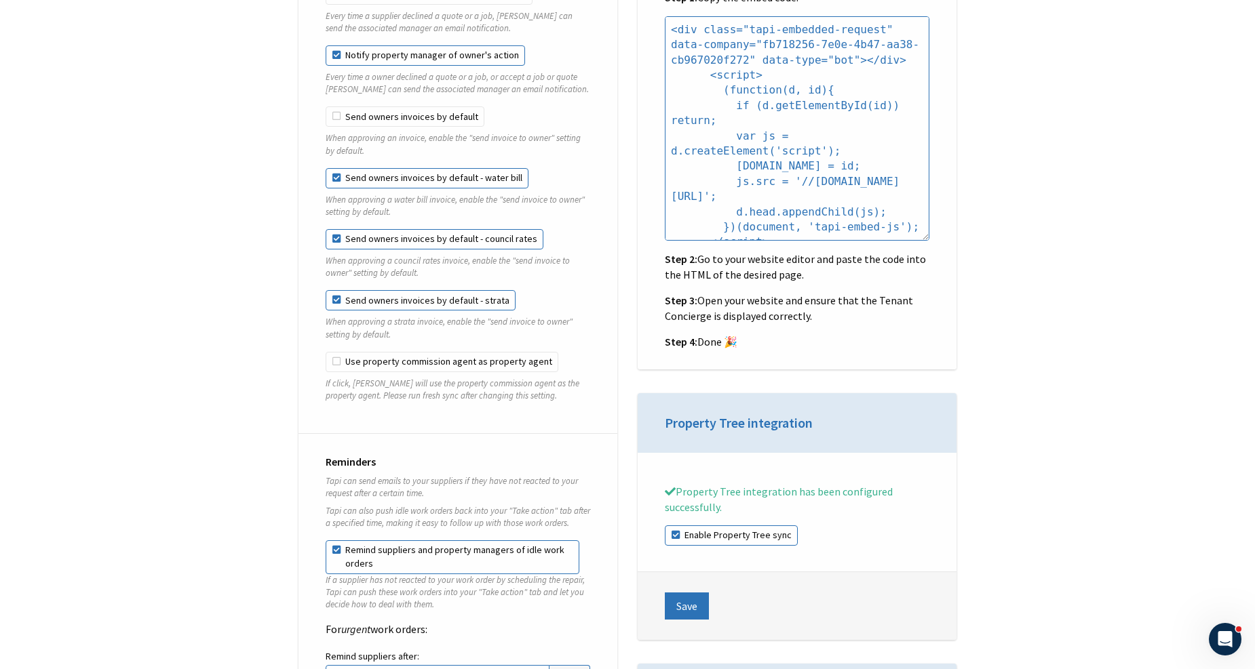
click at [326, 169] on input "Send owners invoices by default - water bill" at bounding box center [326, 168] width 1 height 1
checkbox input "false"
click at [372, 238] on label "Send owners invoices by default - council rates" at bounding box center [435, 239] width 218 height 20
click at [326, 230] on input "Send owners invoices by default - council rates" at bounding box center [326, 229] width 1 height 1
checkbox input "false"
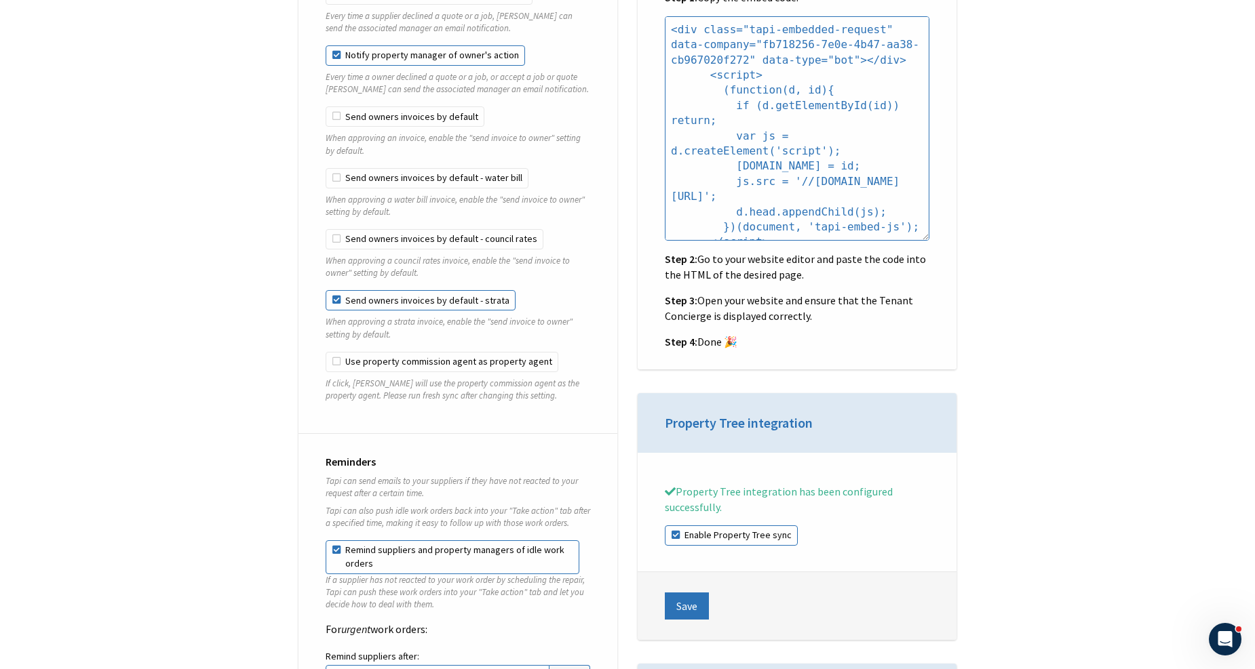
click at [355, 304] on fieldset "Send owners invoices by default - strata When approving a strata invoice, enabl…" at bounding box center [458, 320] width 265 height 61
click at [356, 290] on label "Send owners invoices by default - strata" at bounding box center [421, 300] width 190 height 20
click at [326, 290] on input "Send owners invoices by default - strata" at bounding box center [326, 290] width 1 height 1
checkbox input "false"
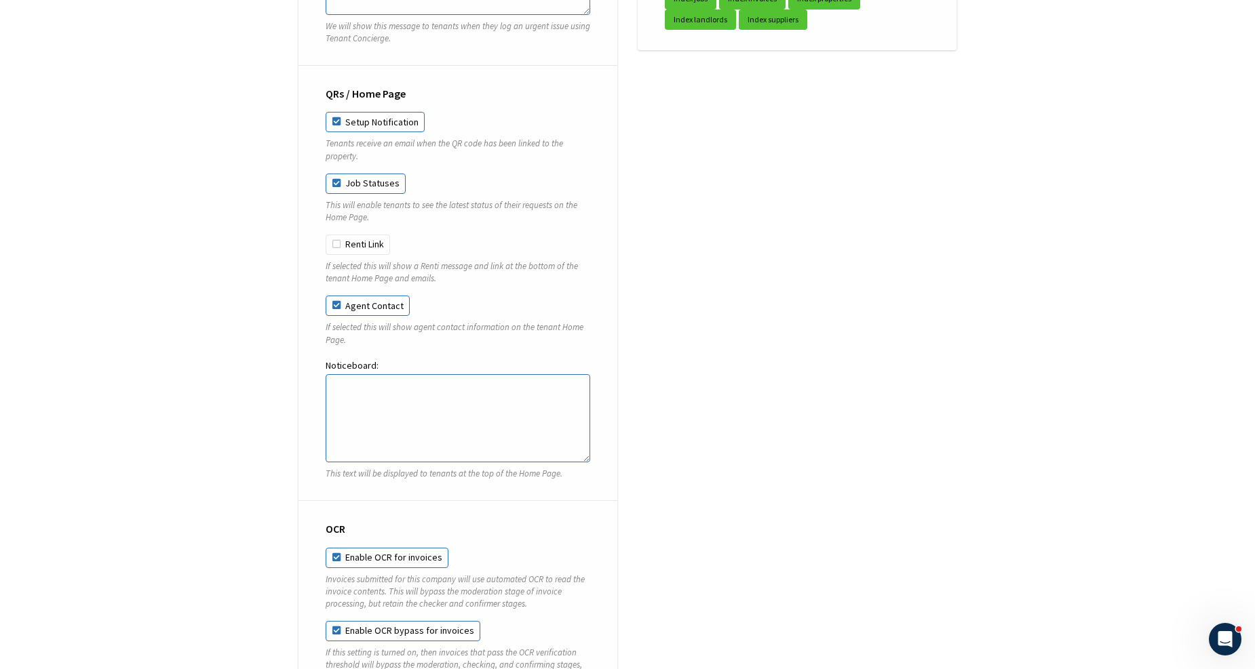
scroll to position [4899, 0]
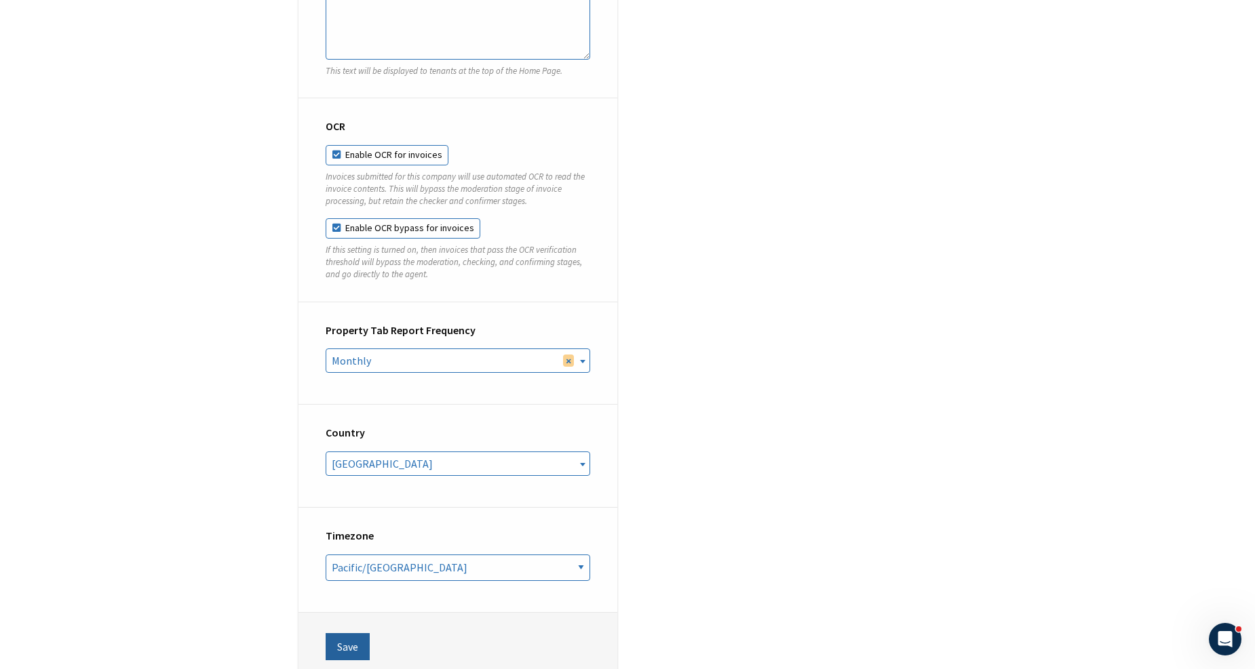
click at [357, 636] on button "Save" at bounding box center [348, 647] width 44 height 27
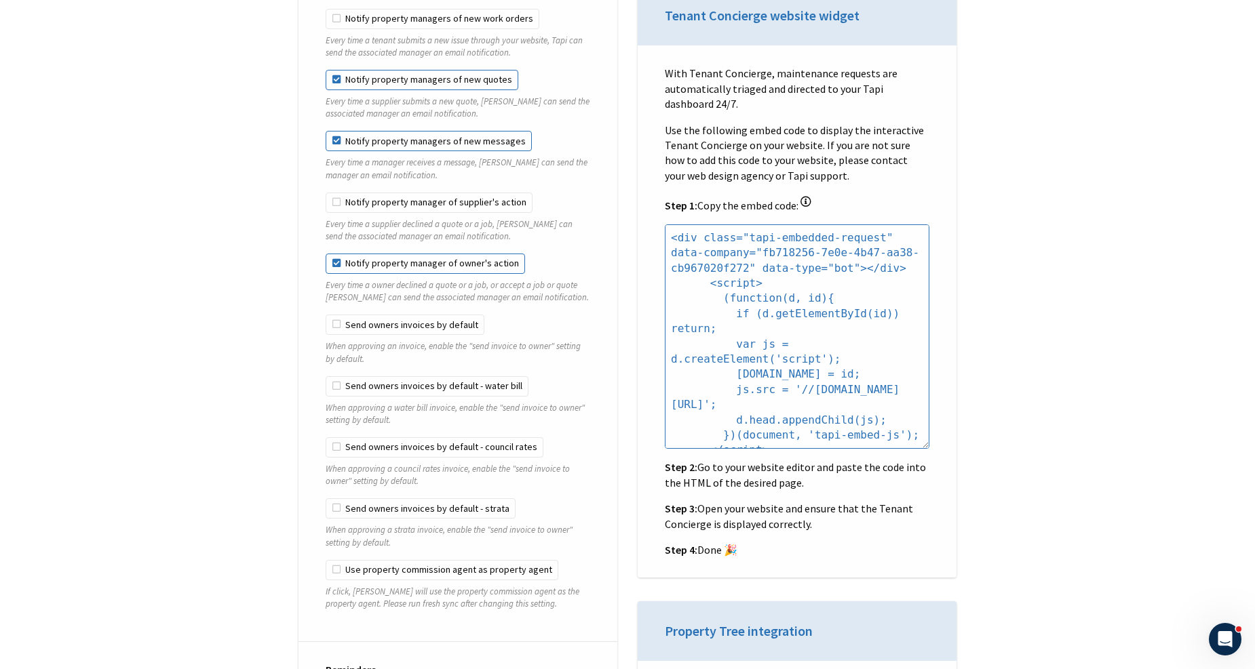
scroll to position [1281, 0]
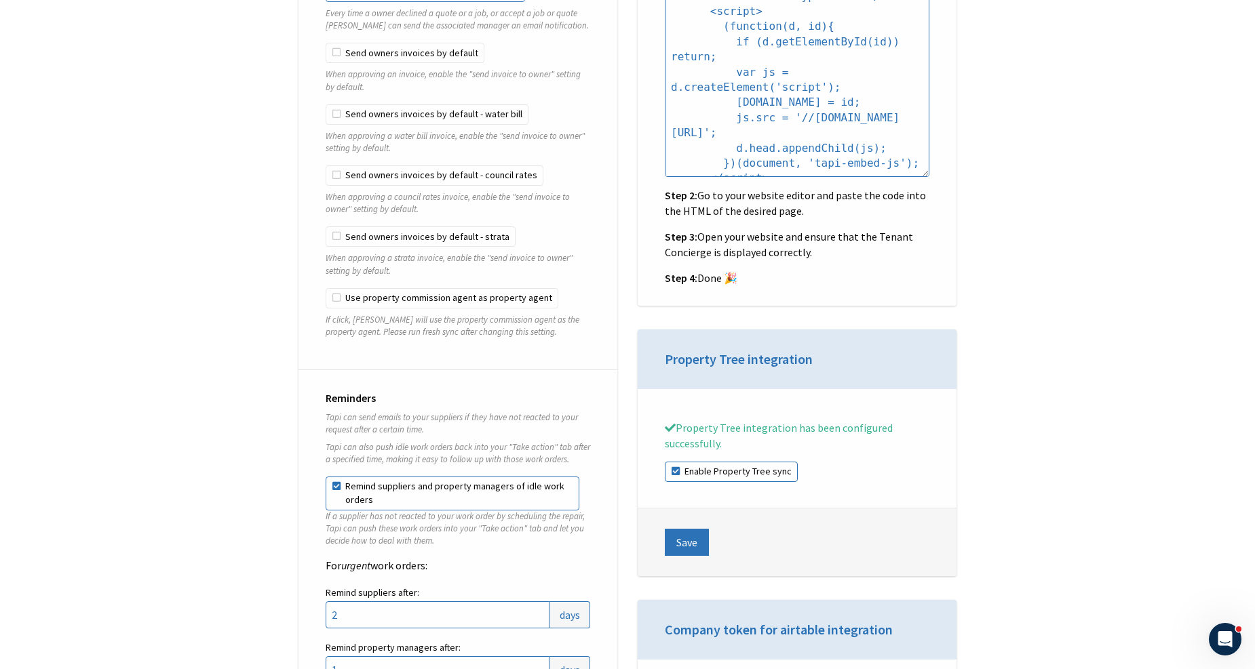
scroll to position [1507, 0]
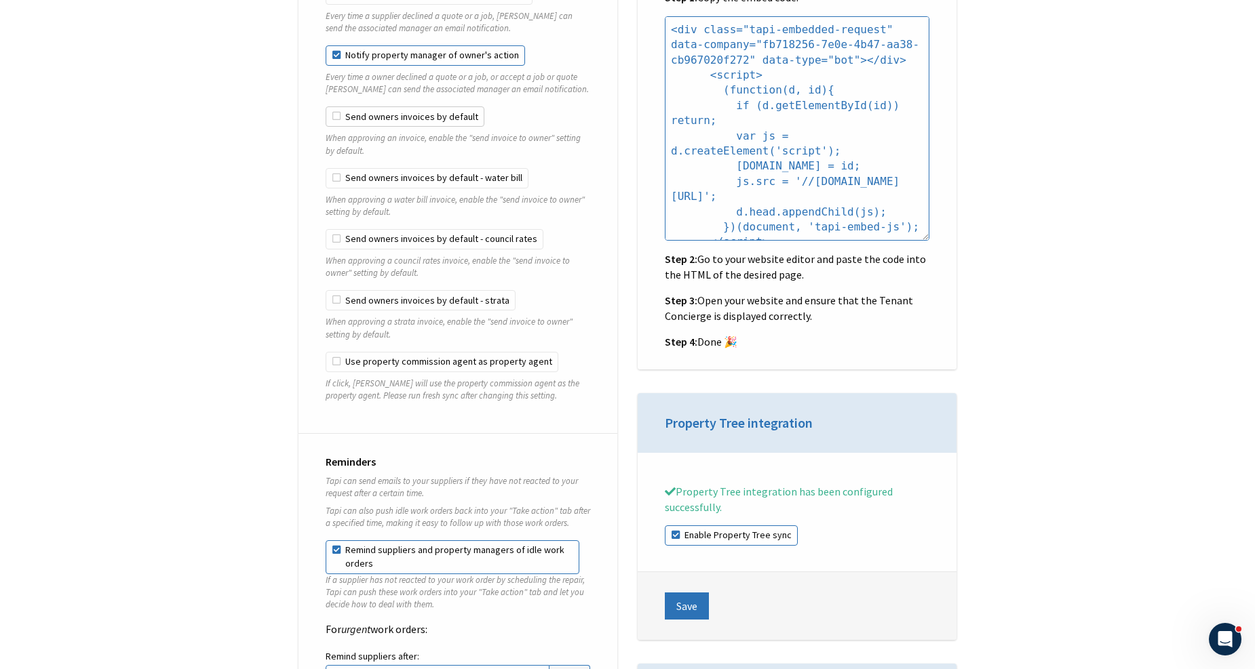
click at [380, 112] on label "Send owners invoices by default" at bounding box center [405, 116] width 159 height 20
click at [326, 107] on input "Send owners invoices by default" at bounding box center [326, 106] width 1 height 1
checkbox input "true"
click at [370, 157] on fieldset "Send owners invoices by default When approving an invoice, enable the "send inv…" at bounding box center [458, 136] width 265 height 61
click at [369, 177] on label "Send owners invoices by default - water bill" at bounding box center [427, 178] width 203 height 20
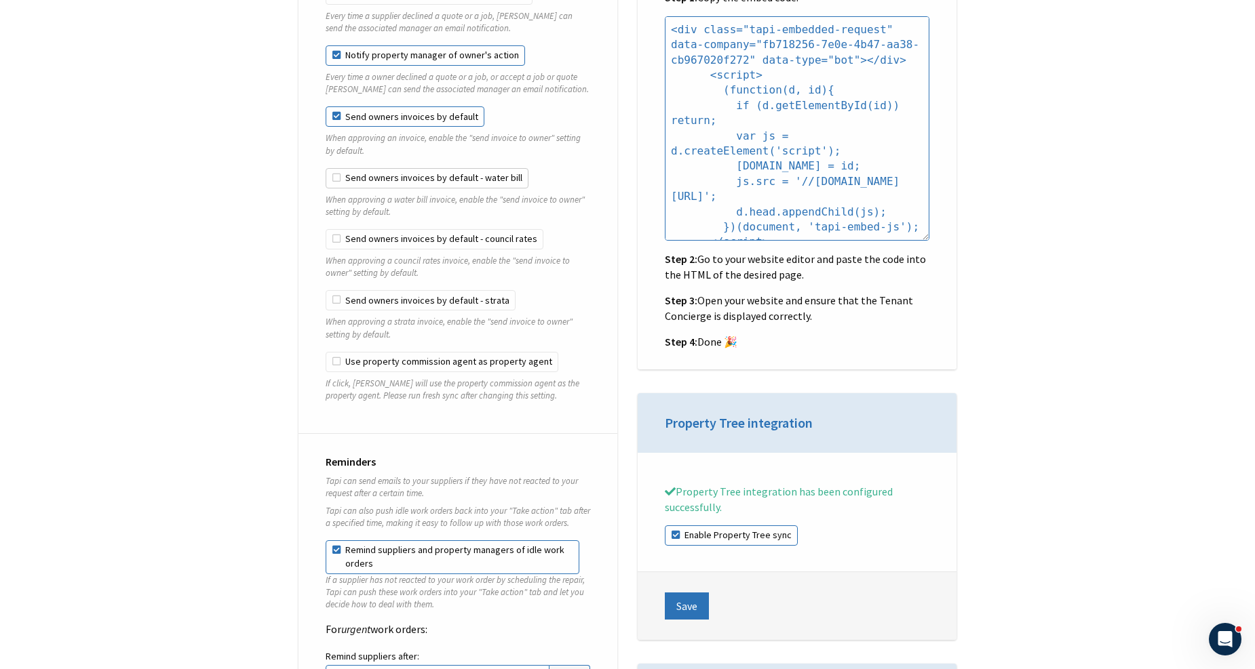
click at [326, 169] on input "Send owners invoices by default - water bill" at bounding box center [326, 168] width 1 height 1
checkbox input "true"
click at [370, 229] on label "Send owners invoices by default - council rates" at bounding box center [435, 239] width 218 height 20
click at [326, 229] on input "Send owners invoices by default - council rates" at bounding box center [326, 229] width 1 height 1
checkbox input "true"
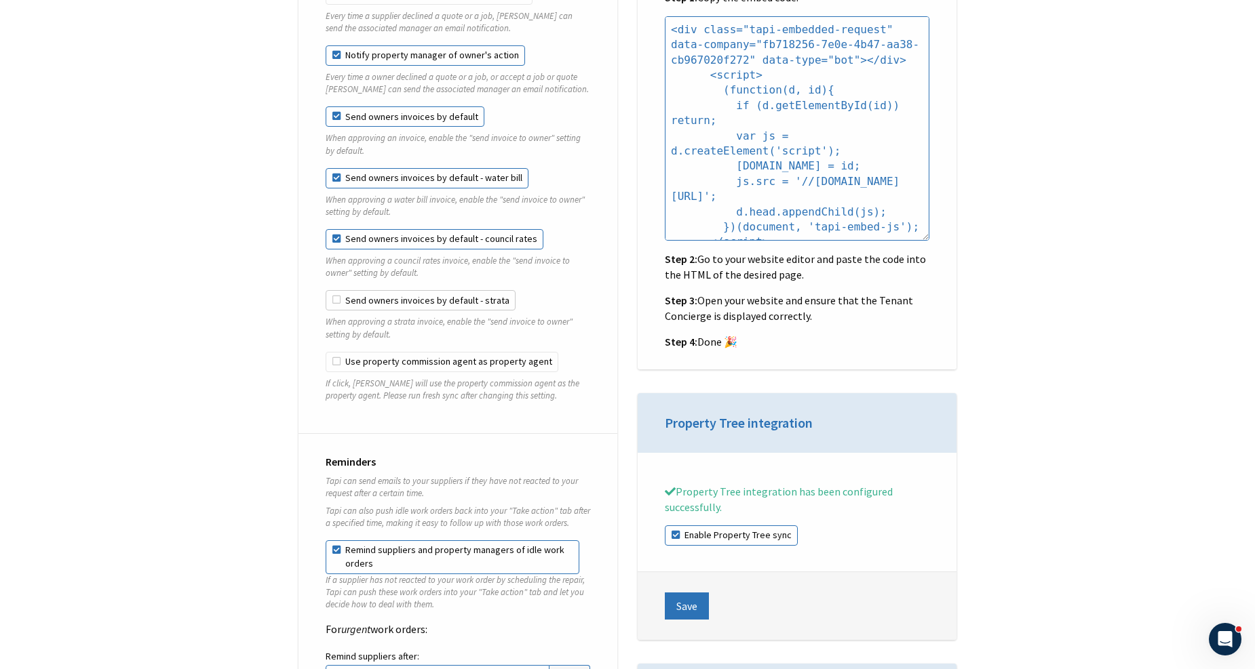
click at [370, 290] on label "Send owners invoices by default - strata" at bounding box center [421, 300] width 190 height 20
click at [326, 290] on input "Send owners invoices by default - strata" at bounding box center [326, 290] width 1 height 1
checkbox input "true"
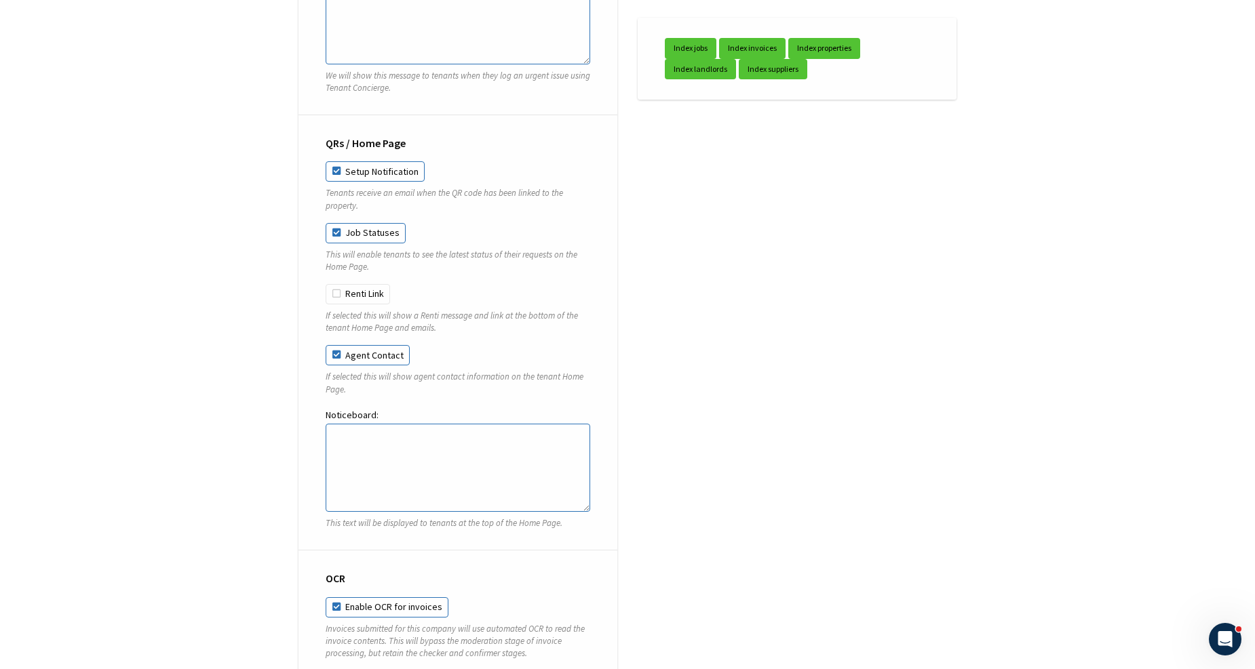
scroll to position [4974, 0]
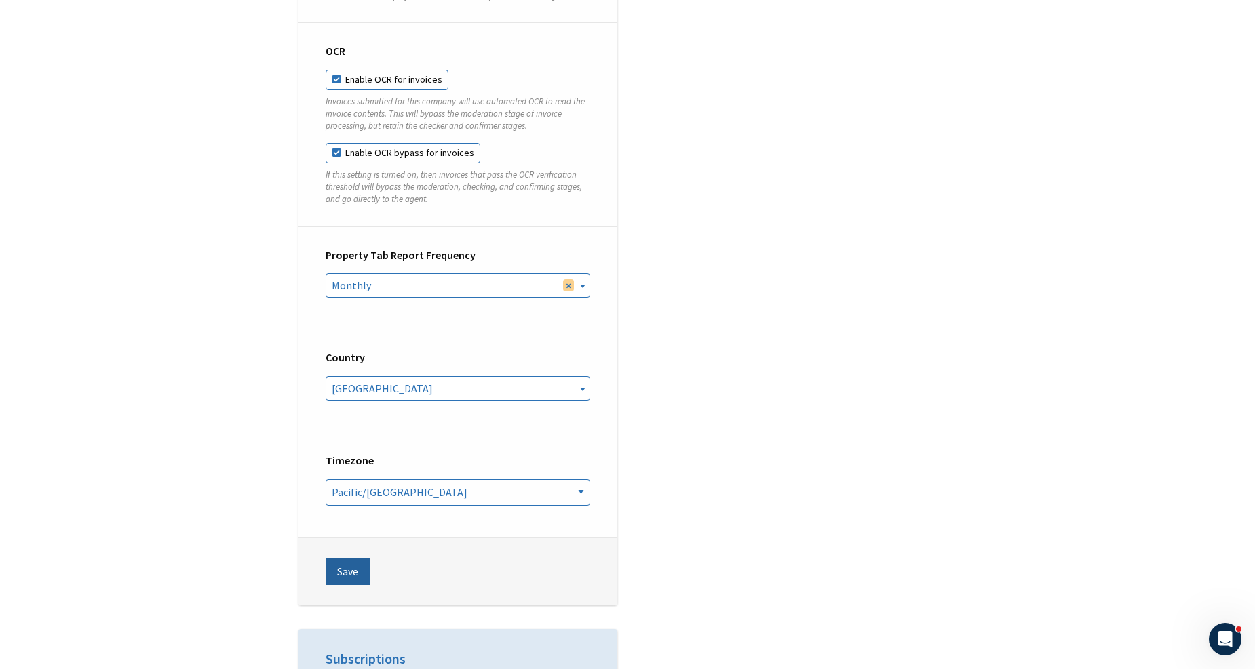
click at [351, 563] on button "Save" at bounding box center [348, 571] width 44 height 27
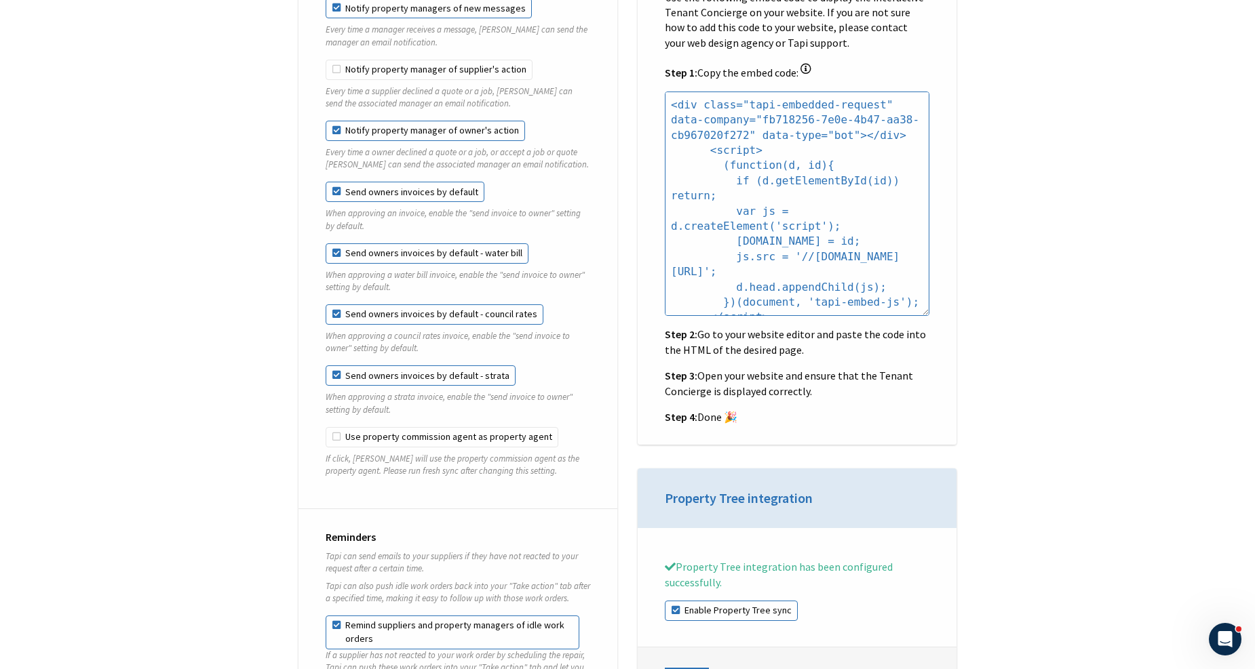
click at [359, 190] on label "Send owners invoices by default" at bounding box center [405, 192] width 159 height 20
click at [326, 182] on input "Send owners invoices by default" at bounding box center [326, 182] width 1 height 1
checkbox input "false"
click at [364, 244] on label "Send owners invoices by default - water bill" at bounding box center [427, 254] width 203 height 20
click at [326, 244] on input "Send owners invoices by default - water bill" at bounding box center [326, 244] width 1 height 1
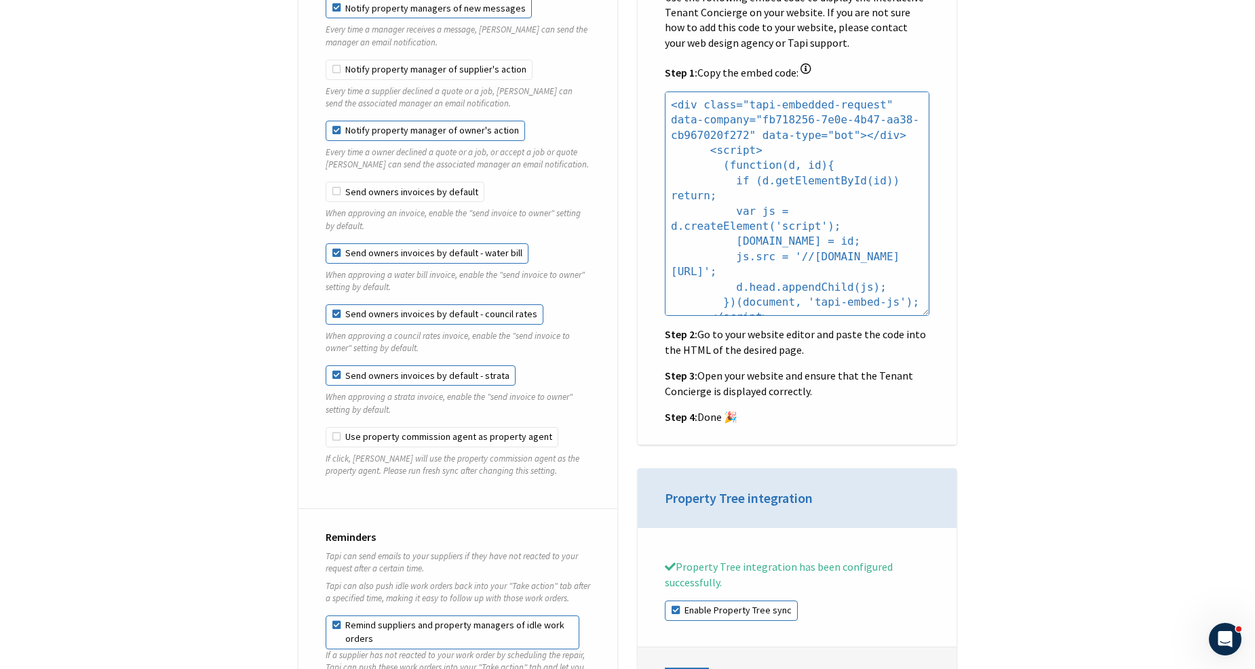
checkbox input "false"
click at [367, 307] on label "Send owners invoices by default - council rates" at bounding box center [435, 315] width 218 height 20
click at [326, 305] on input "Send owners invoices by default - council rates" at bounding box center [326, 305] width 1 height 1
checkbox input "false"
click at [370, 366] on label "Send owners invoices by default - strata" at bounding box center [421, 376] width 190 height 20
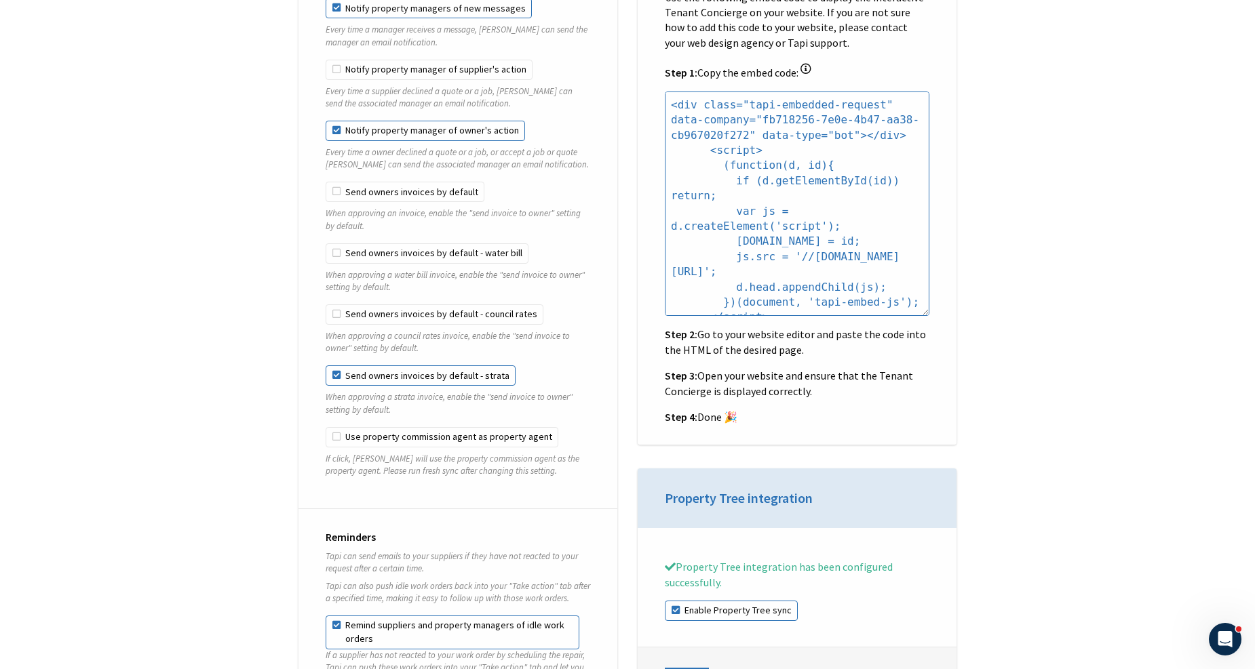
click at [326, 366] on input "Send owners invoices by default - strata" at bounding box center [326, 366] width 1 height 1
checkbox input "false"
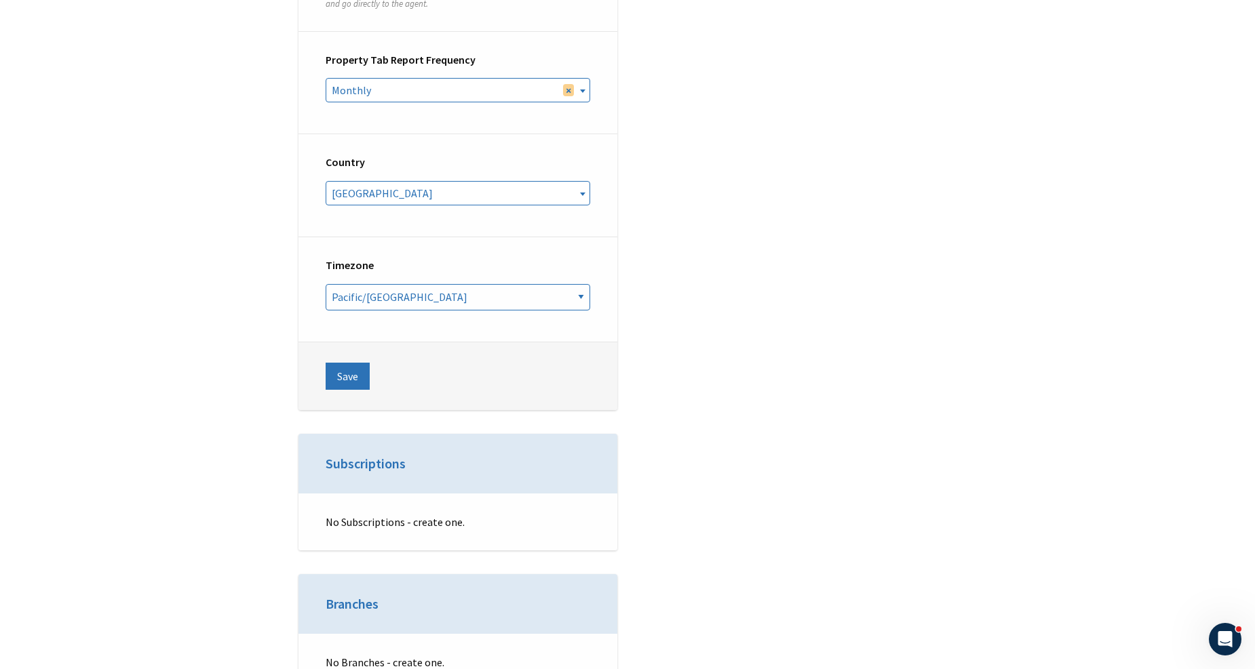
scroll to position [5275, 0]
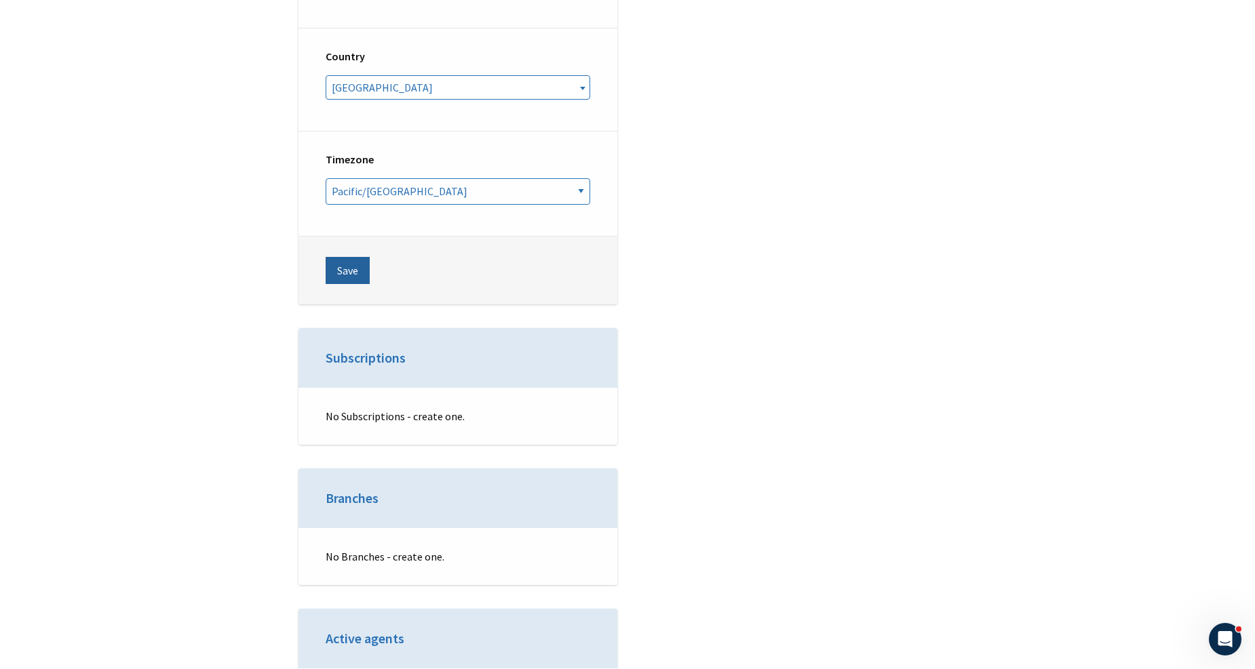
click at [333, 257] on button "Save" at bounding box center [348, 270] width 44 height 27
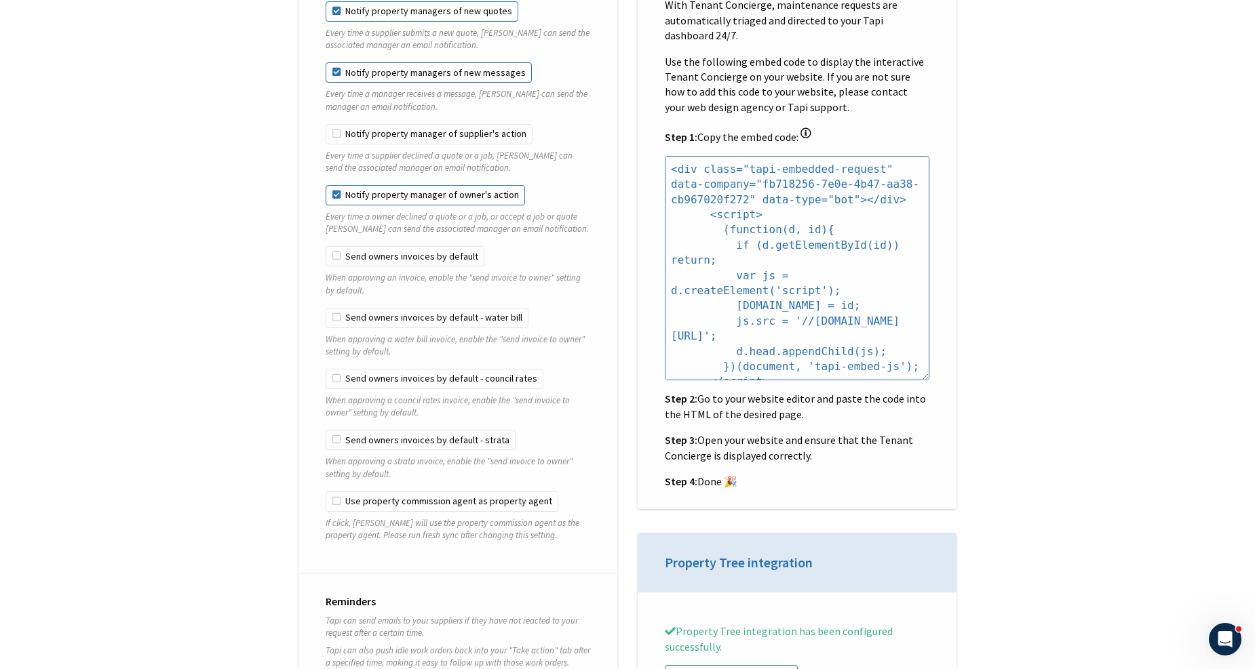
scroll to position [1357, 0]
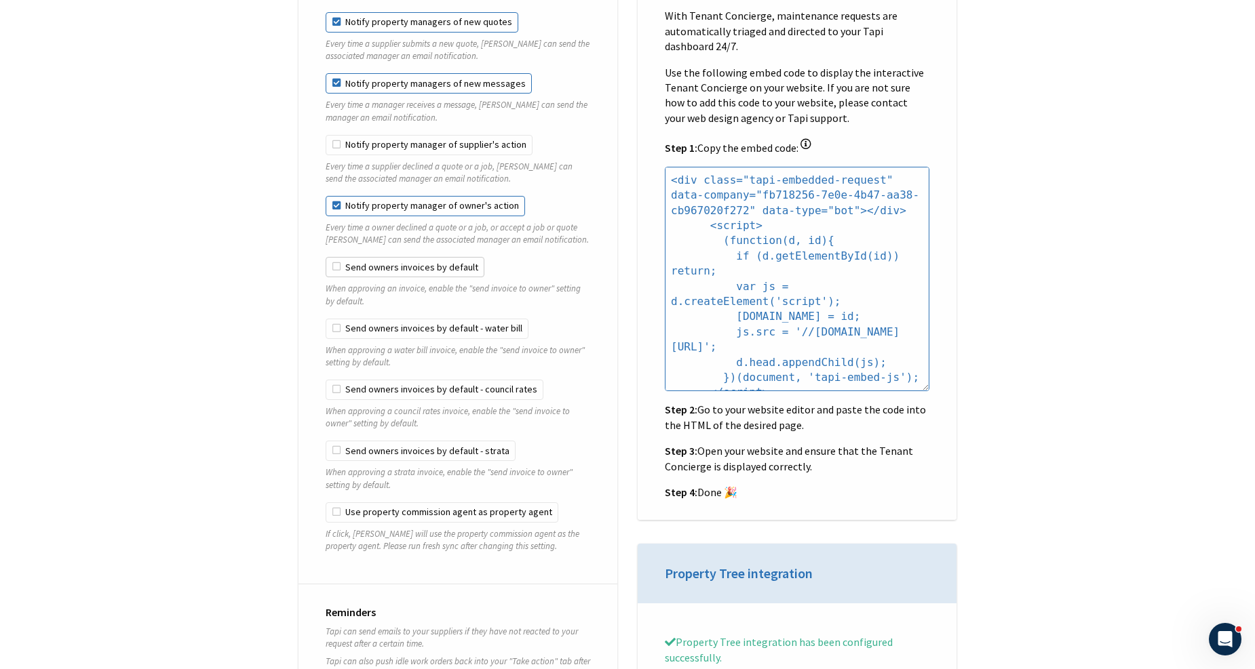
click at [442, 257] on label "Send owners invoices by default" at bounding box center [405, 267] width 159 height 20
click at [326, 257] on input "Send owners invoices by default" at bounding box center [326, 257] width 1 height 1
checkbox input "true"
click at [426, 319] on label "Send owners invoices by default - water bill" at bounding box center [427, 329] width 203 height 20
click at [326, 319] on input "Send owners invoices by default - water bill" at bounding box center [326, 319] width 1 height 1
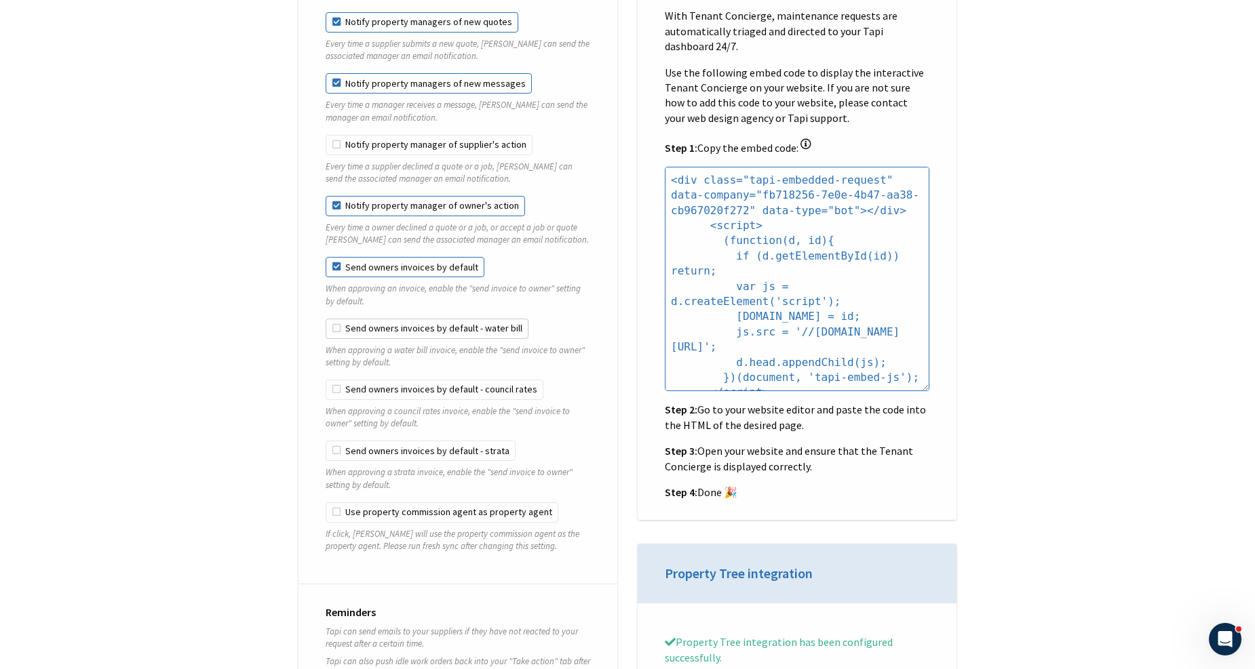
checkbox input "true"
click at [411, 380] on label "Send owners invoices by default - council rates" at bounding box center [435, 390] width 218 height 20
click at [326, 380] on input "Send owners invoices by default - council rates" at bounding box center [326, 380] width 1 height 1
checkbox input "true"
click at [395, 450] on label "Send owners invoices by default - strata" at bounding box center [421, 451] width 190 height 20
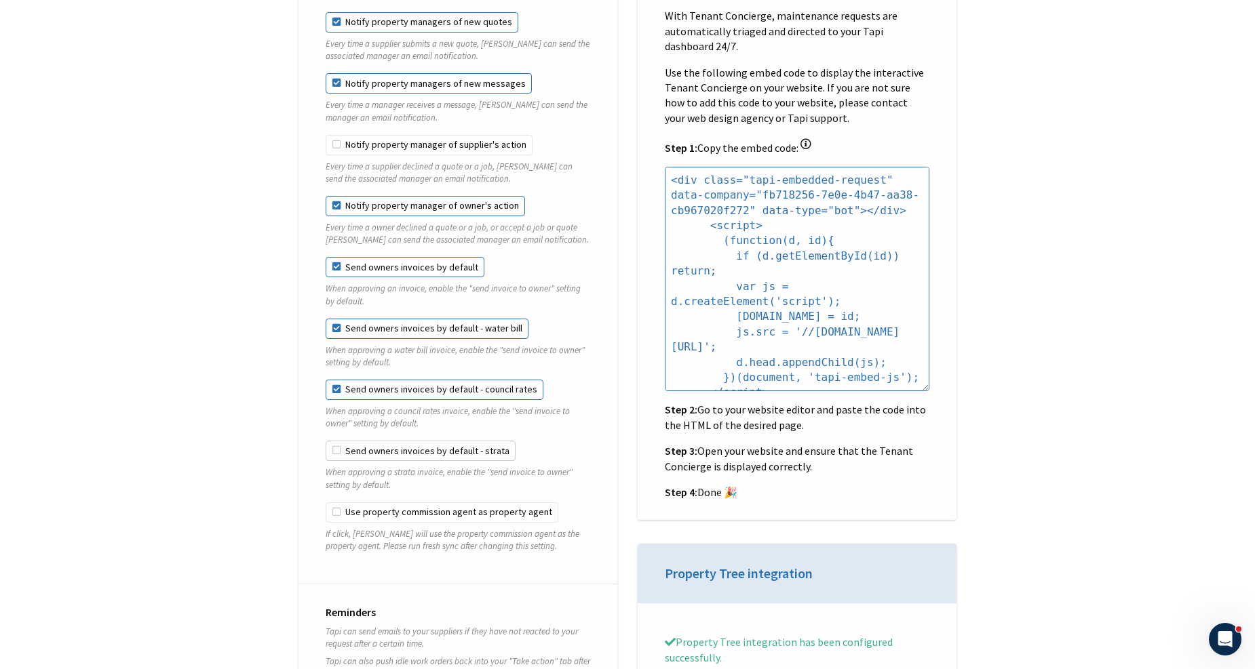
click at [326, 442] on input "Send owners invoices by default - strata" at bounding box center [326, 441] width 1 height 1
checkbox input "true"
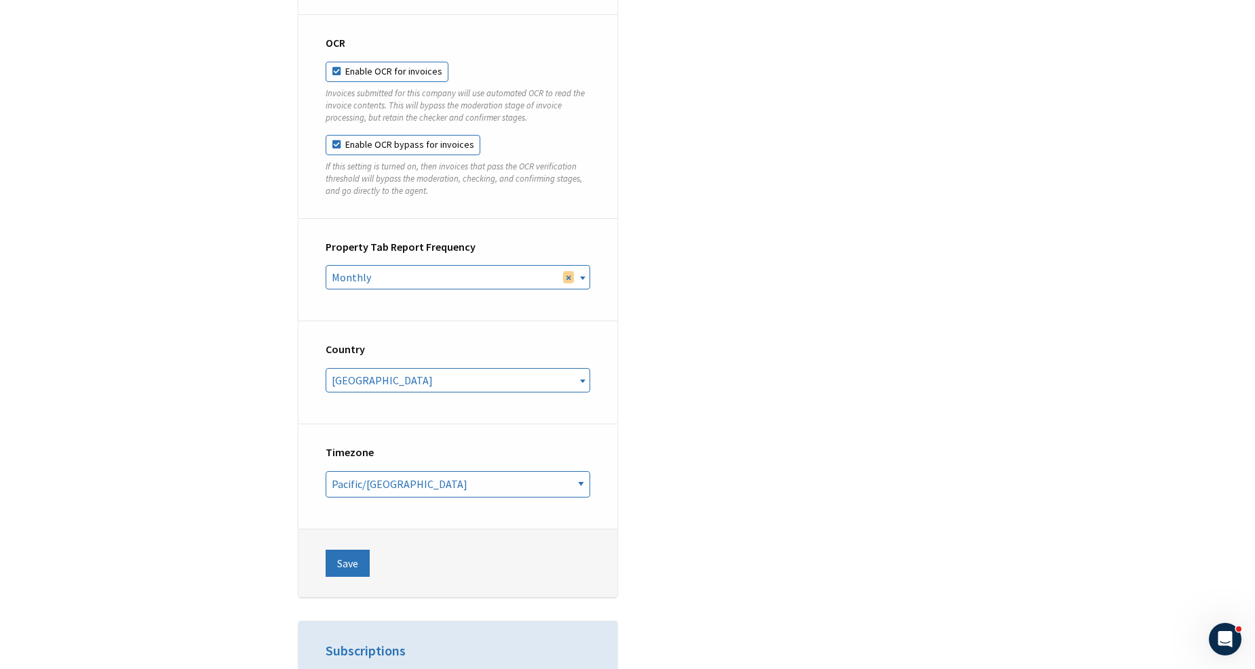
scroll to position [5049, 0]
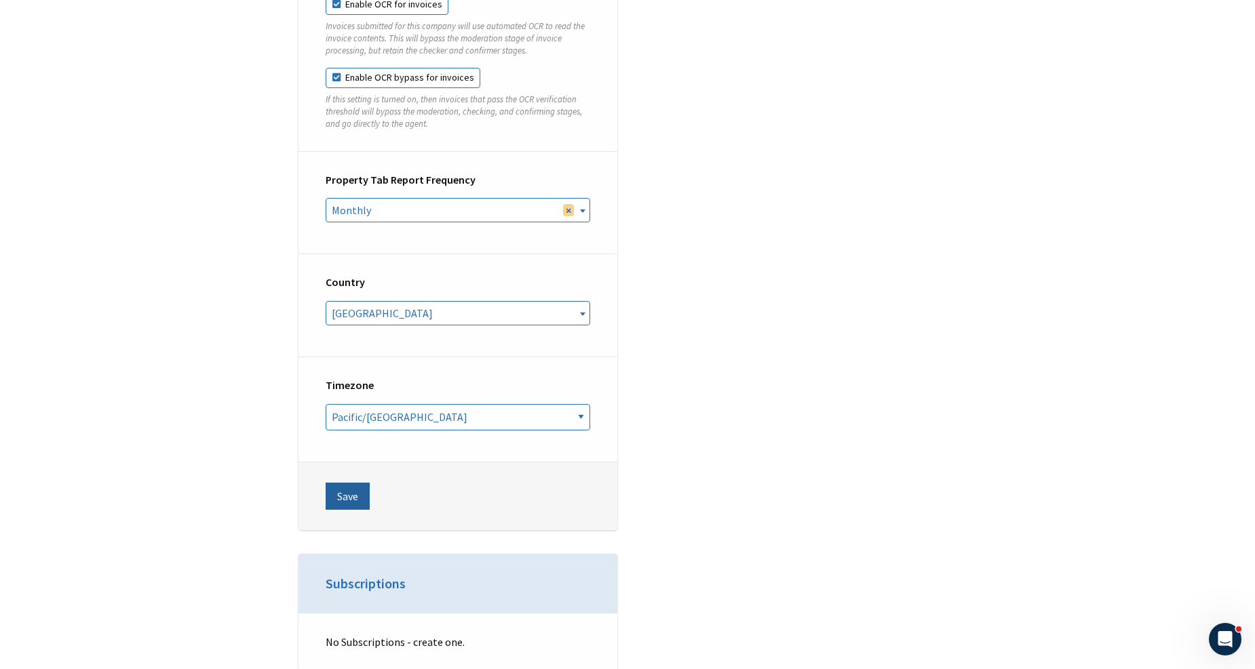
click at [355, 483] on button "Save" at bounding box center [348, 496] width 44 height 27
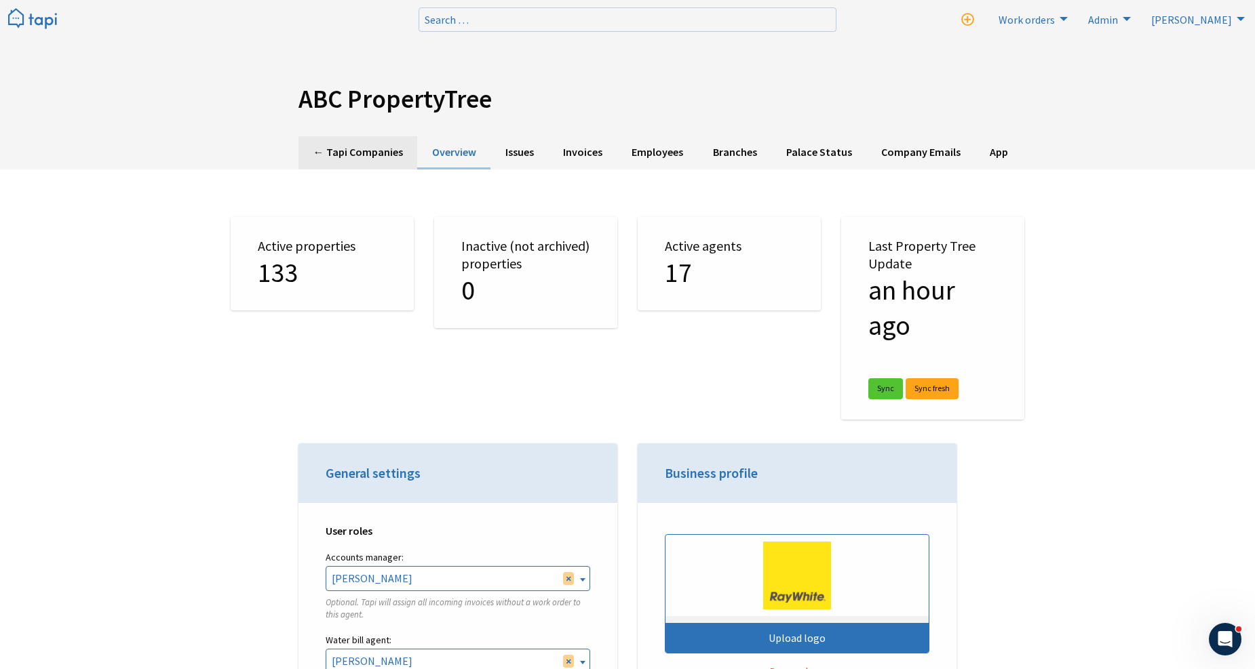
click at [360, 160] on link "← Tapi Companies" at bounding box center [357, 152] width 119 height 33
